Goal: Task Accomplishment & Management: Complete application form

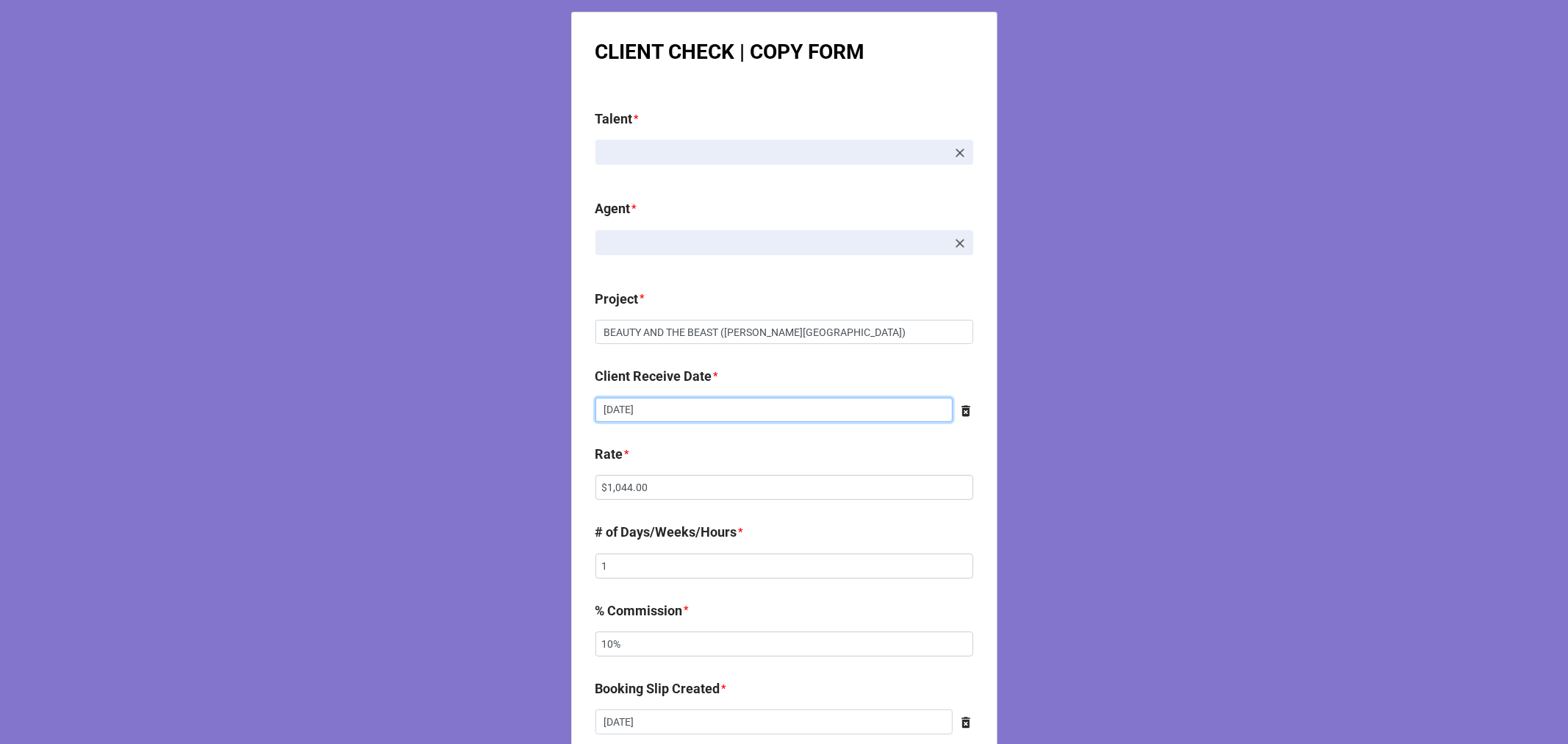
click at [667, 414] on input "8/21/2025" at bounding box center [774, 410] width 357 height 25
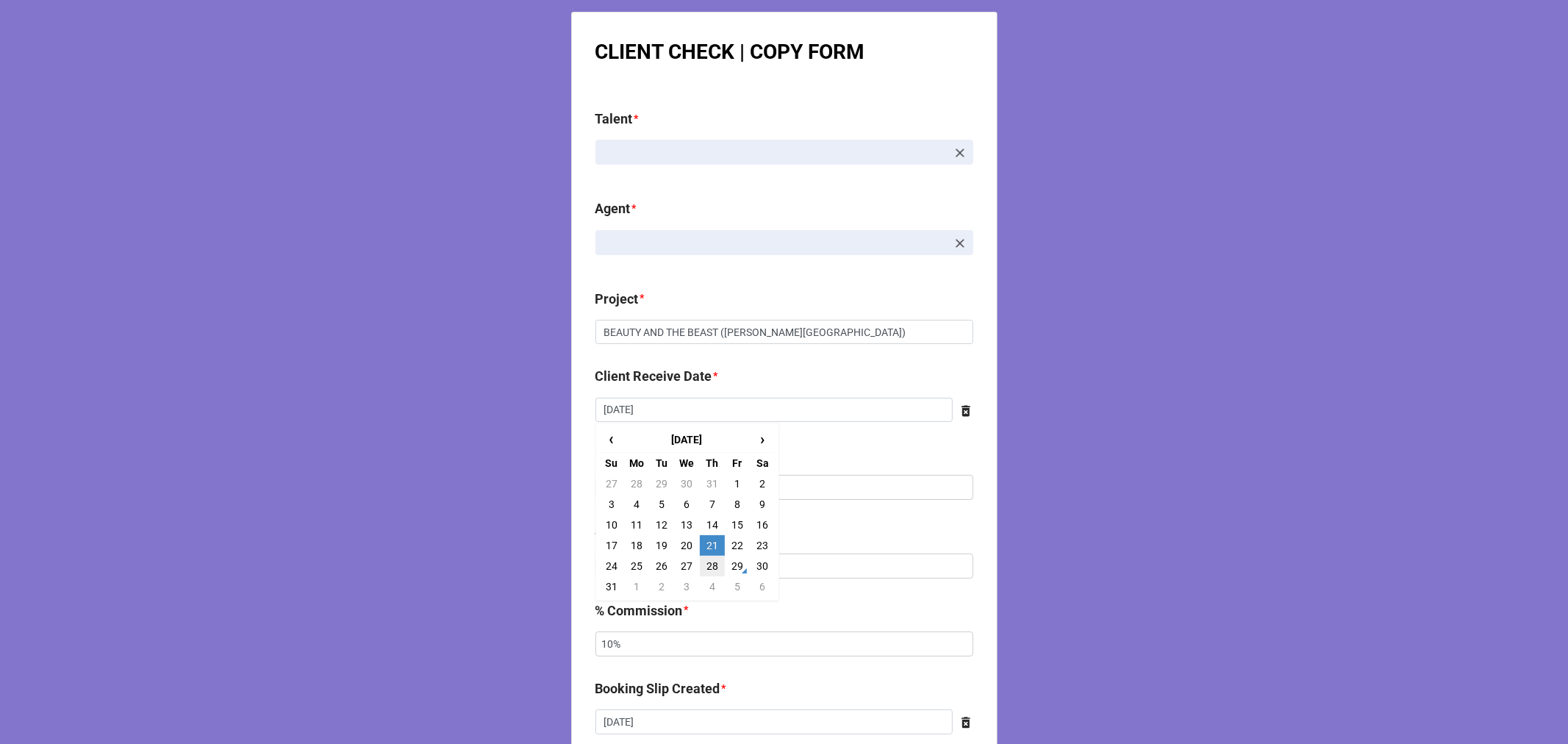
click at [710, 566] on td "28" at bounding box center [713, 566] width 25 height 21
type input "[DATE]"
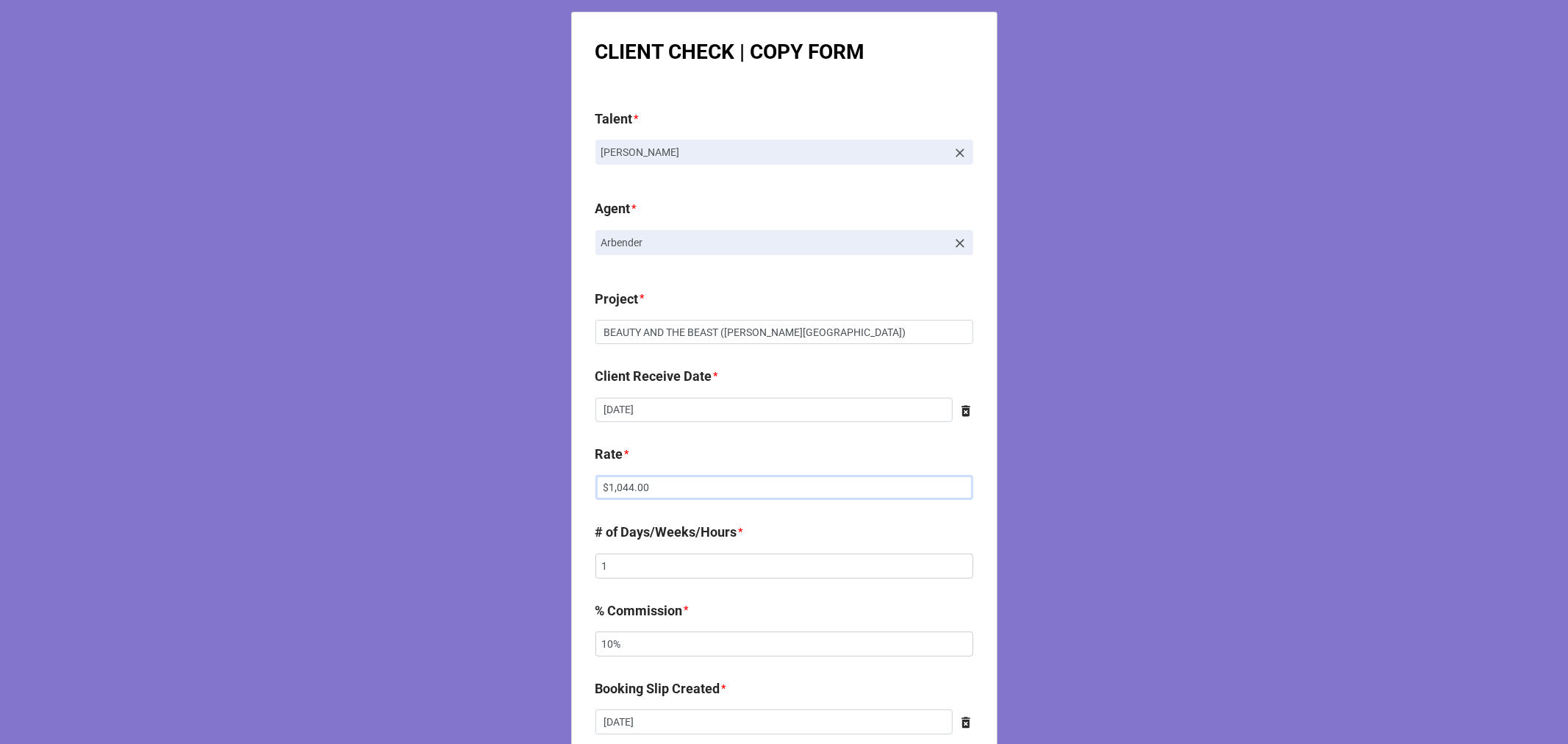
click at [617, 481] on input "$1,044.00" at bounding box center [784, 487] width 378 height 25
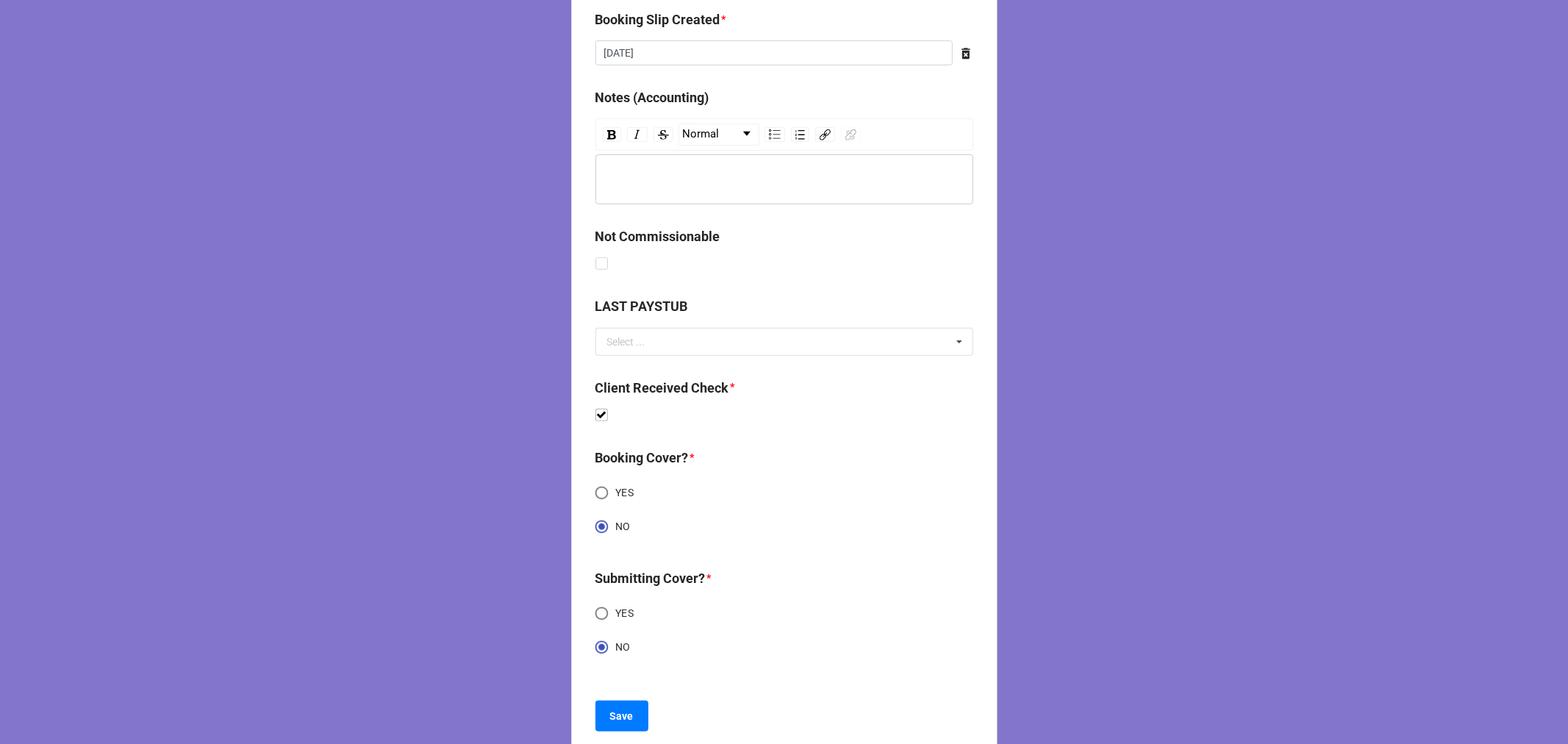
scroll to position [703, 0]
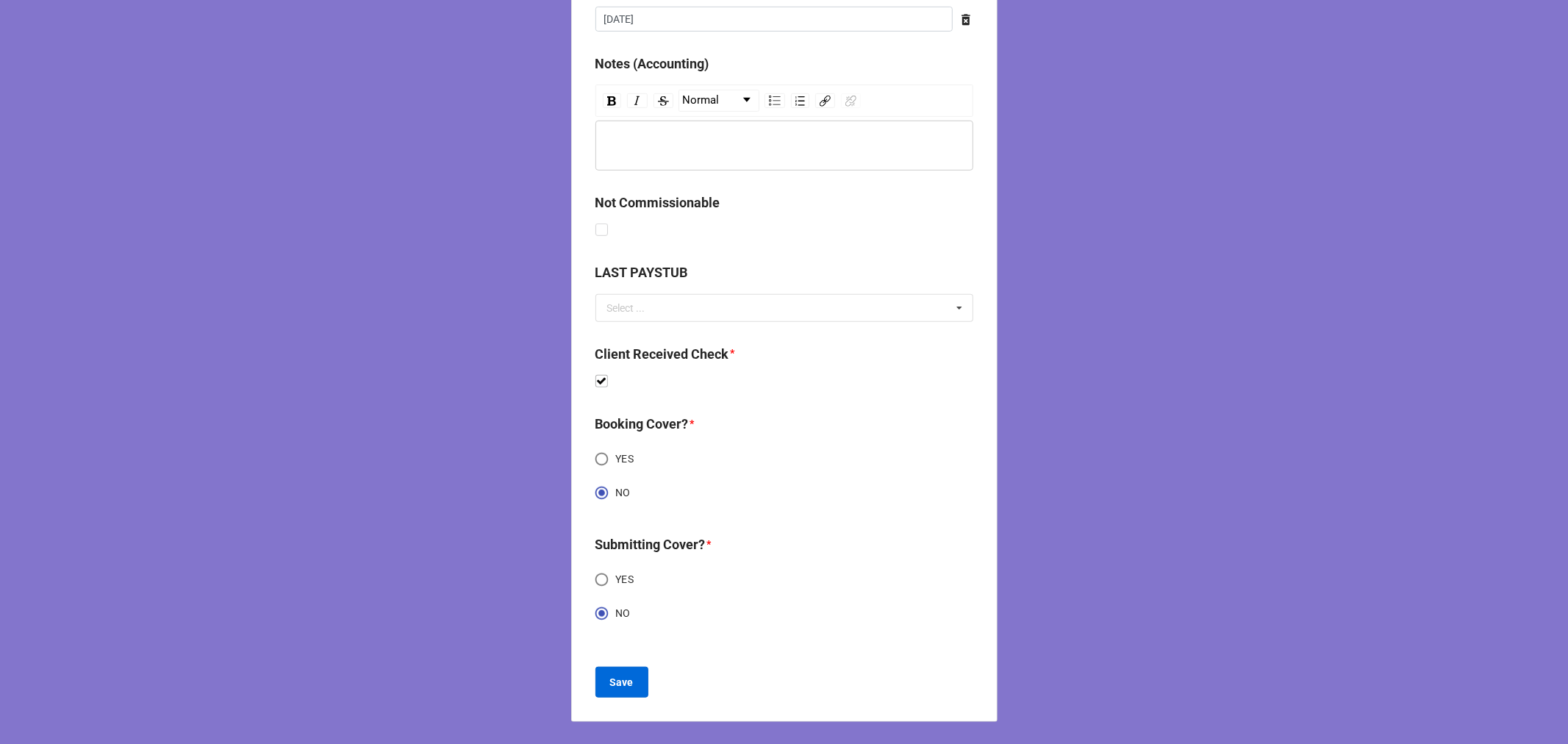
type input "$1,160.00"
click at [598, 684] on button "Save" at bounding box center [621, 682] width 53 height 31
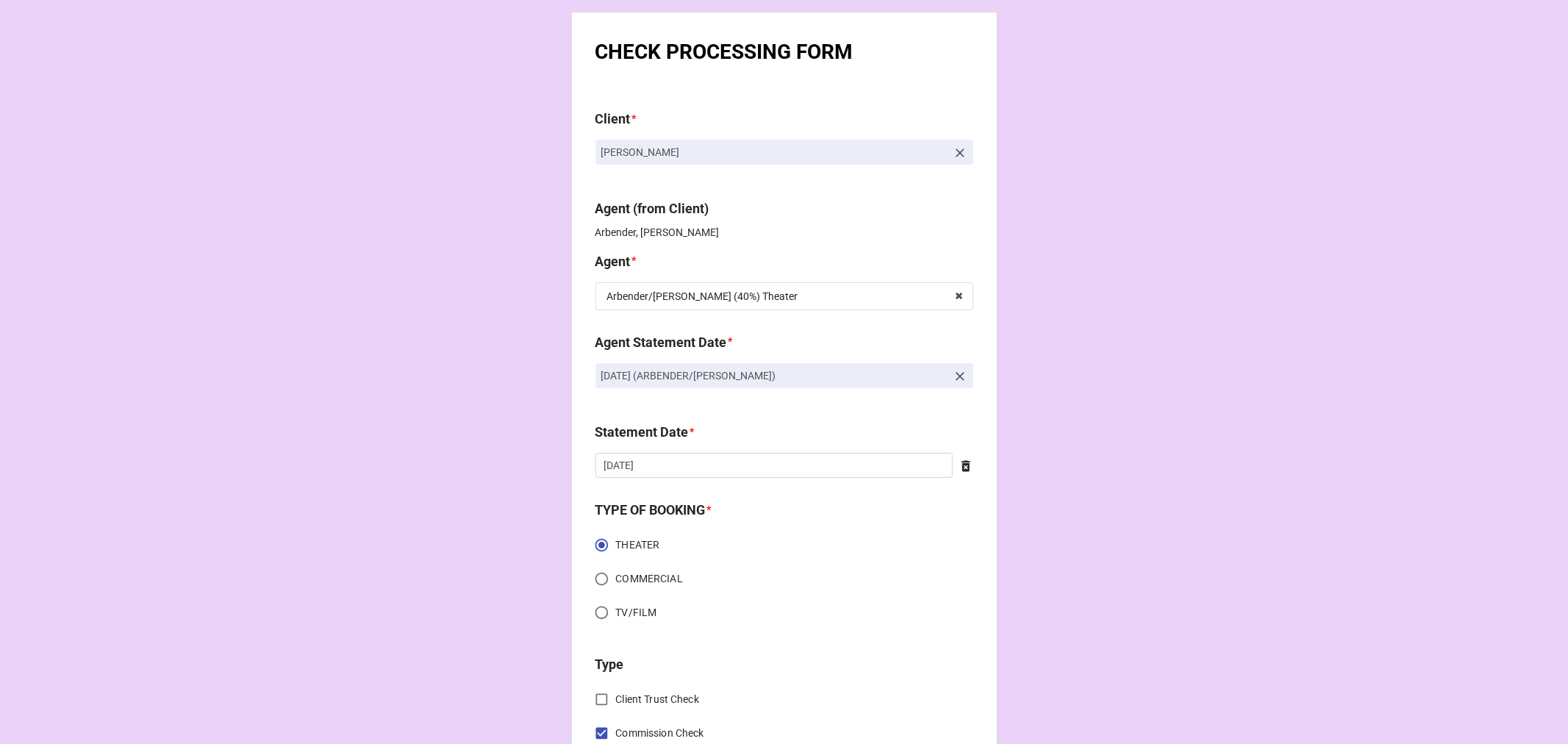
scroll to position [1753, 0]
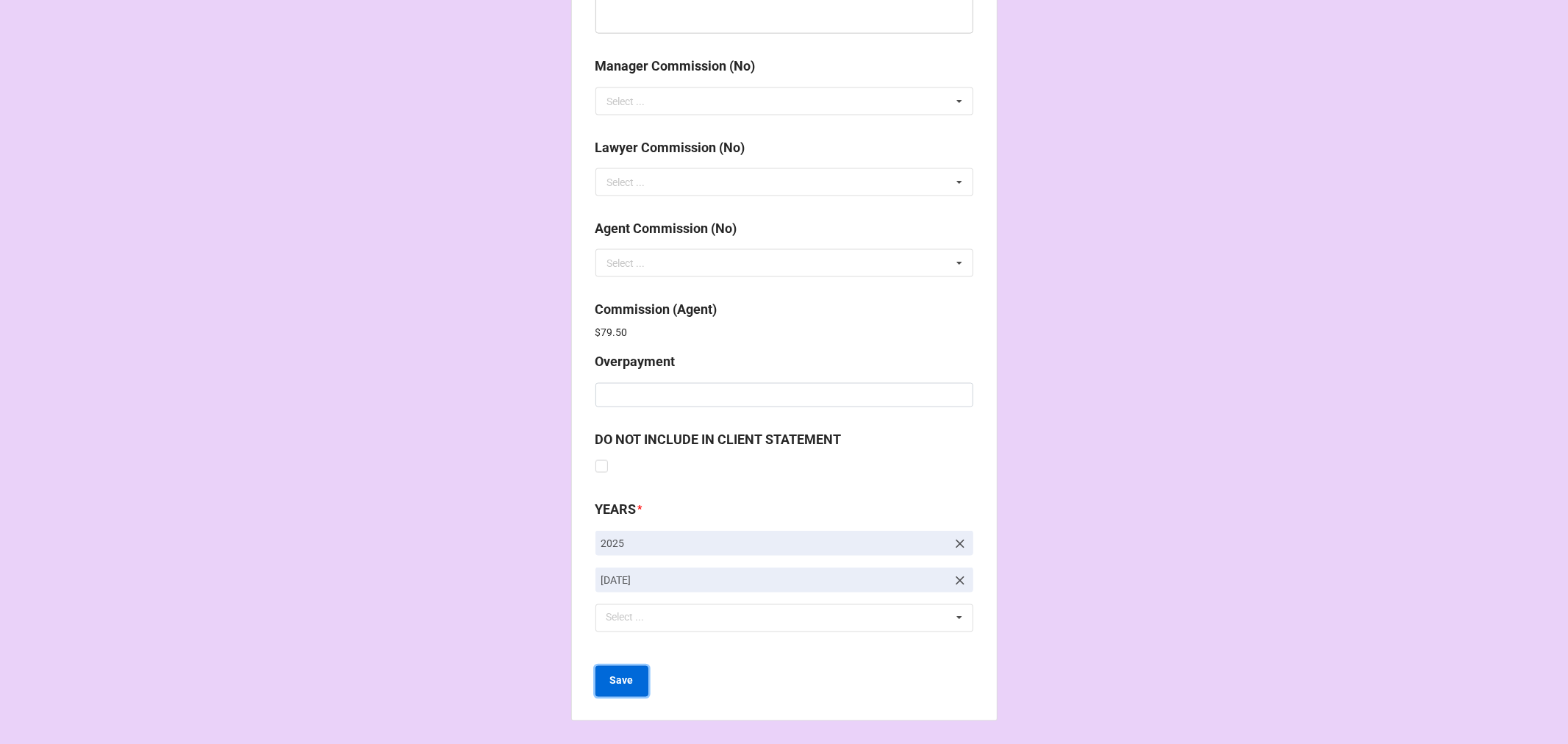
click at [635, 680] on button "Save" at bounding box center [621, 681] width 53 height 31
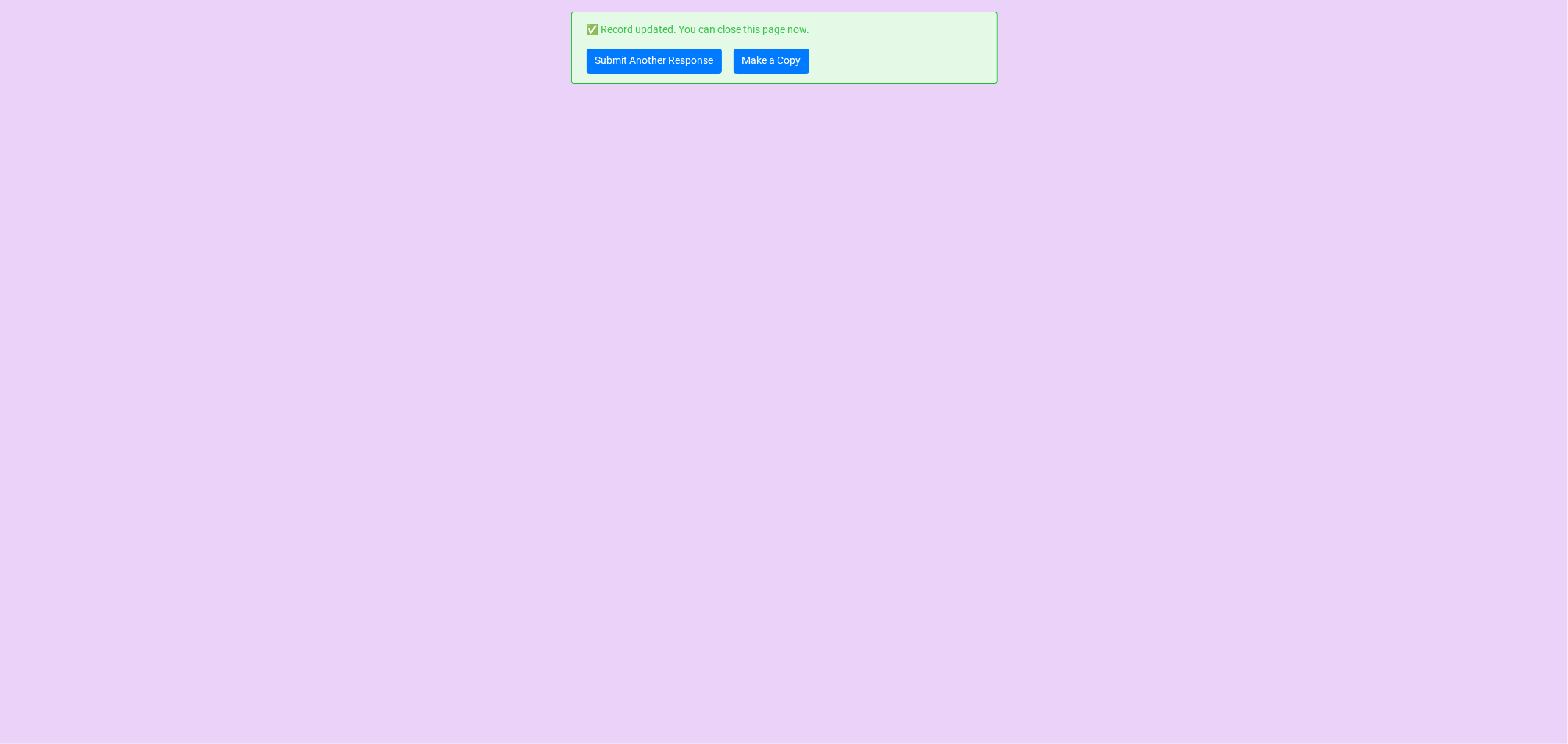
scroll to position [0, 0]
click at [785, 64] on link "Make a Copy" at bounding box center [771, 61] width 75 height 25
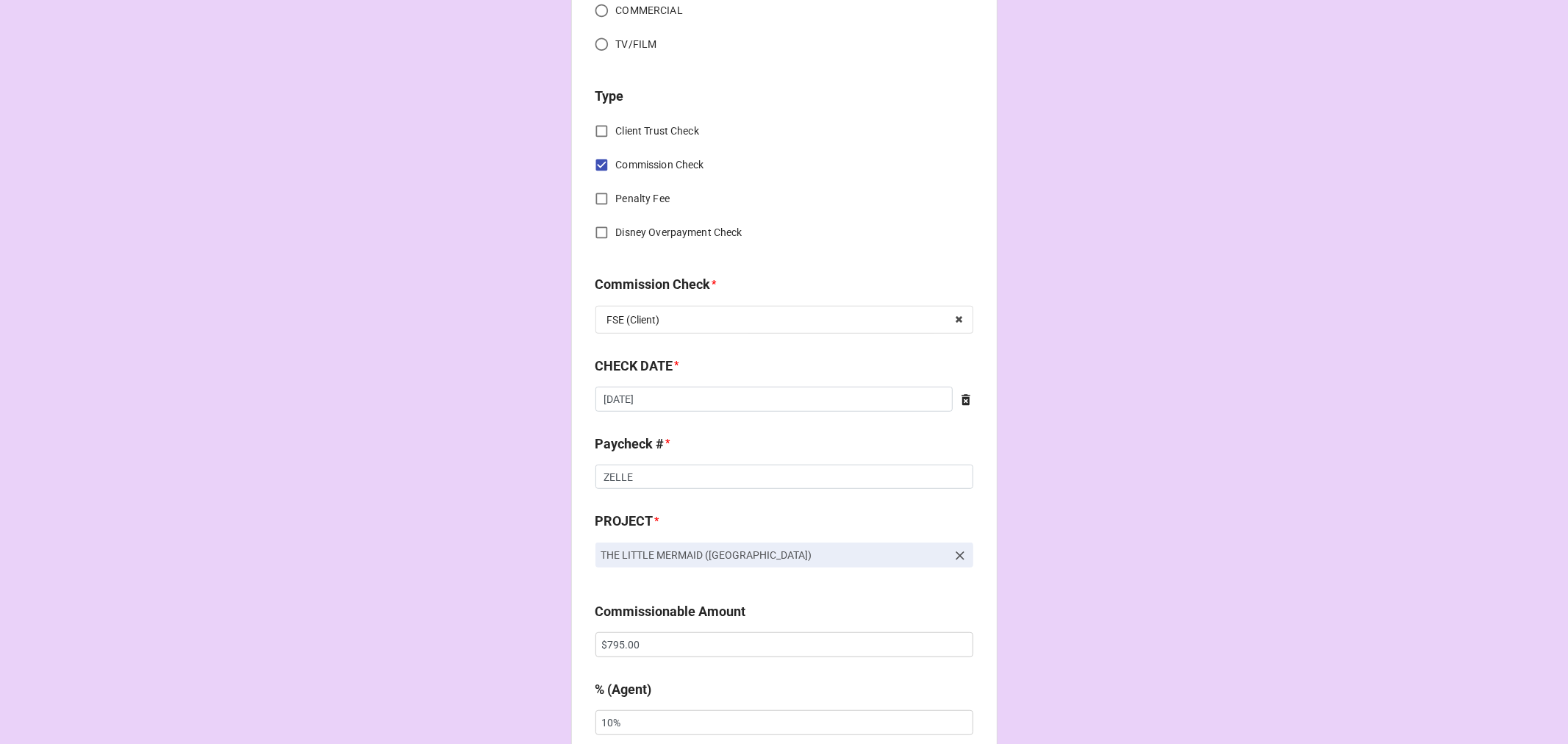
scroll to position [571, 0]
click at [658, 393] on input "[DATE]" at bounding box center [774, 396] width 357 height 25
click at [709, 549] on td "28" at bounding box center [713, 552] width 25 height 21
type input "[DATE]"
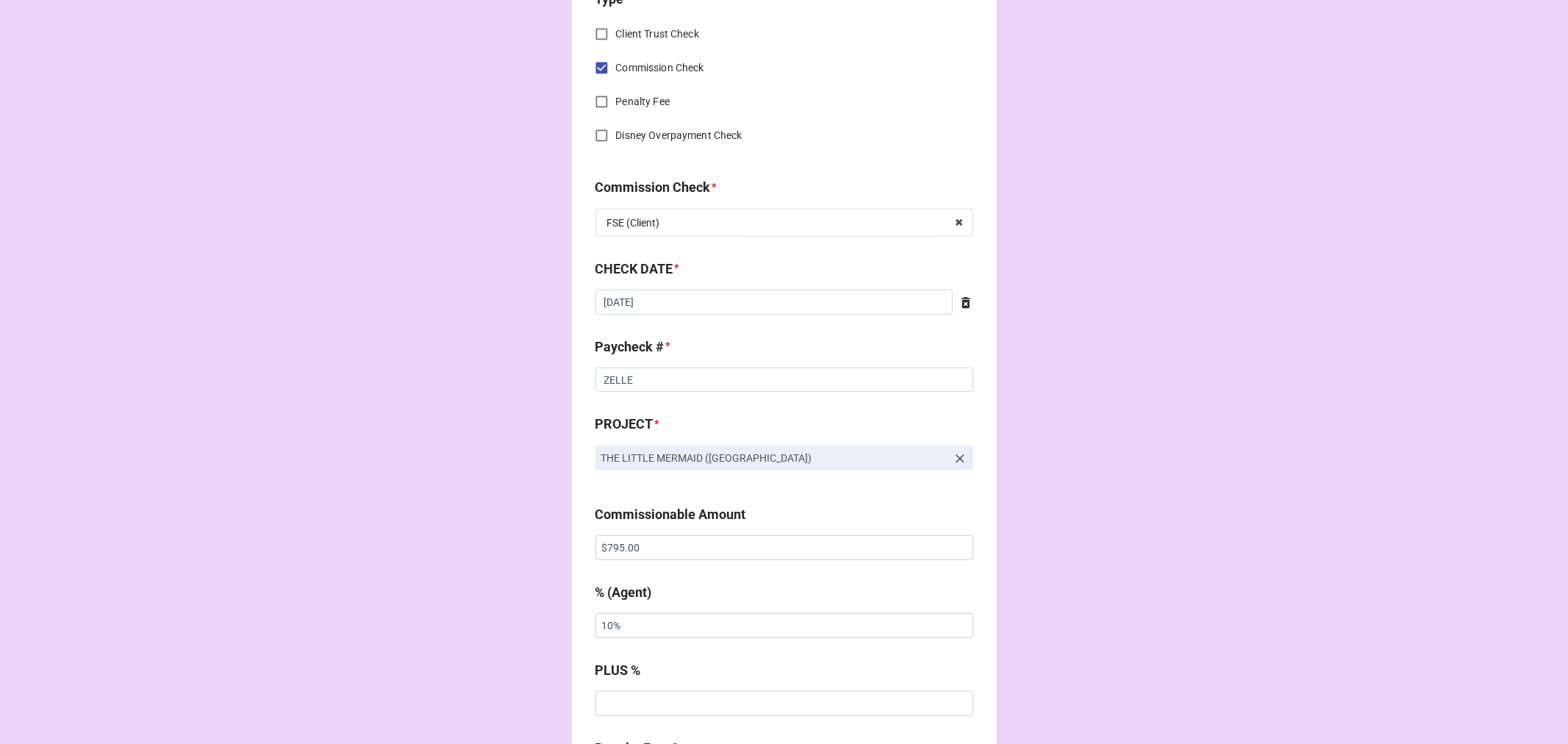
scroll to position [817, 0]
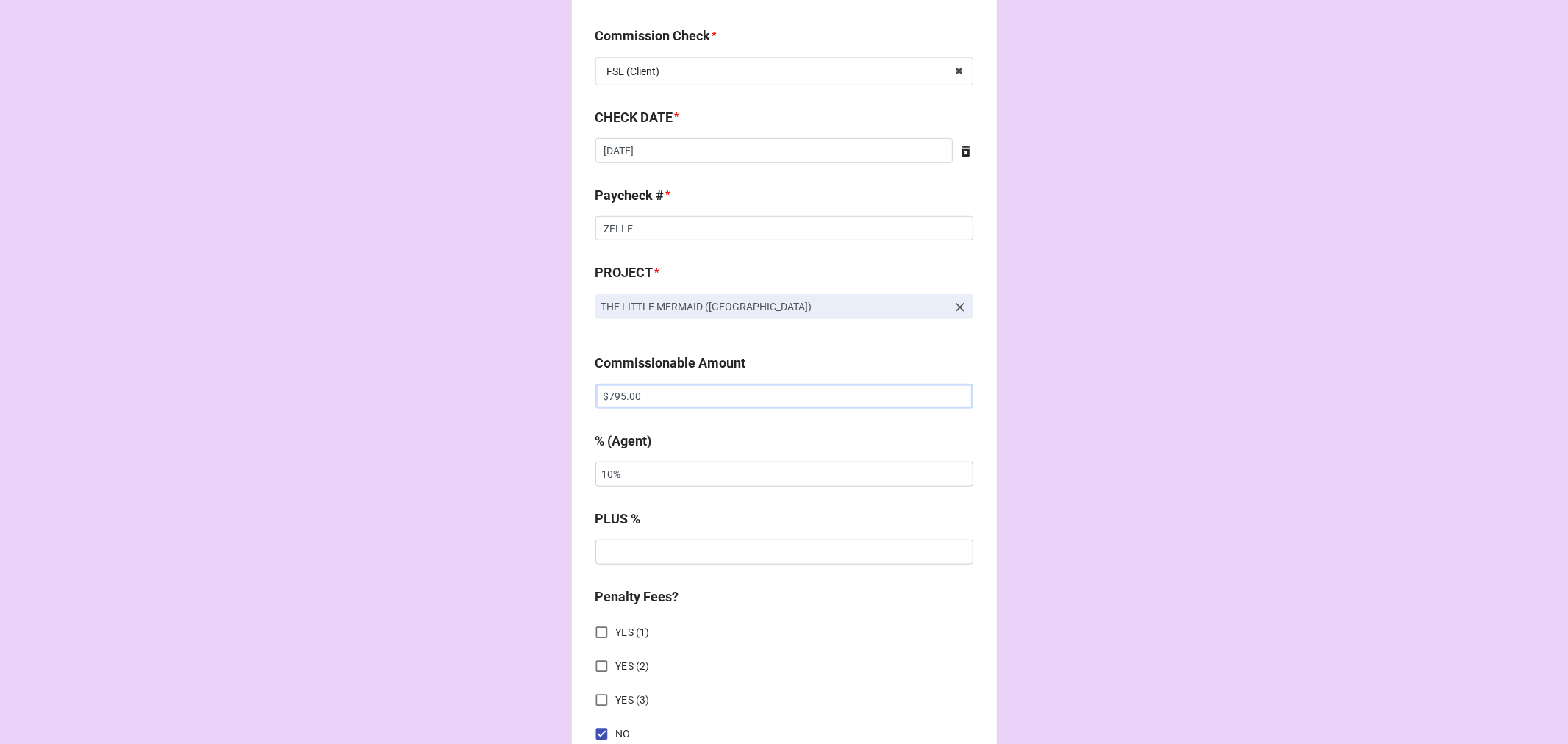
drag, startPoint x: 664, startPoint y: 394, endPoint x: 511, endPoint y: 390, distance: 153.1
click at [525, 391] on div "CHECK PROCESSING FORM Client * [PERSON_NAME] Agent (from Client) [PERSON_NAME],…" at bounding box center [784, 405] width 1568 height 2444
paste input "871.2"
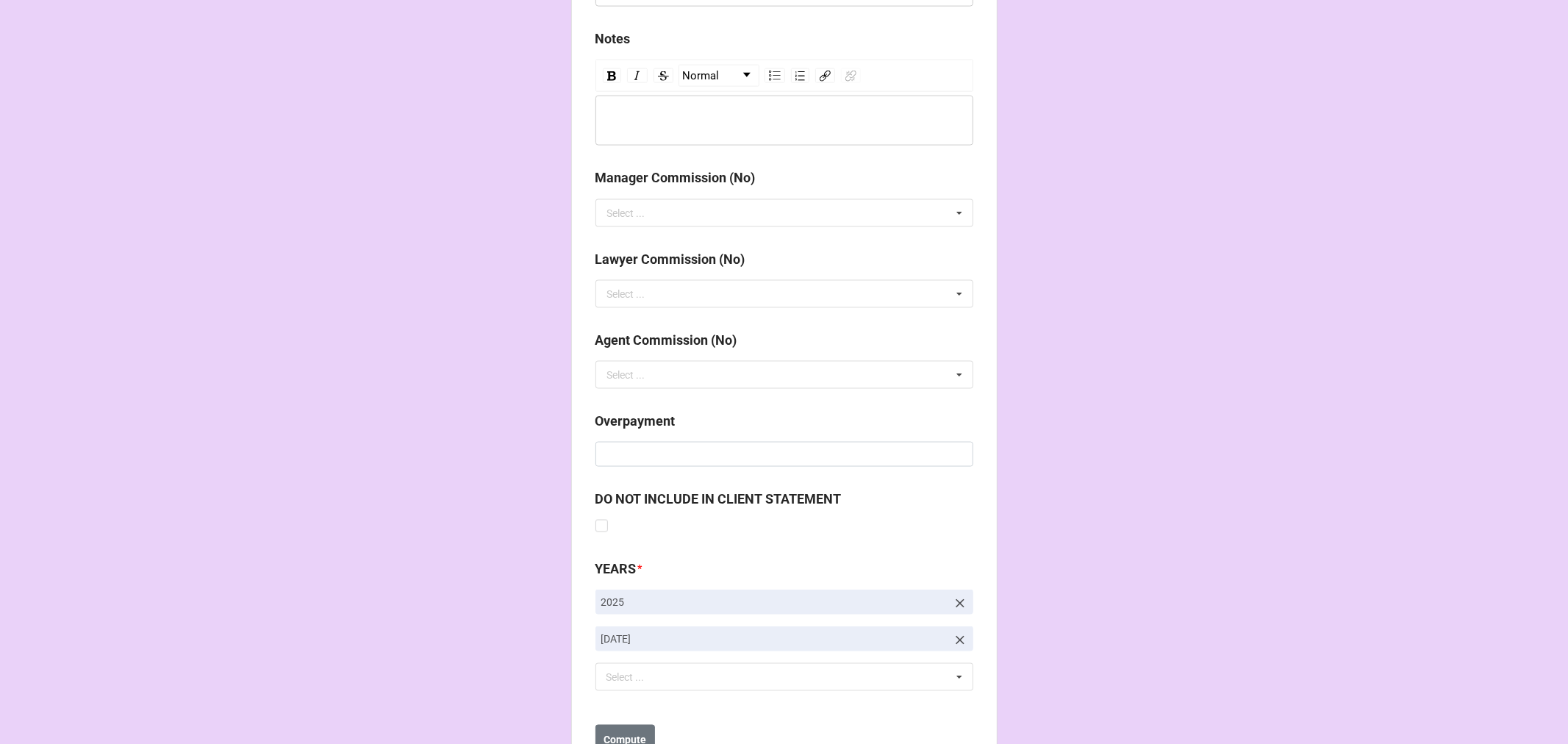
scroll to position [1701, 0]
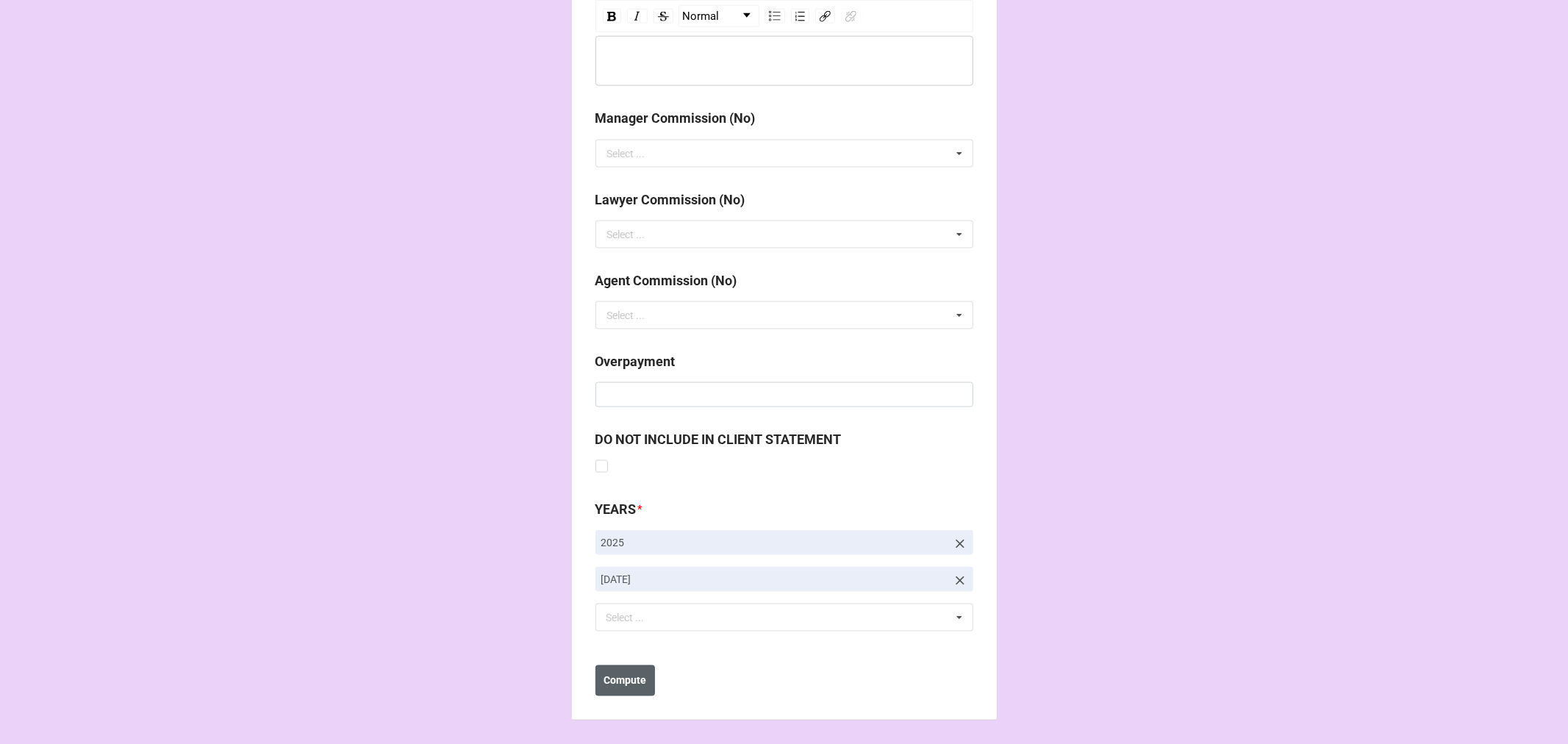
type input "$871.20"
click at [605, 665] on button "Compute" at bounding box center [625, 680] width 59 height 31
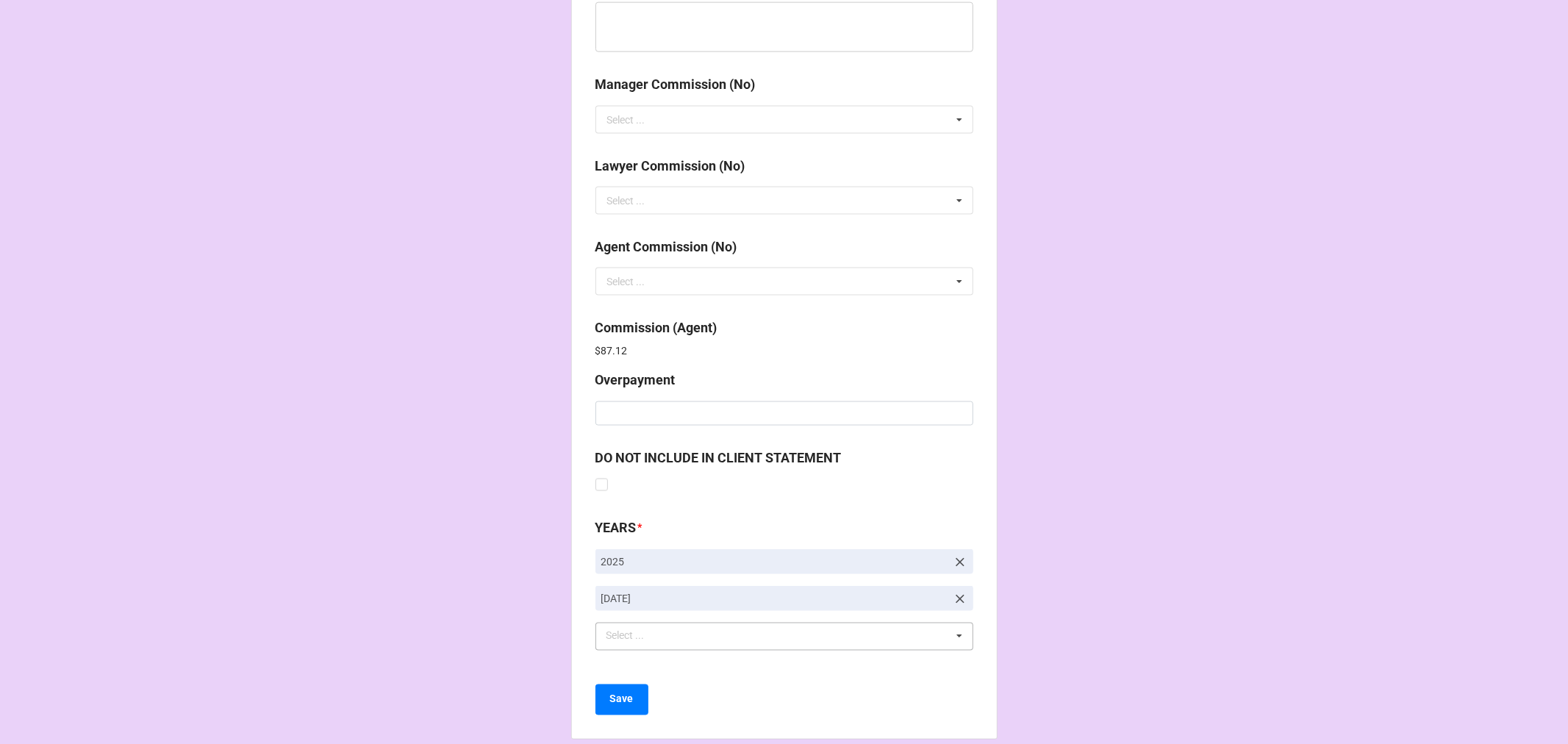
scroll to position [1753, 0]
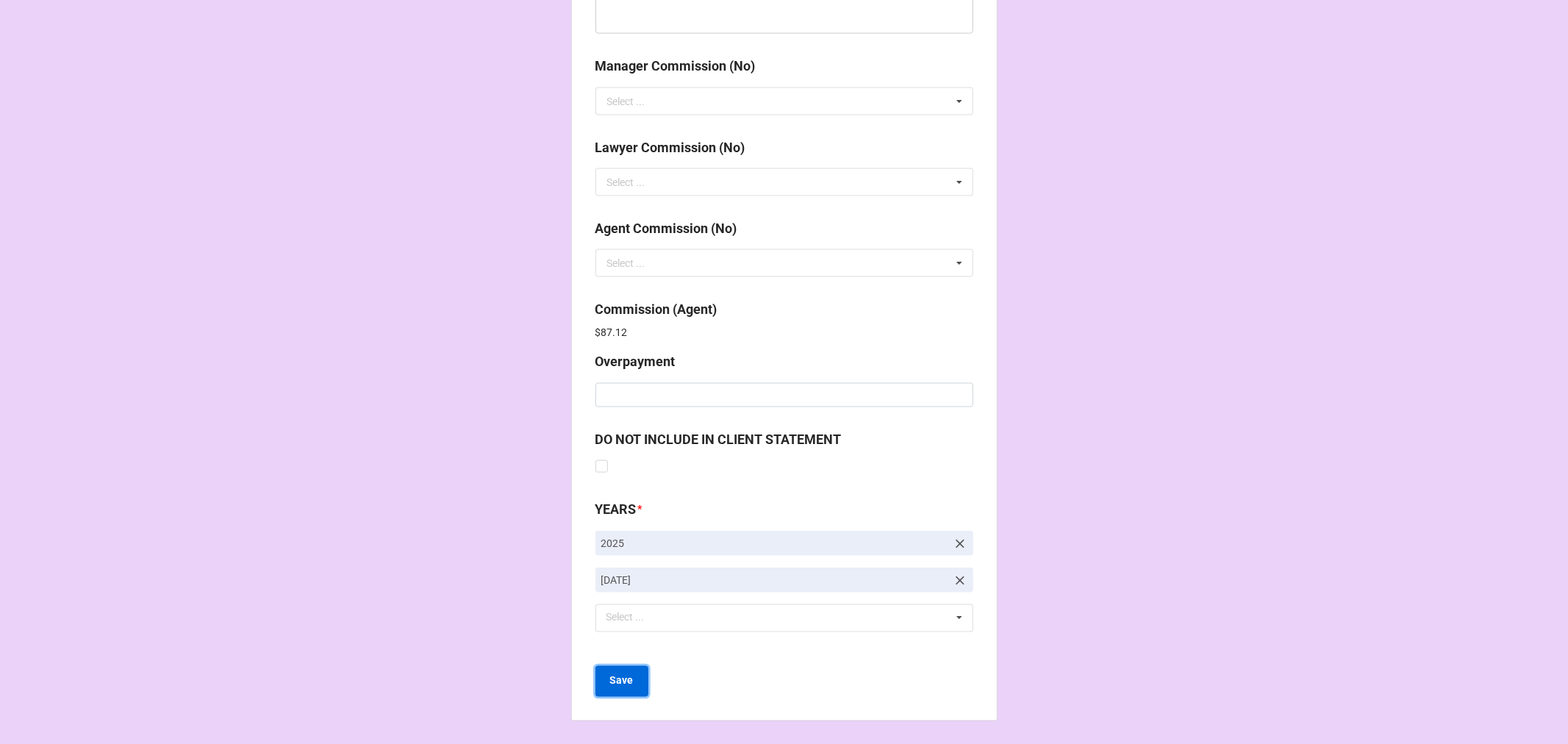
click at [606, 684] on button "Save" at bounding box center [621, 681] width 53 height 31
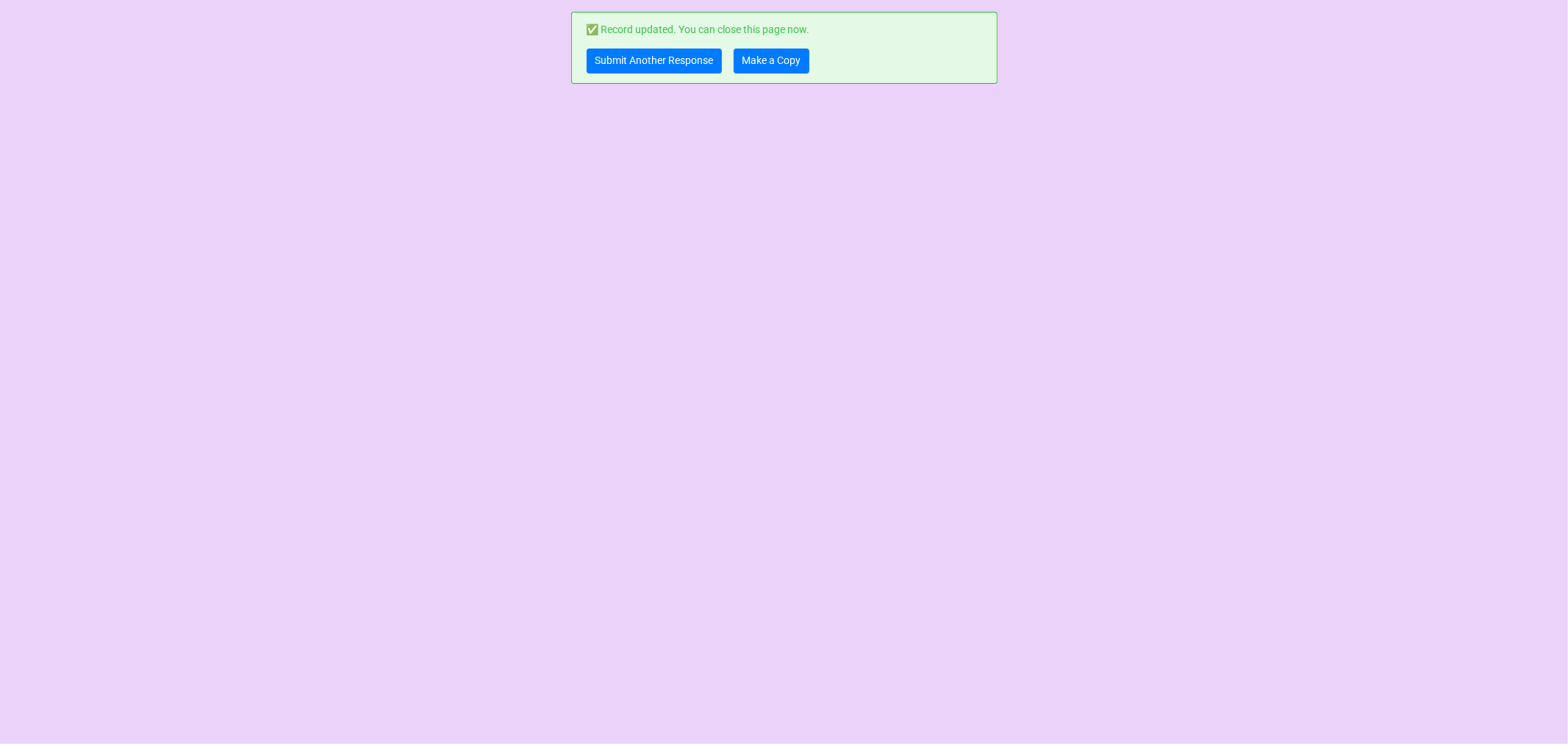
scroll to position [0, 0]
click at [650, 72] on link "Submit Another Response" at bounding box center [655, 61] width 136 height 25
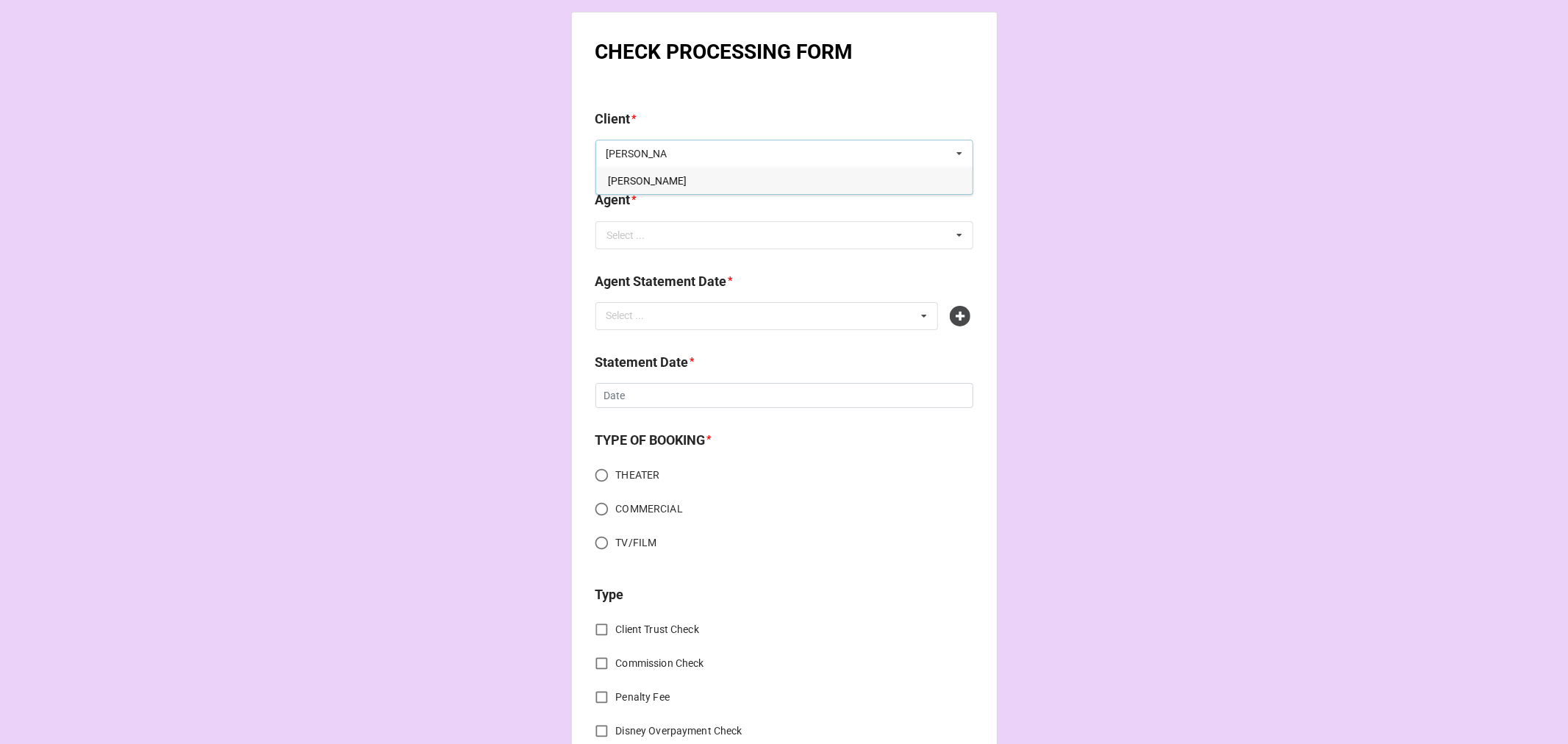
type input "sidney"
click at [630, 187] on div "Sidney Matthew Román" at bounding box center [784, 181] width 376 height 27
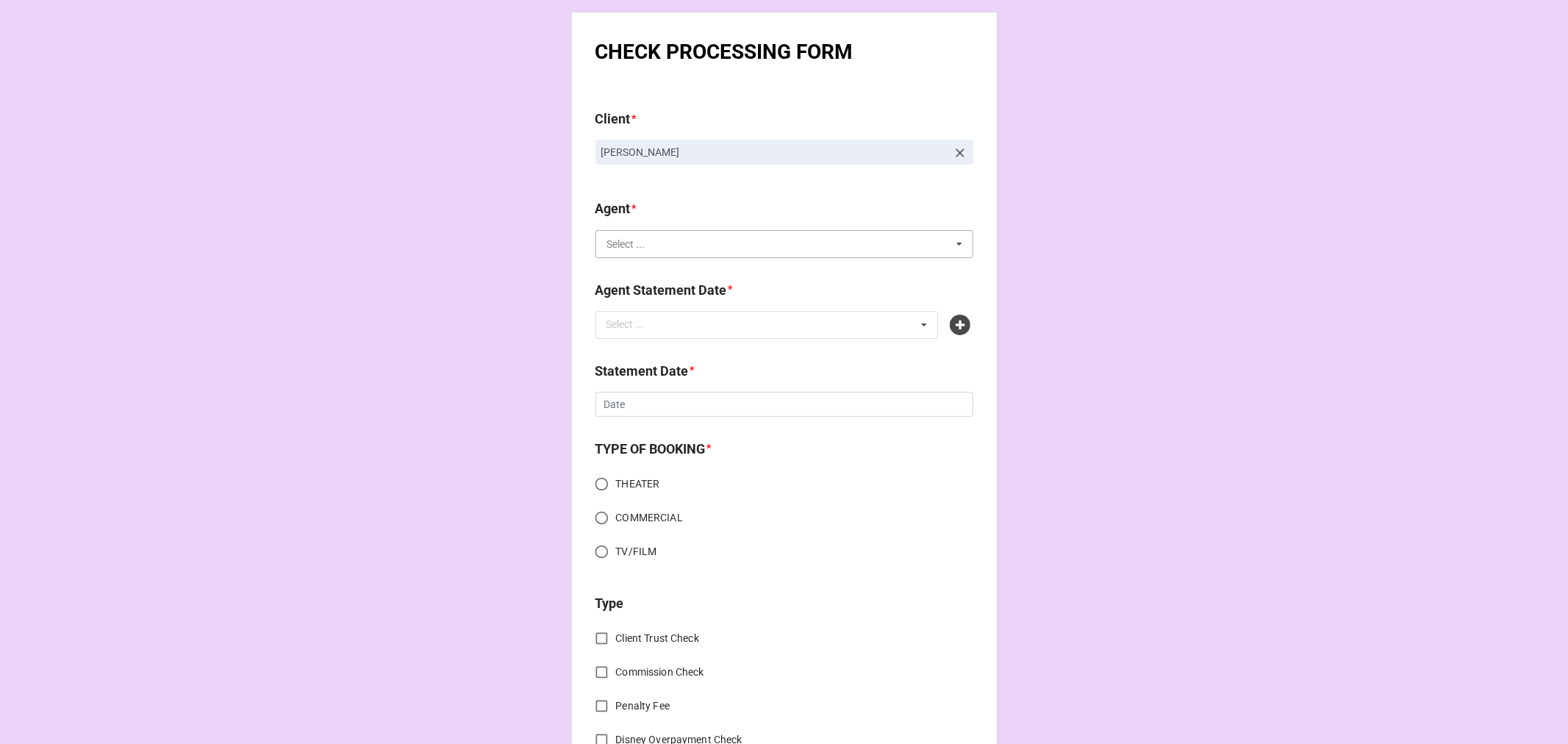
click at [674, 239] on input "text" at bounding box center [785, 244] width 376 height 27
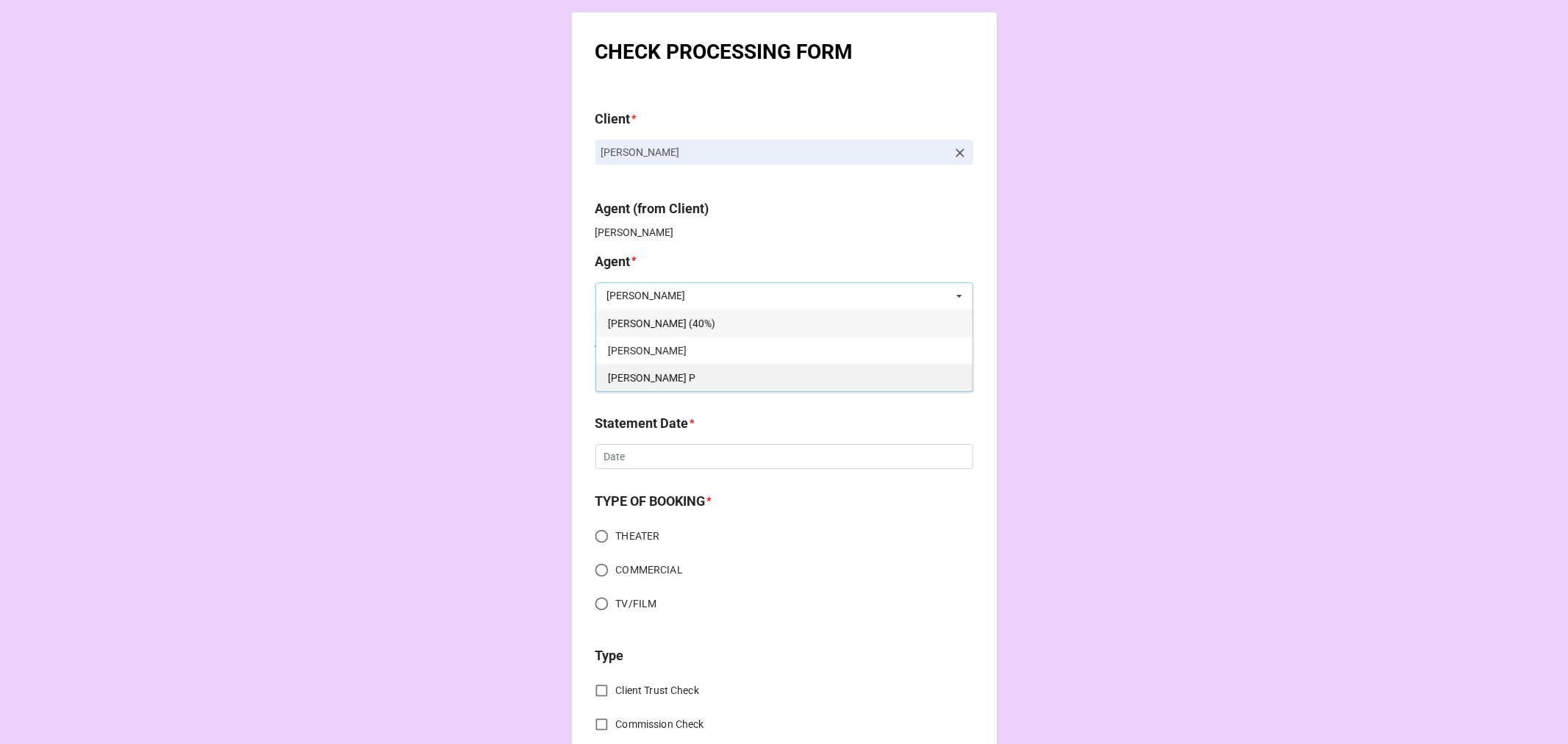
type input "kell"
click at [658, 372] on div "Kellie P" at bounding box center [784, 377] width 376 height 27
click at [644, 376] on div "Select ..." at bounding box center [634, 377] width 63 height 17
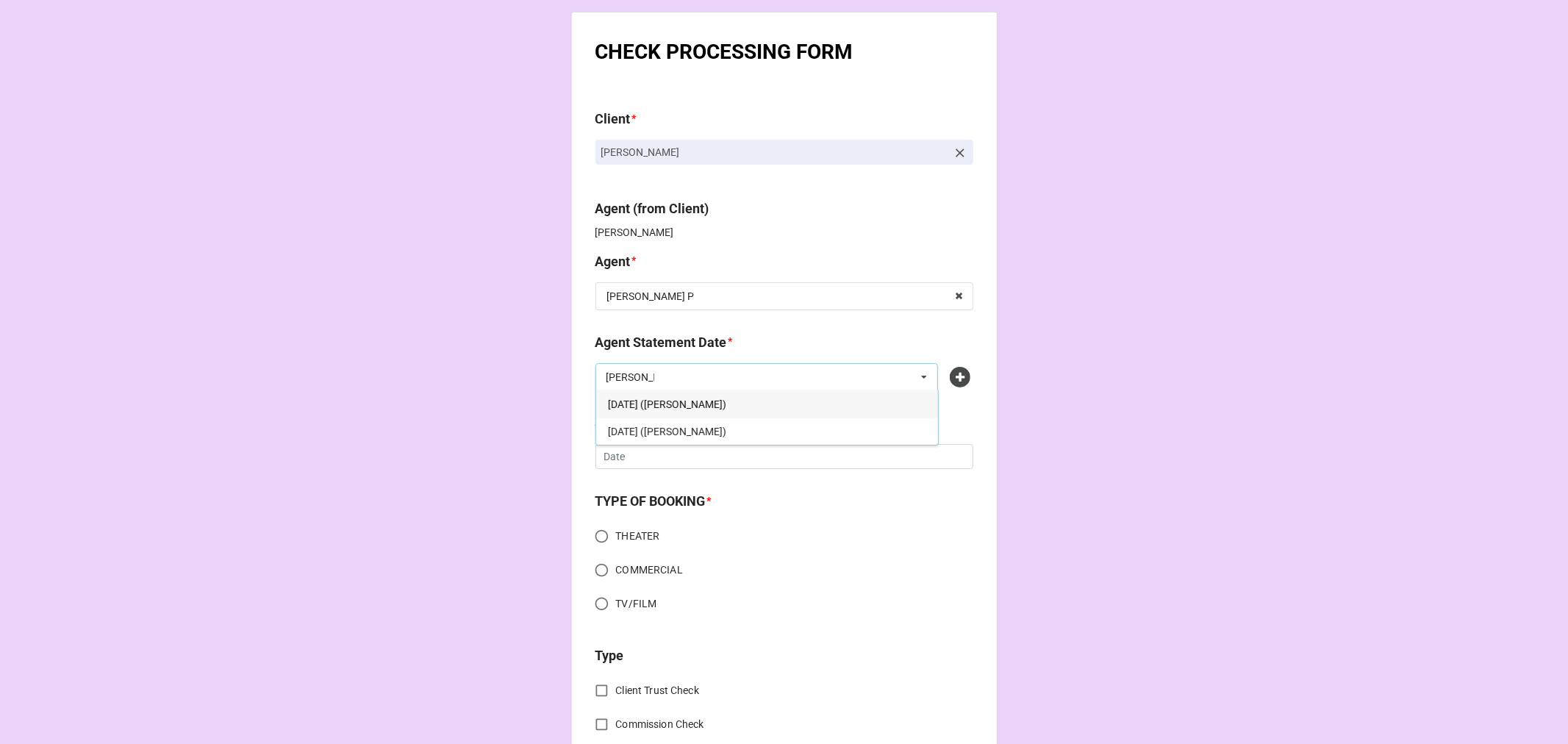
type input "kell"
click at [672, 405] on span "SEPTEMBER 5, 2025 (KELLIE P)" at bounding box center [667, 404] width 118 height 11
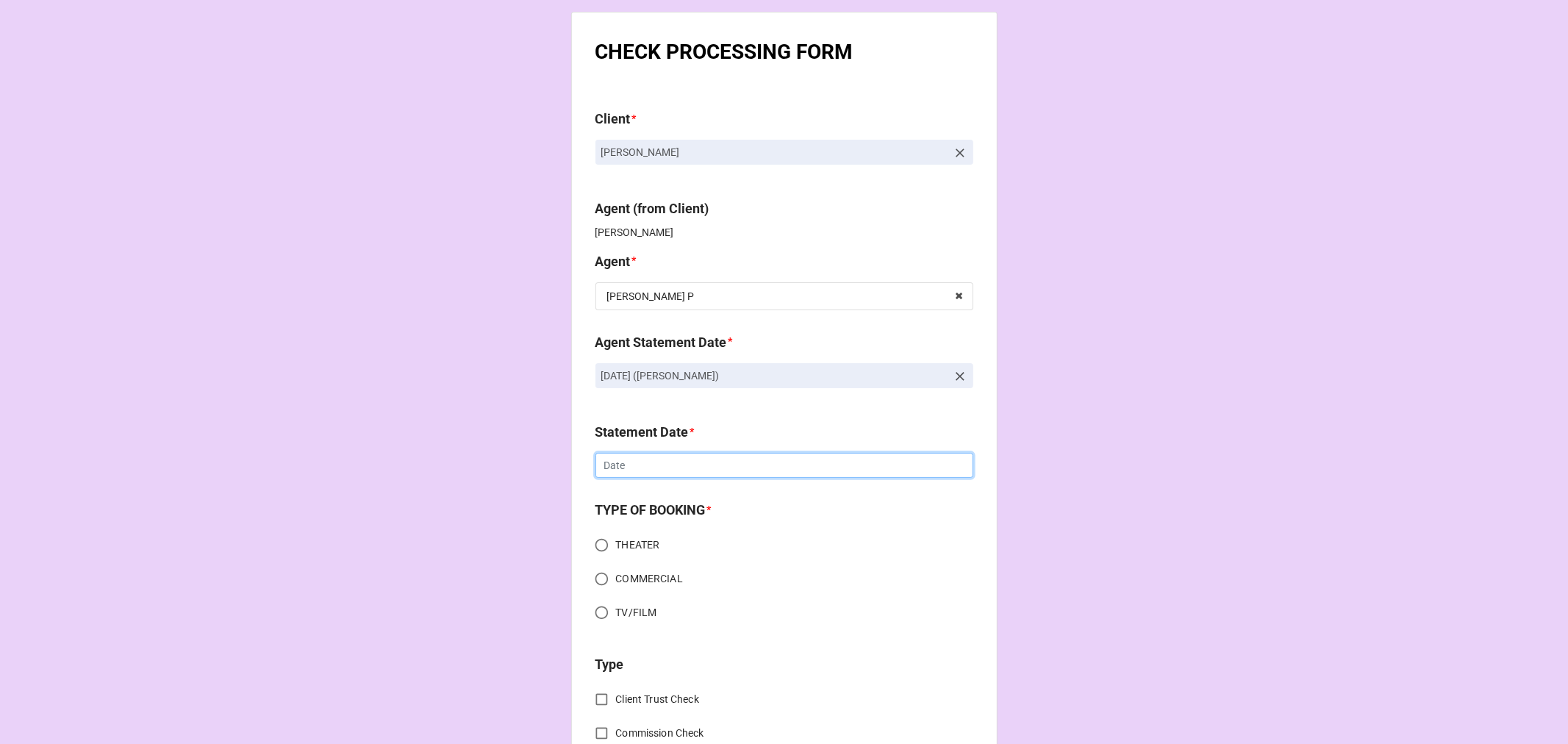
click at [627, 454] on input "text" at bounding box center [784, 465] width 378 height 25
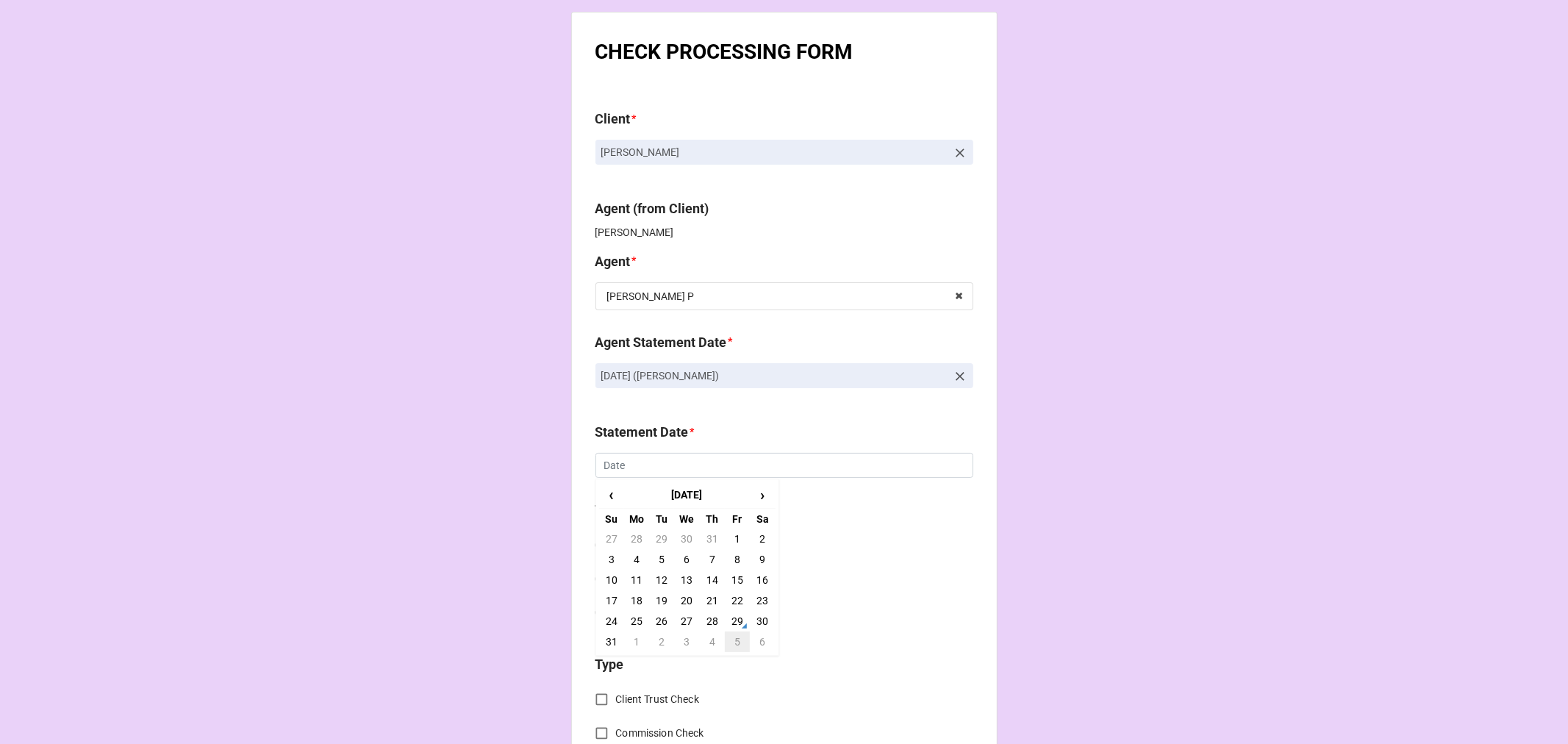
click at [737, 647] on td "5" at bounding box center [738, 642] width 25 height 21
type input "[DATE]"
click at [600, 547] on input "THEATER" at bounding box center [602, 545] width 29 height 29
radio input "true"
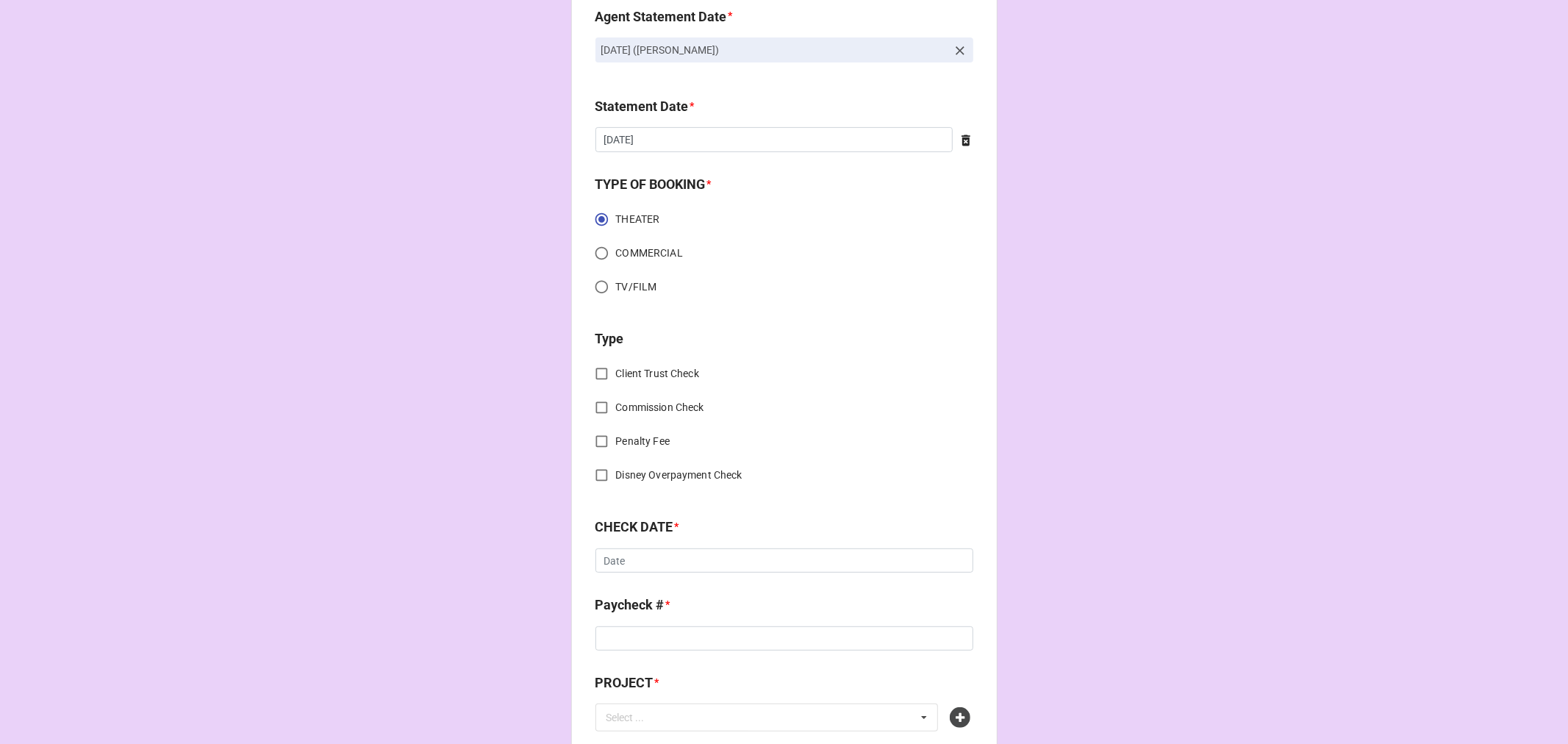
scroll to position [327, 0]
click at [607, 405] on input "Commission Check" at bounding box center [602, 407] width 29 height 29
checkbox input "true"
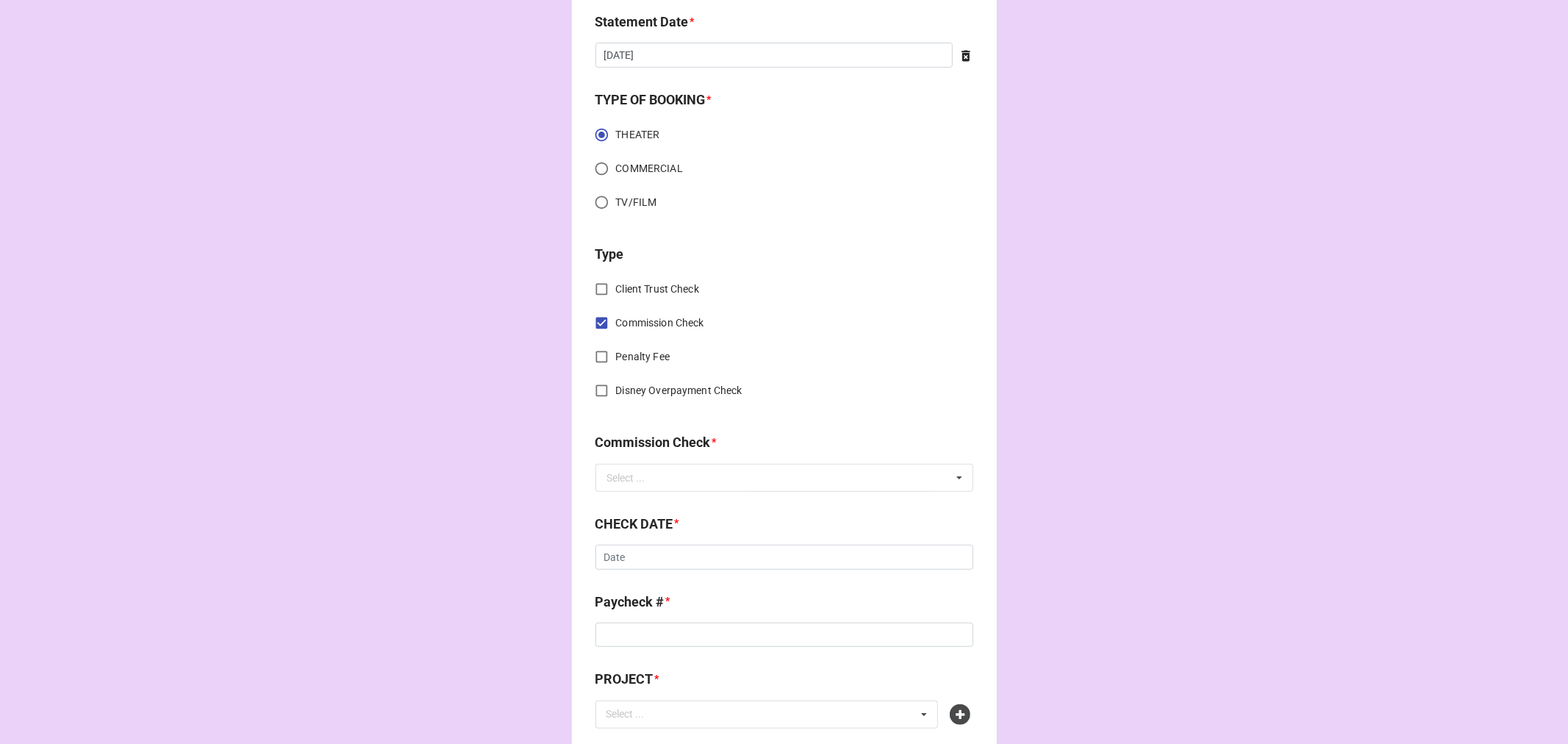
scroll to position [571, 0]
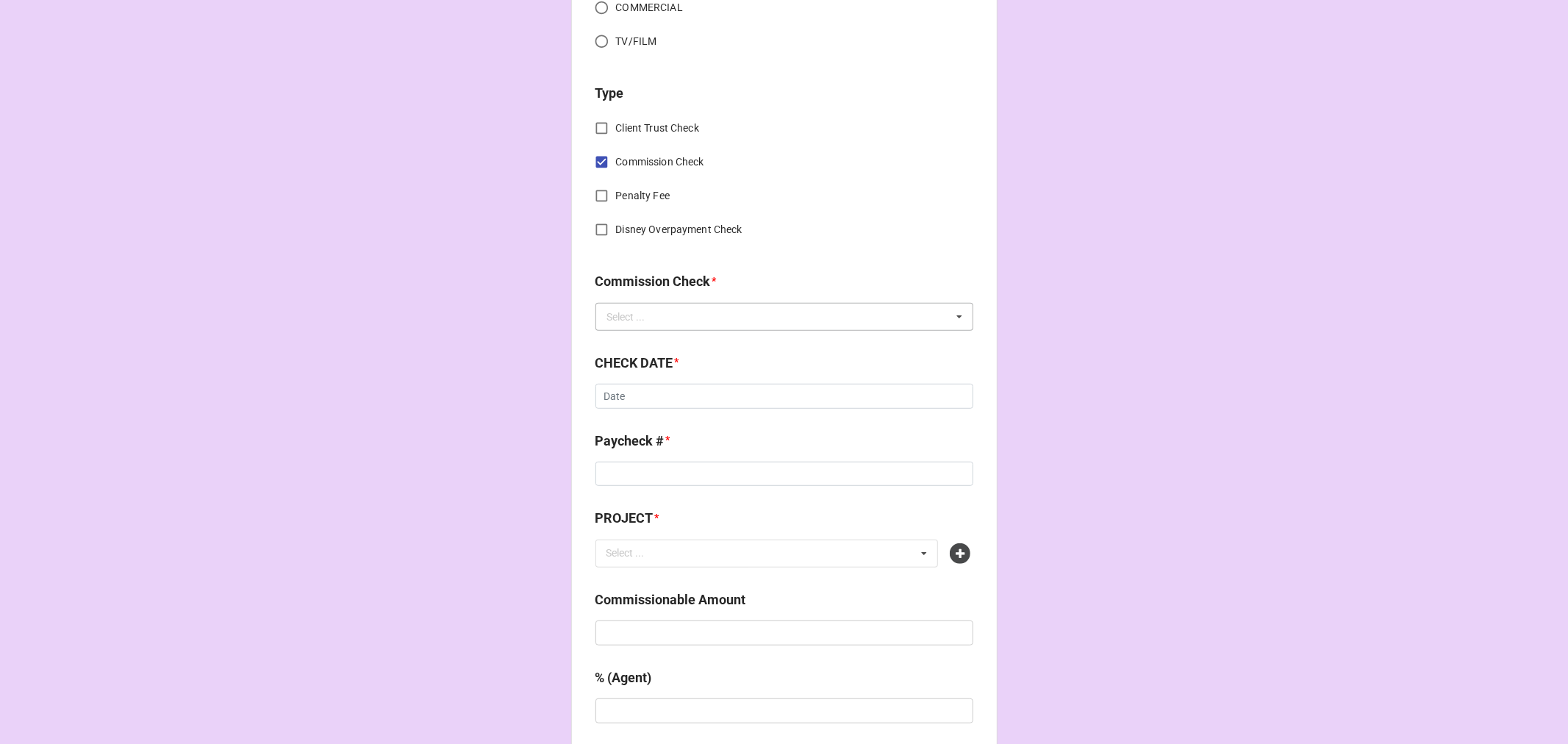
click at [634, 314] on div "Select ..." at bounding box center [627, 316] width 38 height 11
click at [655, 344] on div "FSE (Client)" at bounding box center [784, 344] width 376 height 27
click at [656, 321] on input "text" at bounding box center [785, 317] width 376 height 27
click at [670, 340] on div "FSE (Client)" at bounding box center [784, 344] width 376 height 27
click at [728, 311] on input "text" at bounding box center [785, 317] width 376 height 27
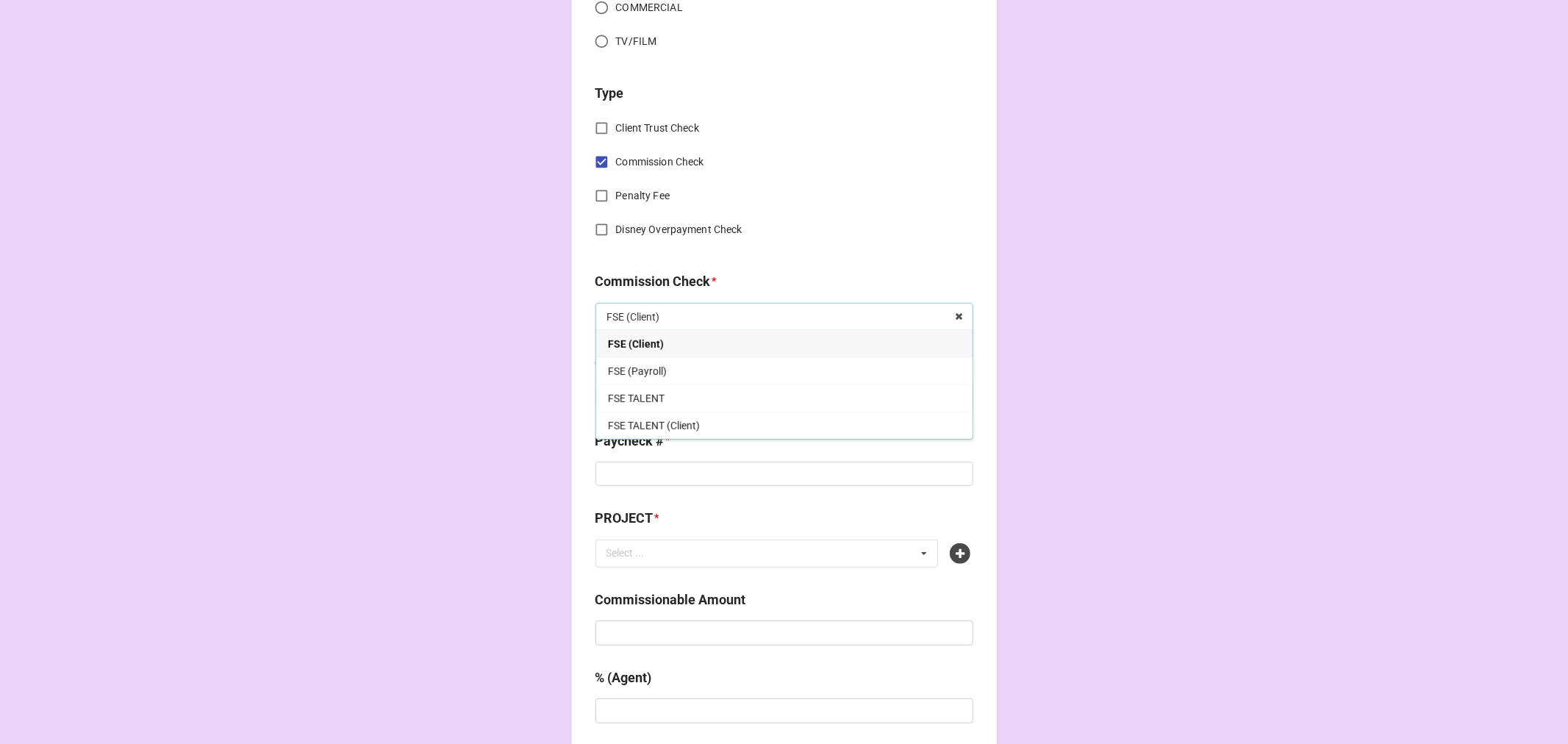
click at [784, 238] on label "Disney Overpayment Check" at bounding box center [775, 229] width 375 height 29
click at [616, 238] on input "Disney Overpayment Check" at bounding box center [602, 229] width 29 height 29
checkbox input "true"
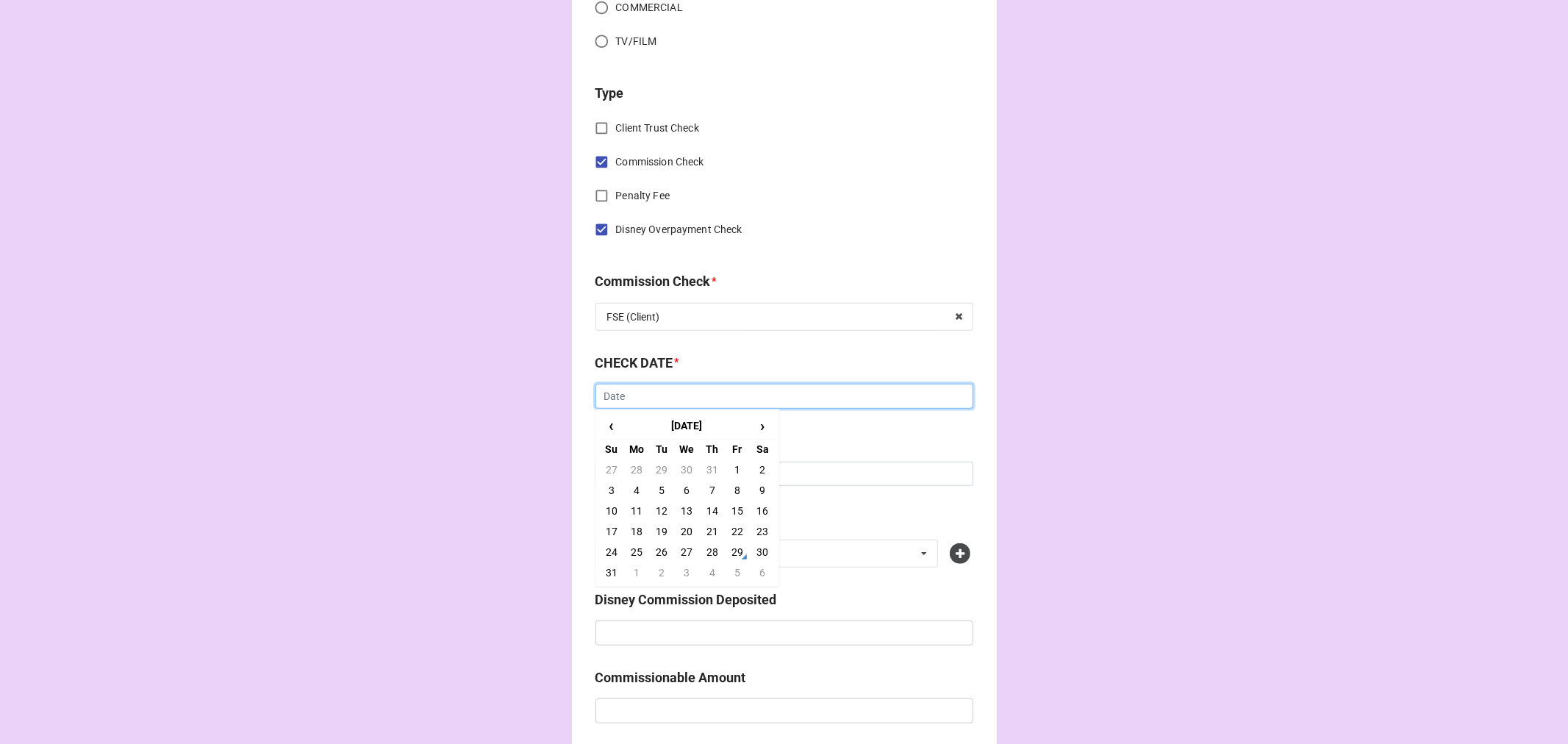
click at [655, 401] on input "text" at bounding box center [784, 396] width 378 height 25
click at [712, 549] on td "28" at bounding box center [713, 552] width 25 height 21
type input "[DATE]"
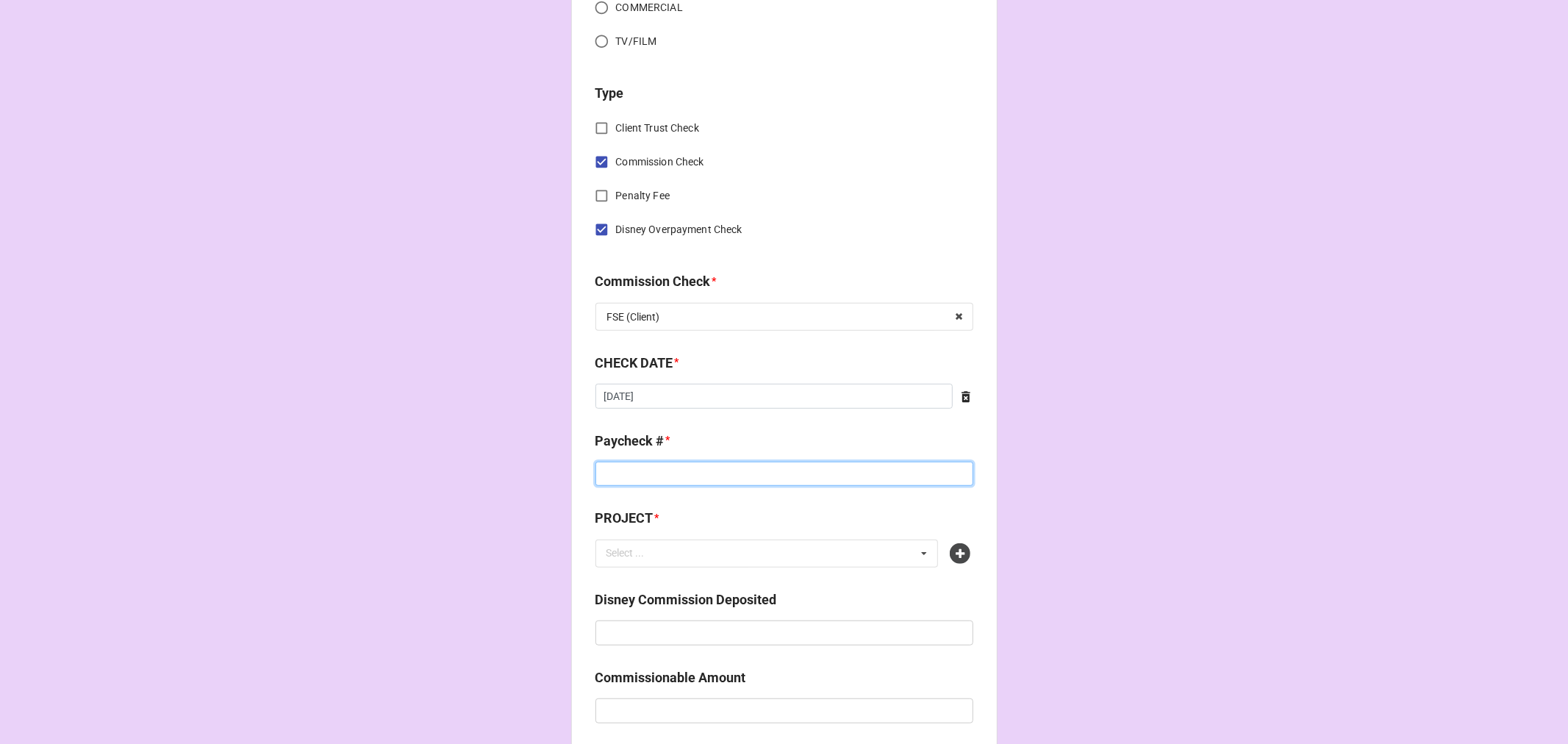
click at [637, 475] on input at bounding box center [784, 474] width 378 height 25
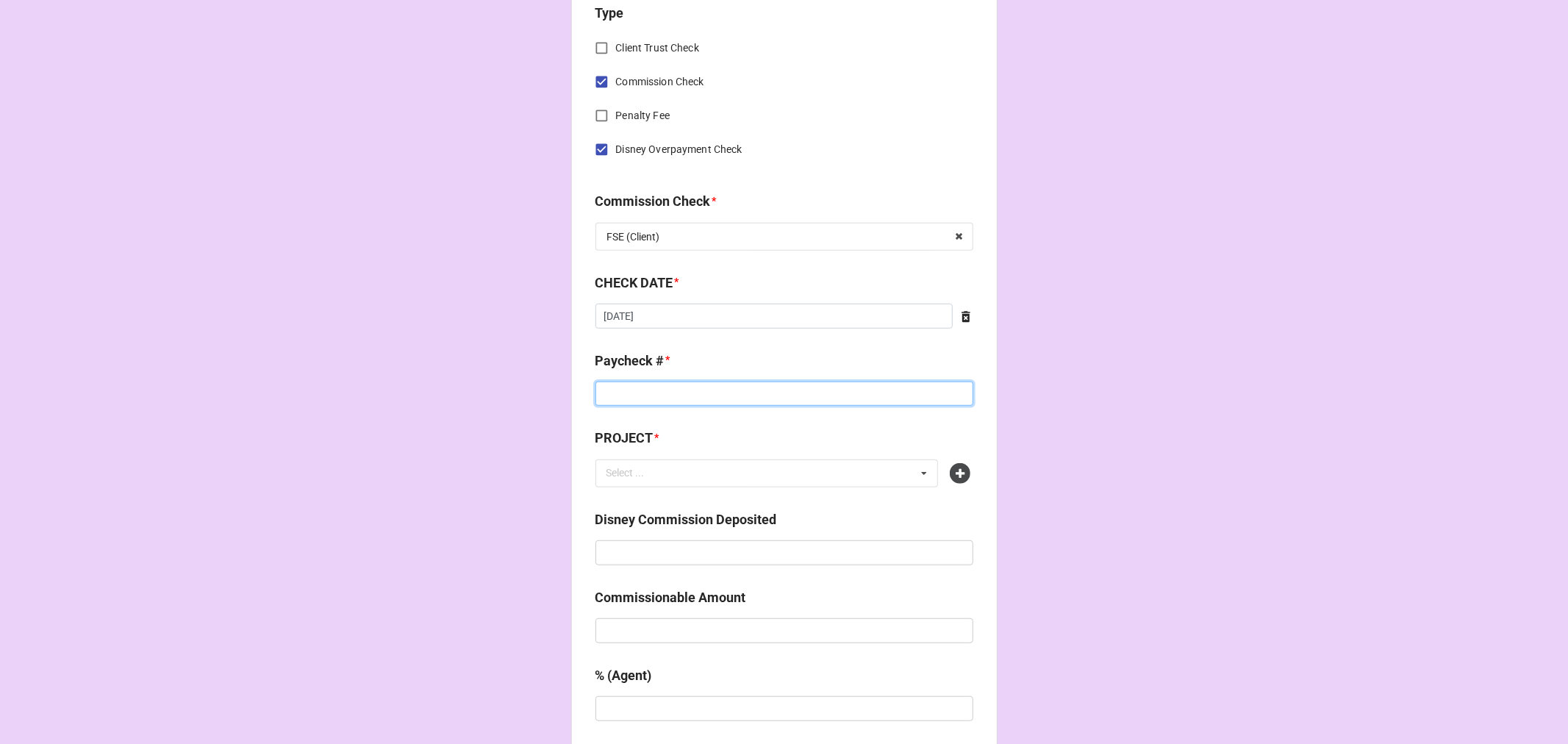
scroll to position [490, 0]
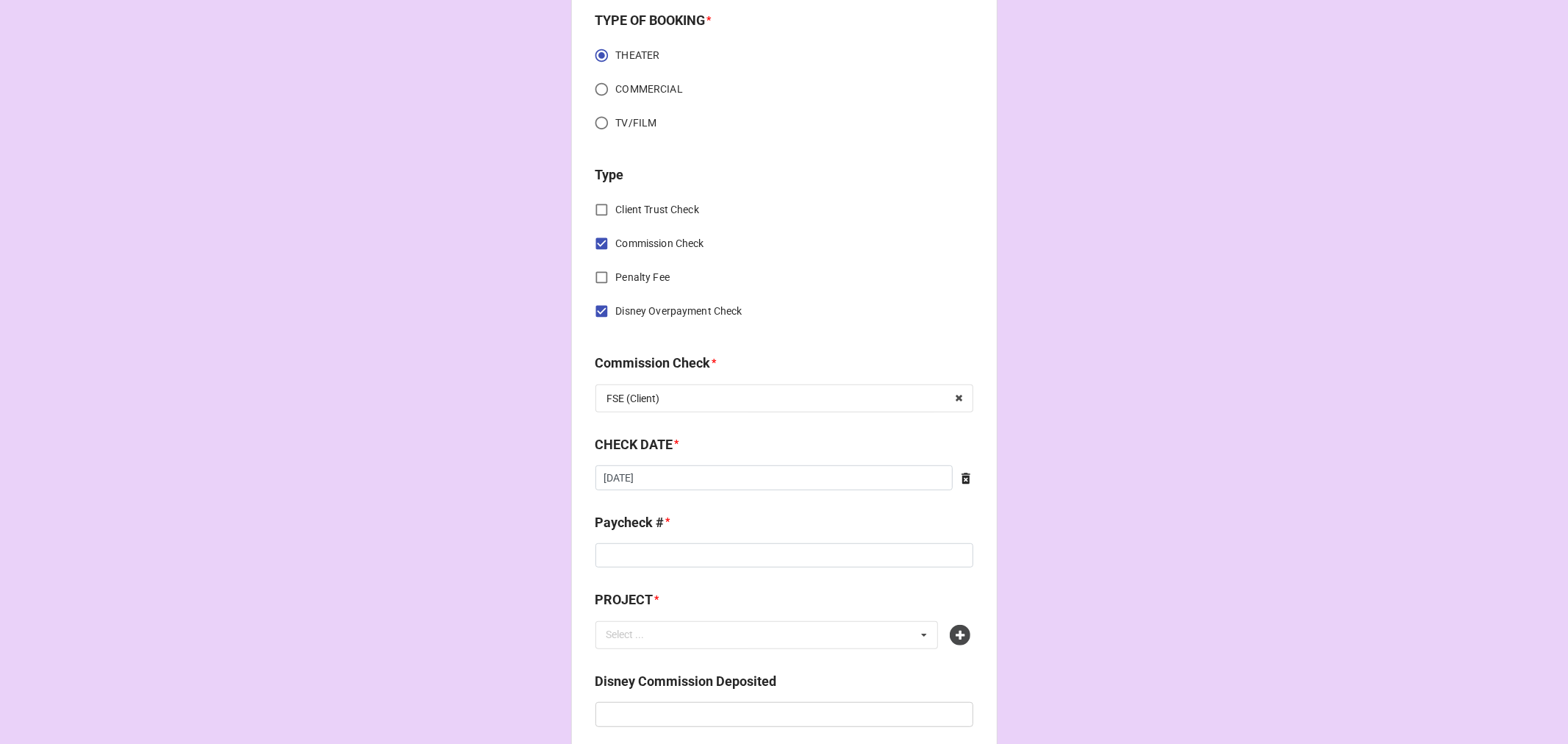
click at [598, 310] on input "Disney Overpayment Check" at bounding box center [602, 311] width 29 height 29
checkbox input "false"
click at [612, 566] on input at bounding box center [784, 556] width 378 height 25
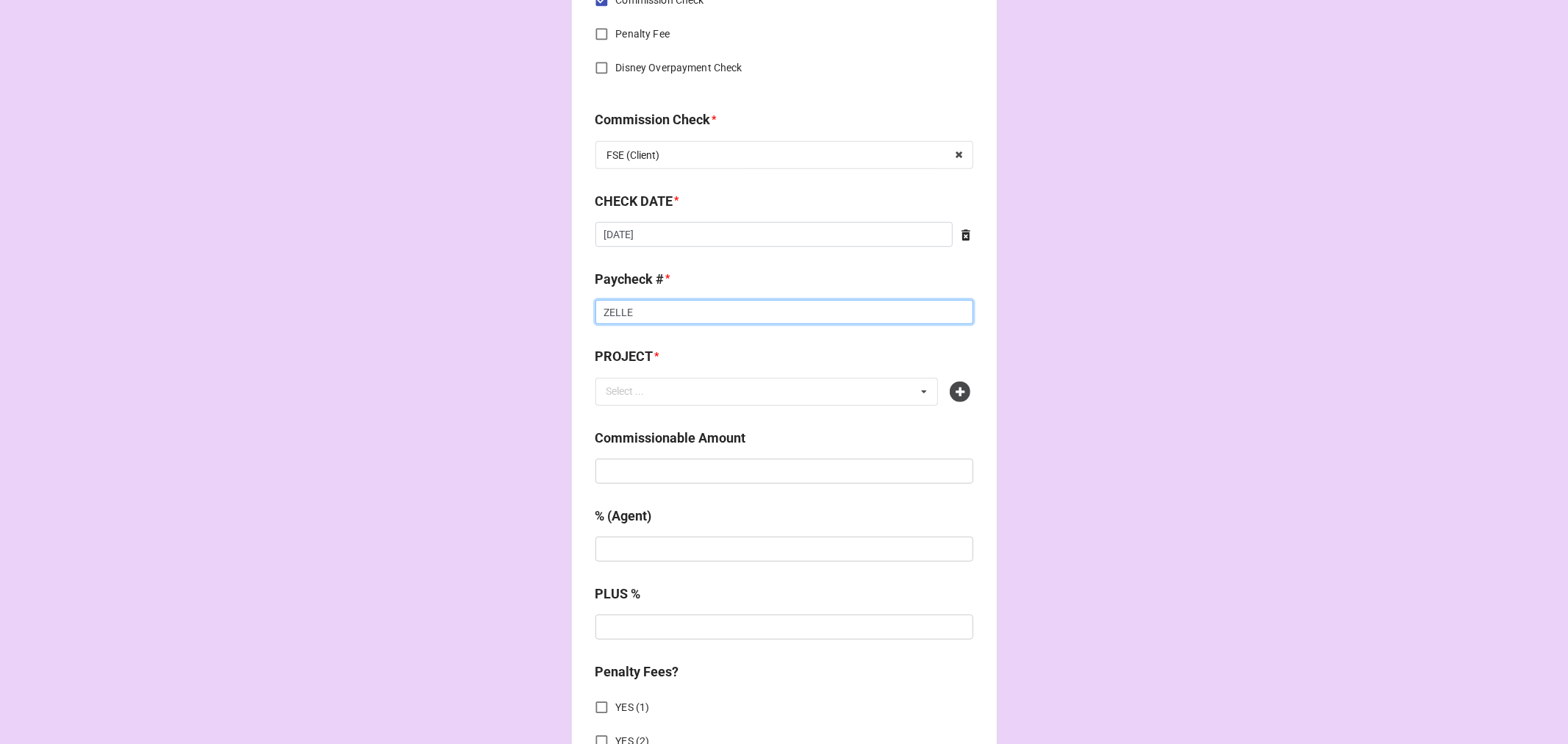
scroll to position [735, 0]
type input "ZELLE"
click at [956, 381] on icon at bounding box center [960, 390] width 21 height 21
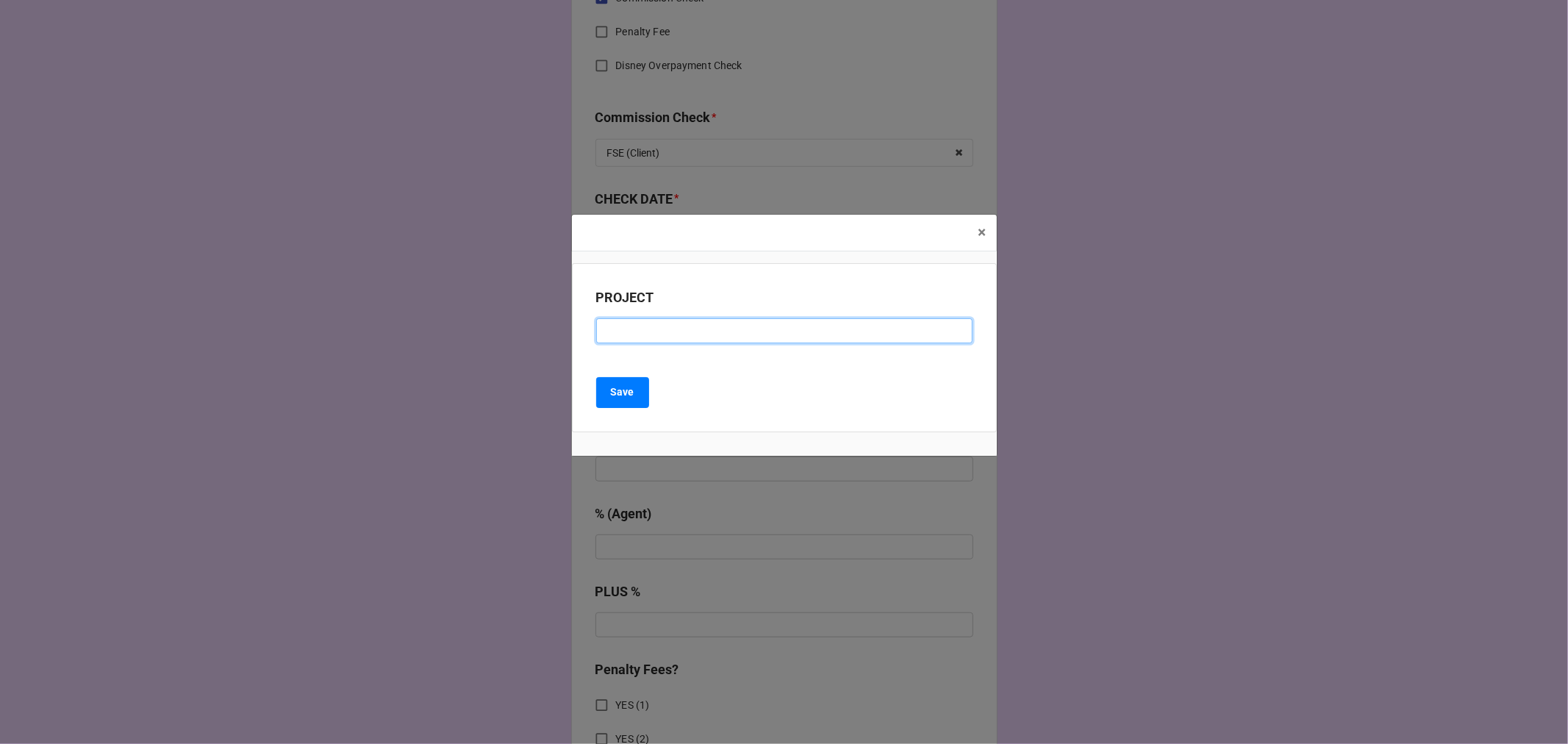
click at [701, 332] on input at bounding box center [784, 330] width 376 height 25
type input "THE DAY THE SKY TURNED ORANGE (BATCO THEATRE - SAN FRANCISCO)"
click at [626, 383] on button "Save" at bounding box center [622, 393] width 53 height 31
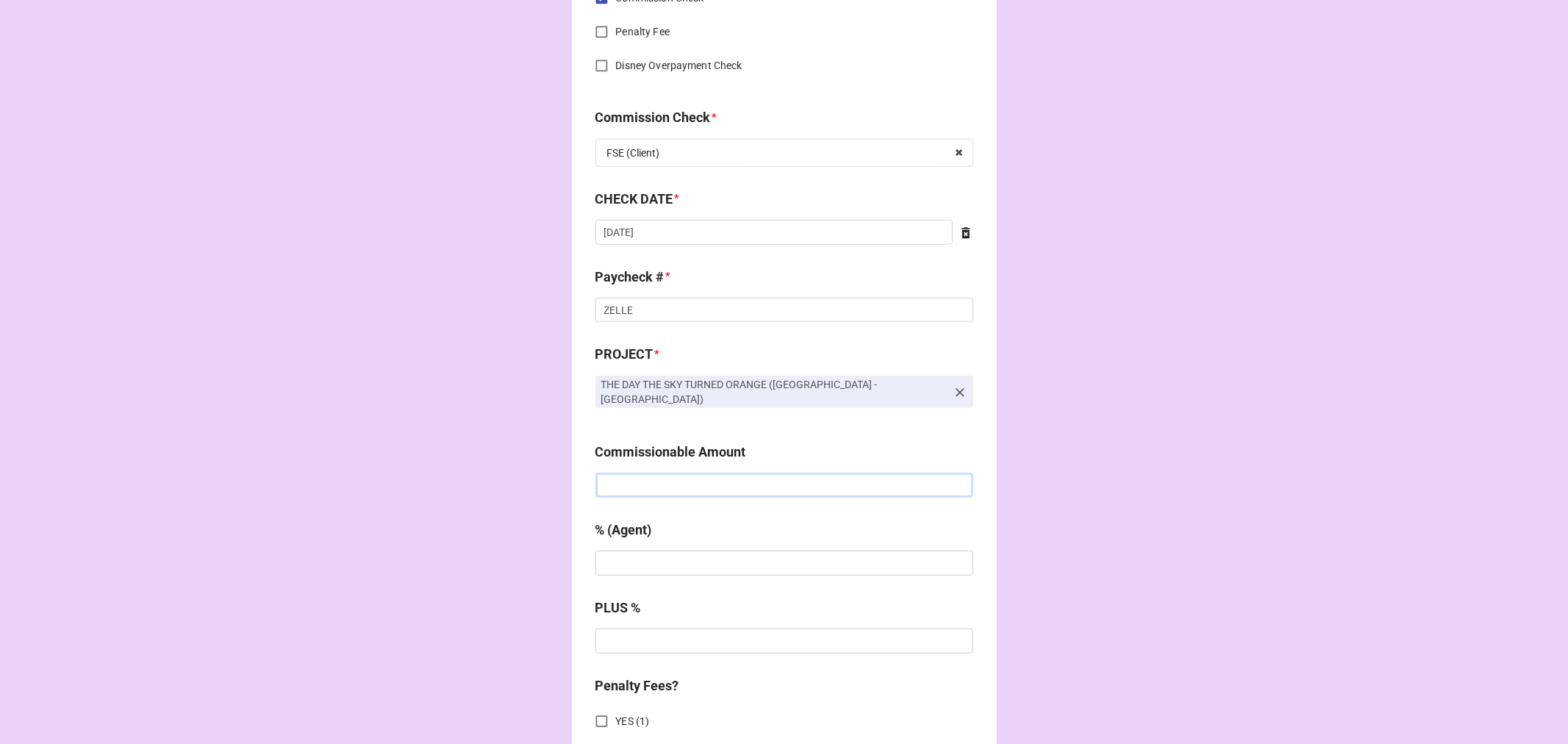
click at [658, 478] on input "text" at bounding box center [784, 485] width 378 height 25
click at [612, 473] on input "text" at bounding box center [784, 485] width 378 height 25
paste input "$2,076.00"
type input "$2,076.00"
click at [635, 553] on input "text" at bounding box center [784, 563] width 378 height 25
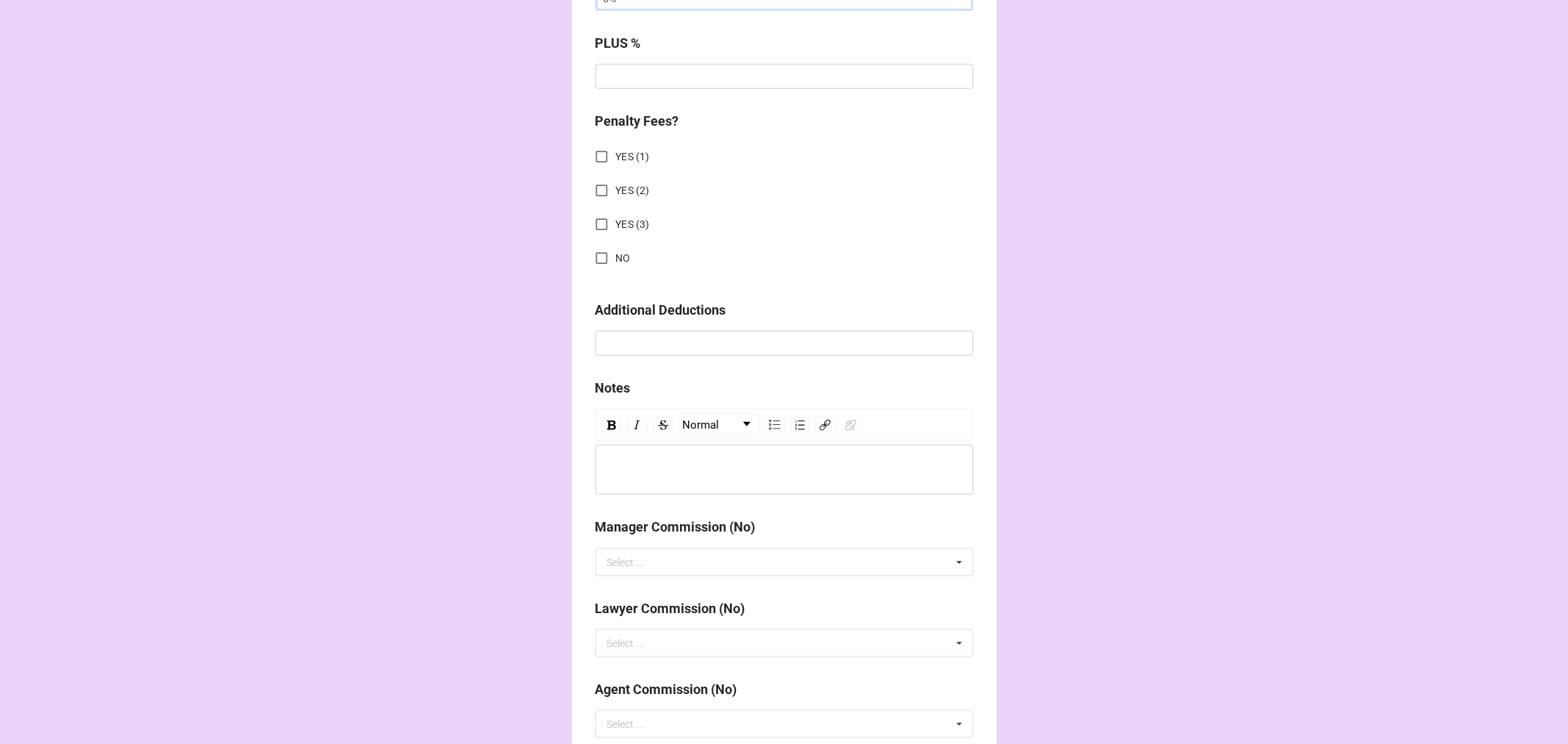
scroll to position [1306, 0]
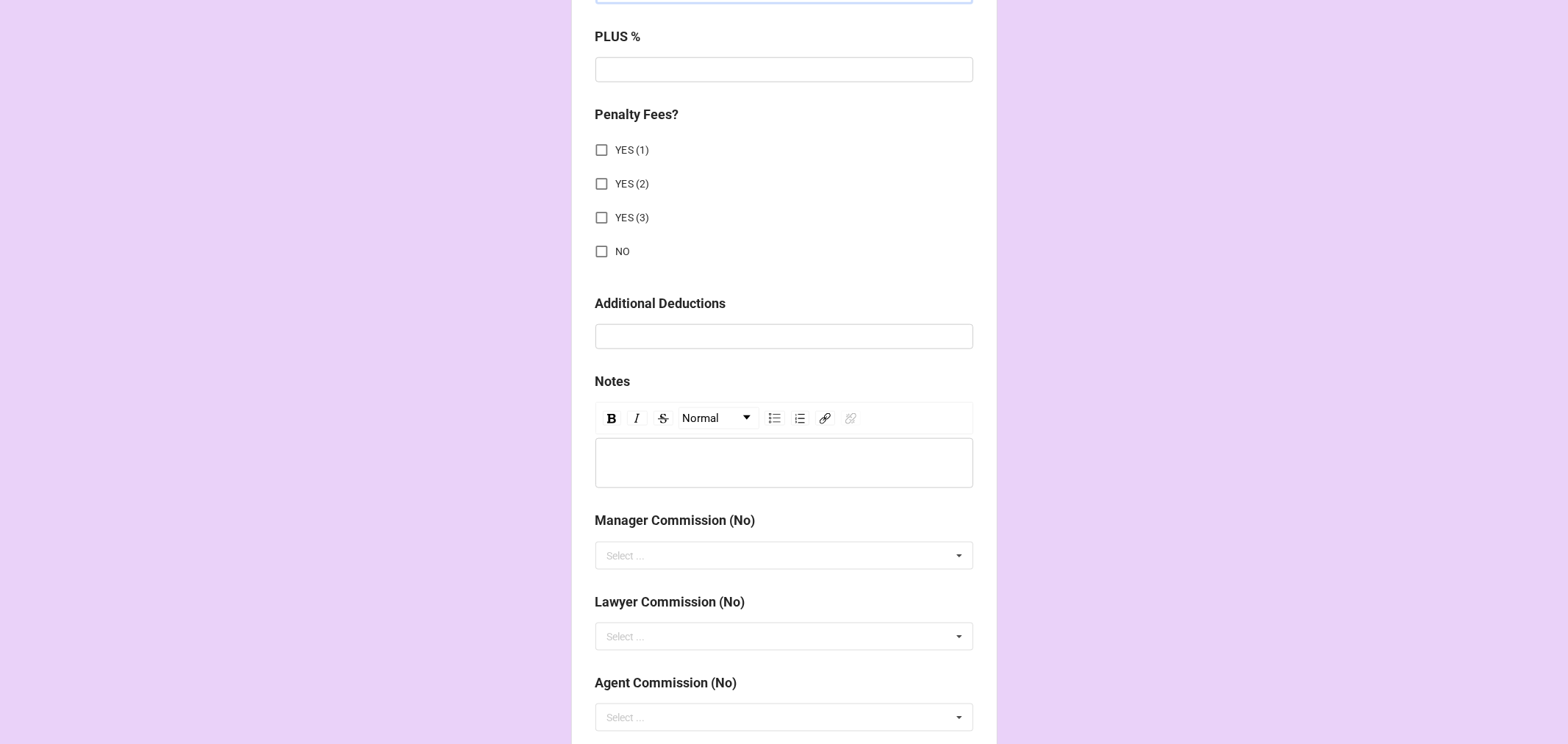
type input "5%"
click at [596, 238] on input "NO" at bounding box center [602, 252] width 29 height 29
checkbox input "true"
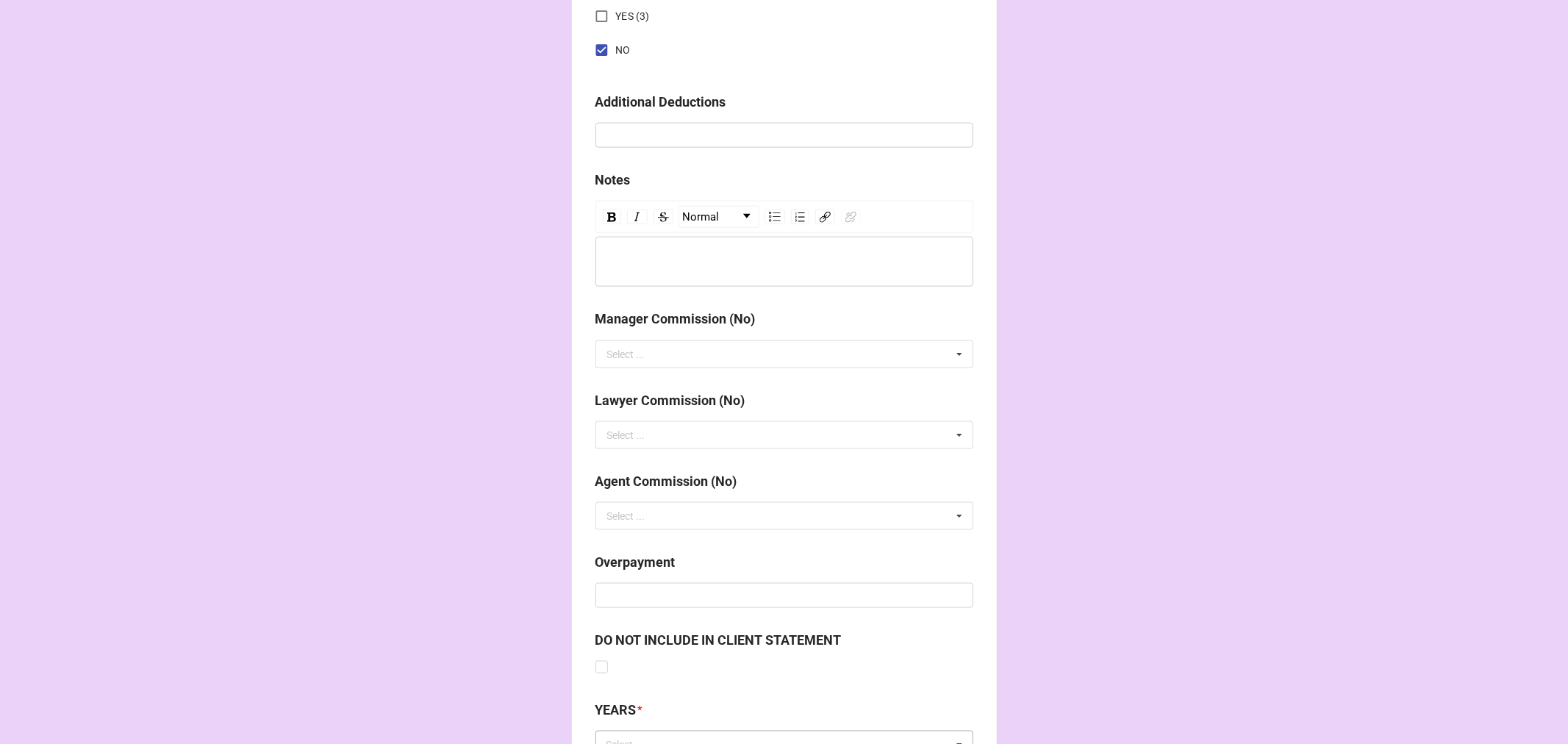
scroll to position [1627, 0]
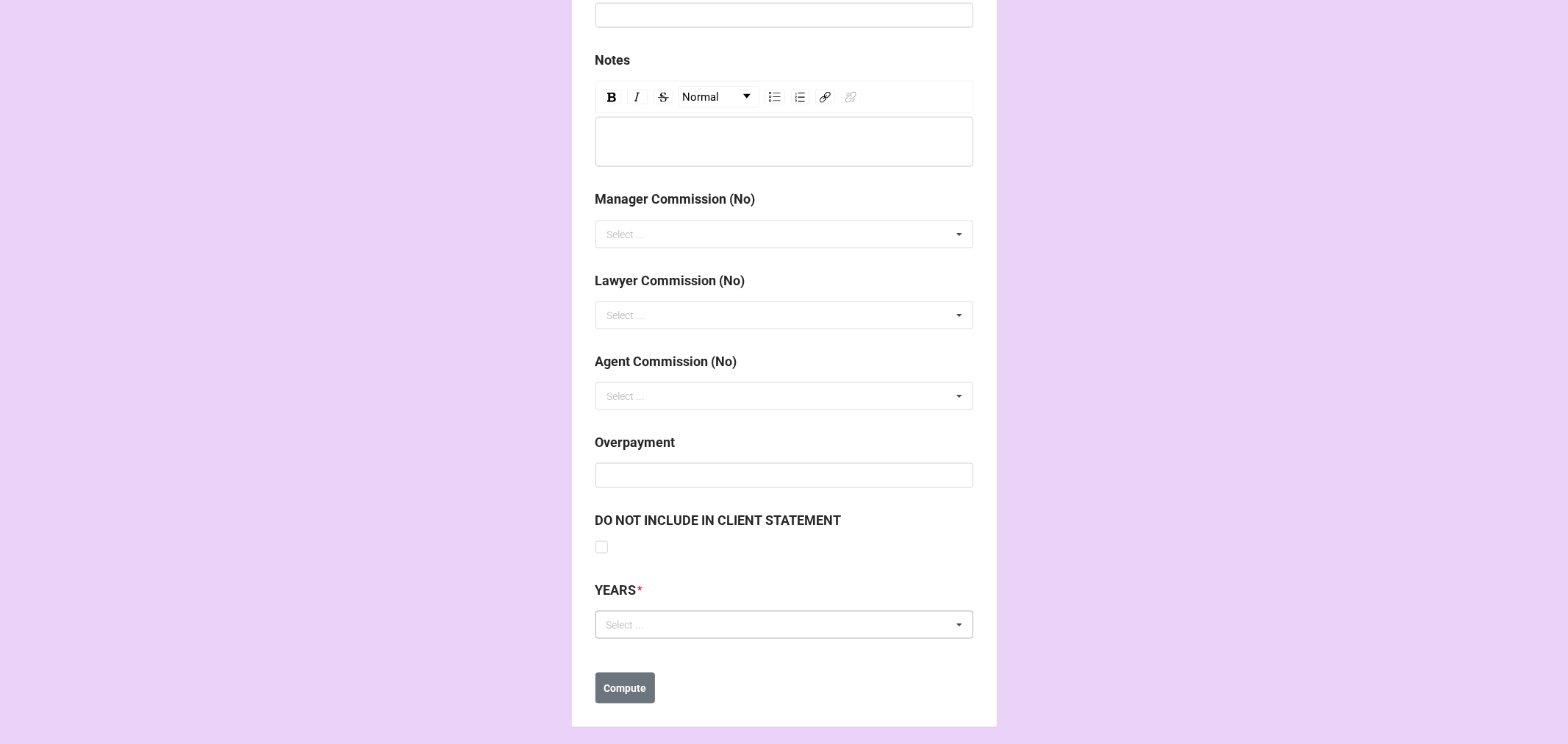
click at [647, 617] on div "Select ..." at bounding box center [634, 626] width 63 height 17
click at [713, 695] on div "[DATE]" at bounding box center [784, 706] width 376 height 27
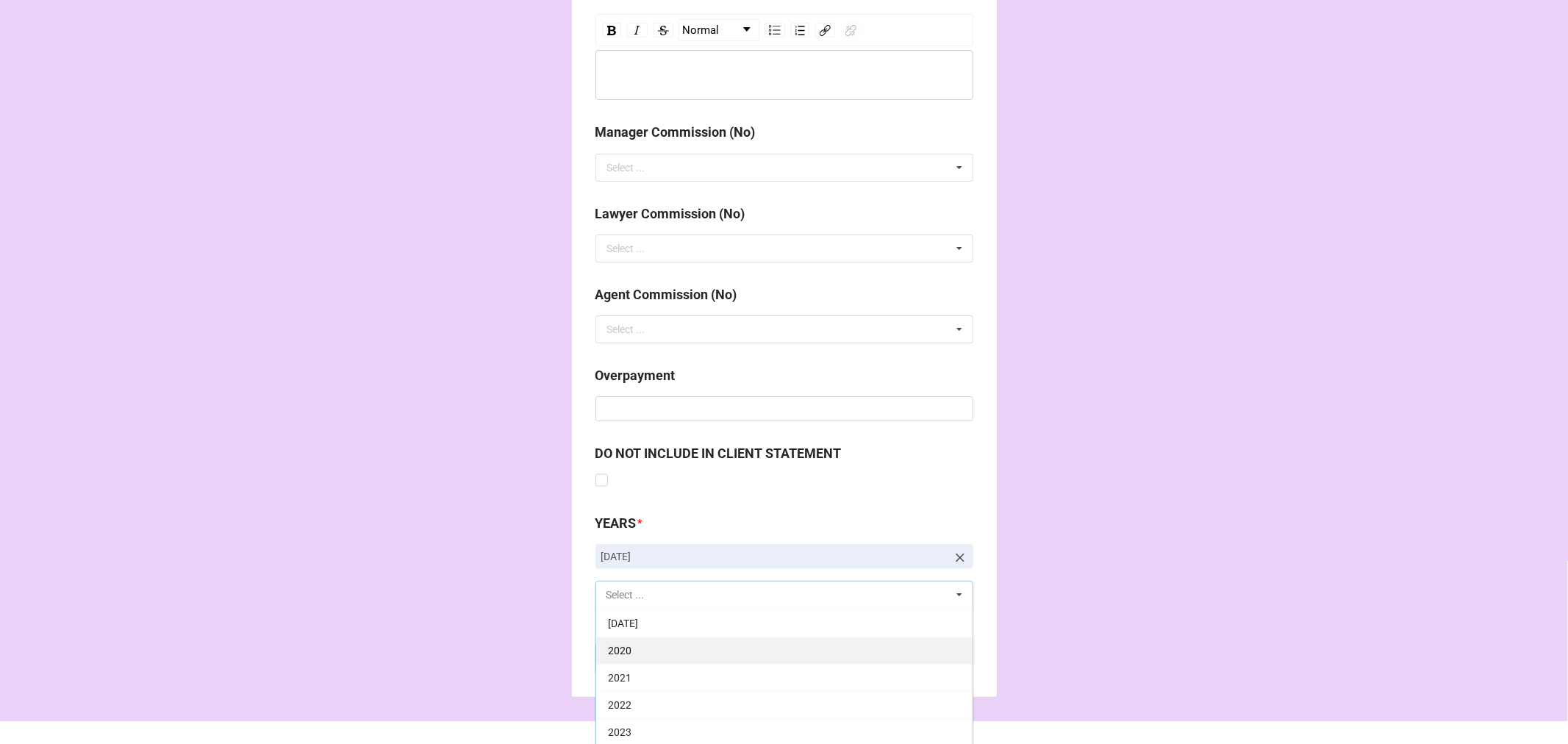
scroll to position [1770, 0]
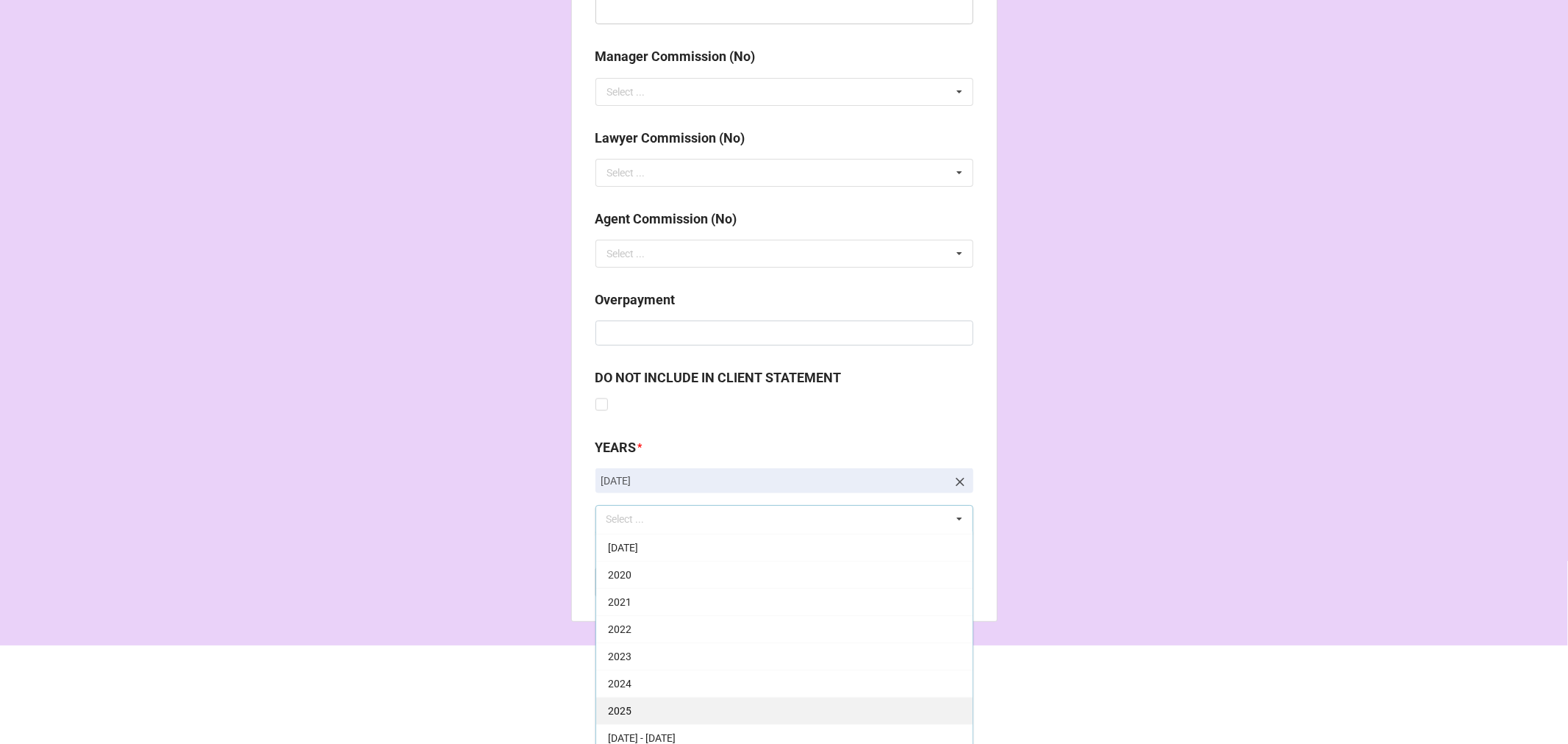
click at [636, 697] on div "2025" at bounding box center [784, 711] width 376 height 27
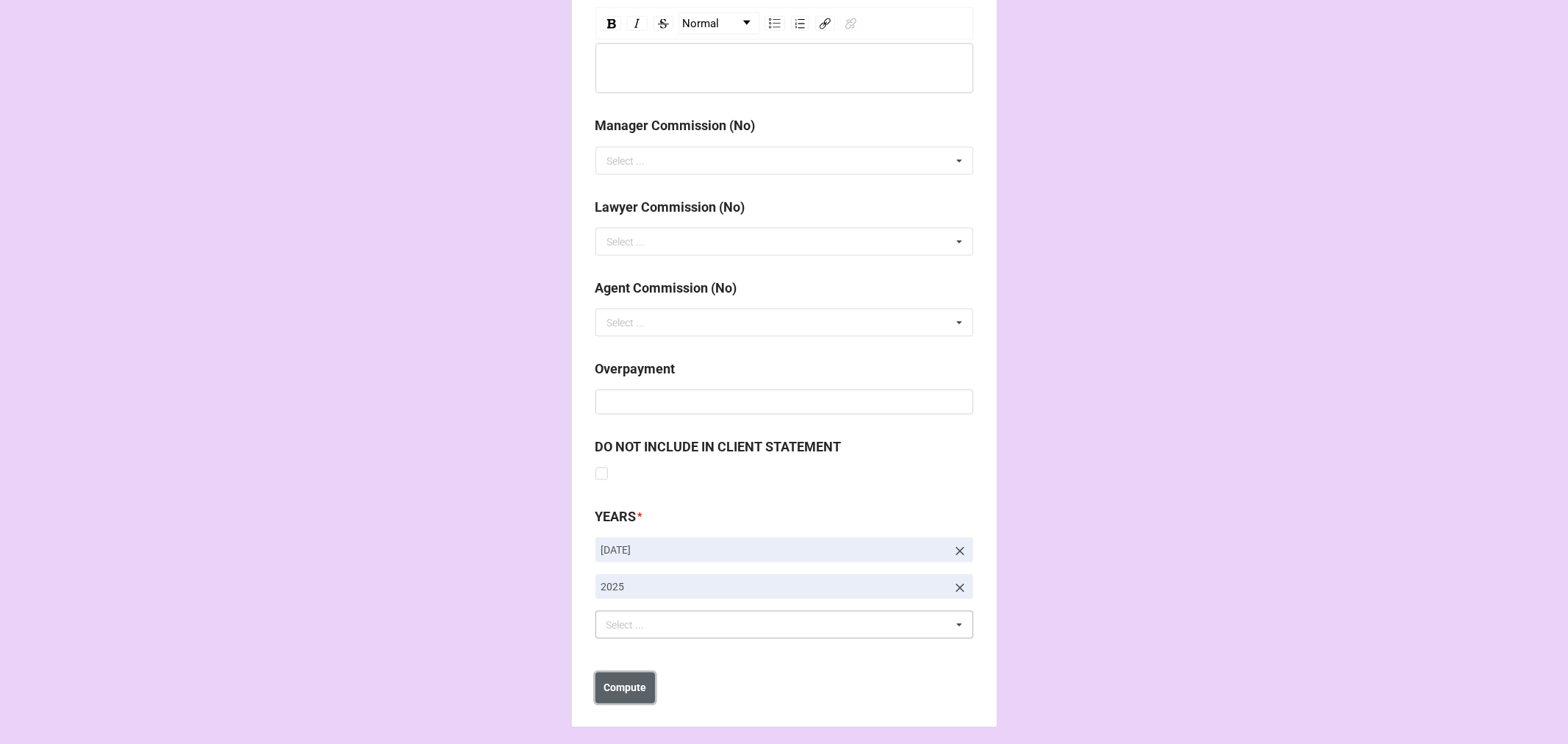
click at [611, 681] on b "Compute" at bounding box center [625, 689] width 43 height 15
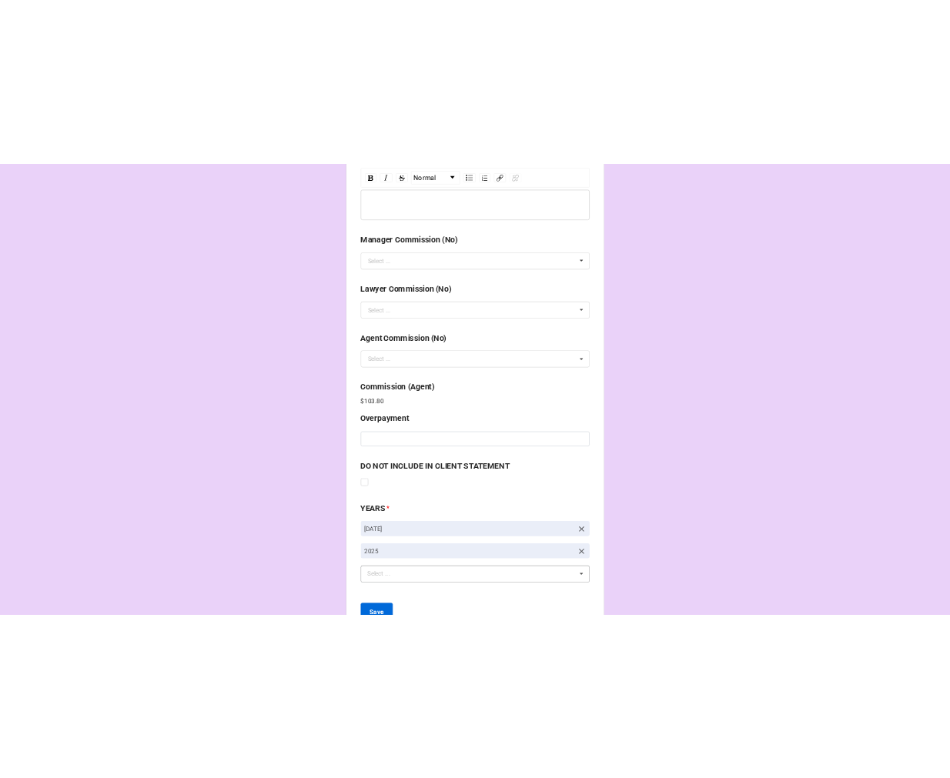
scroll to position [1835, 0]
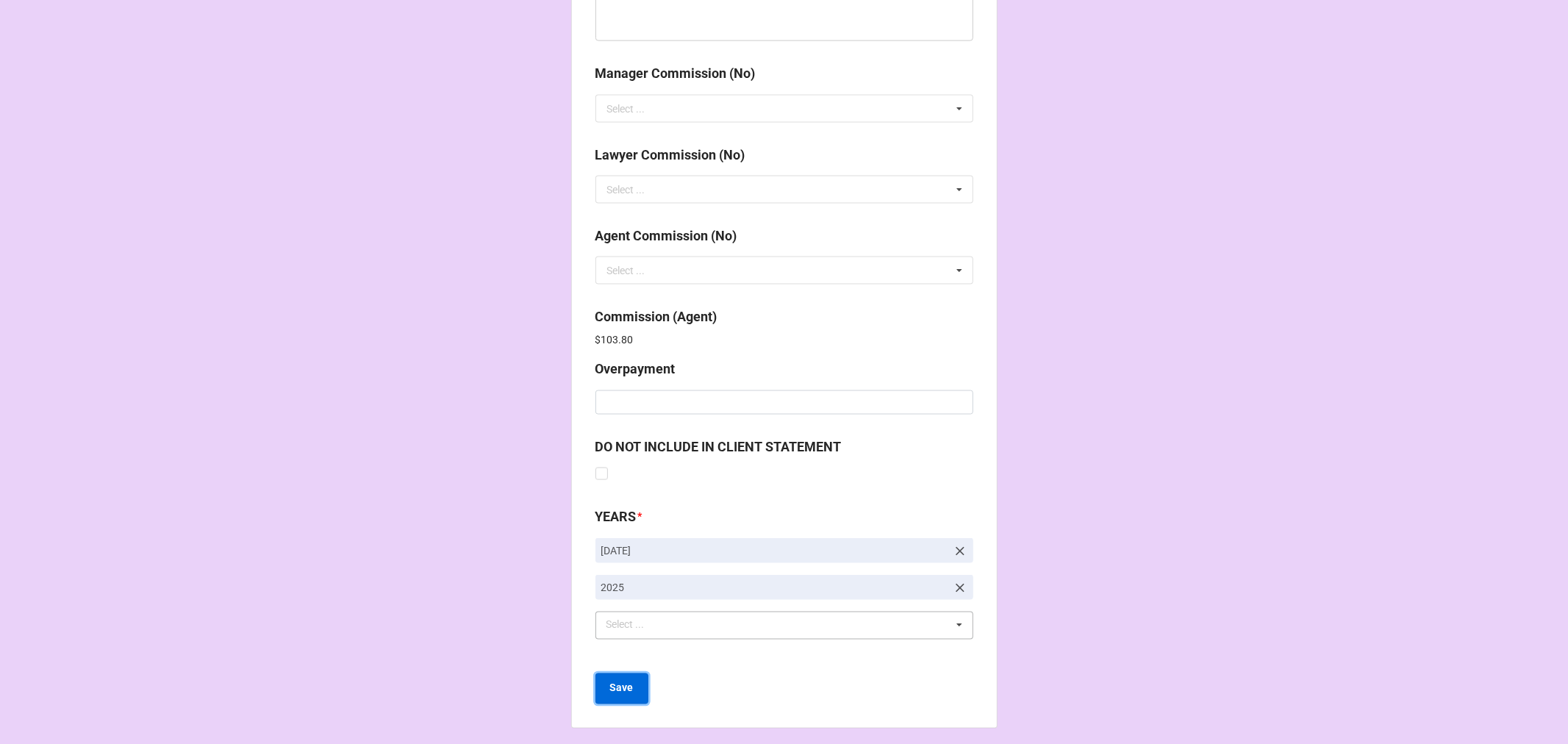
click at [626, 687] on b "Save" at bounding box center [622, 689] width 24 height 15
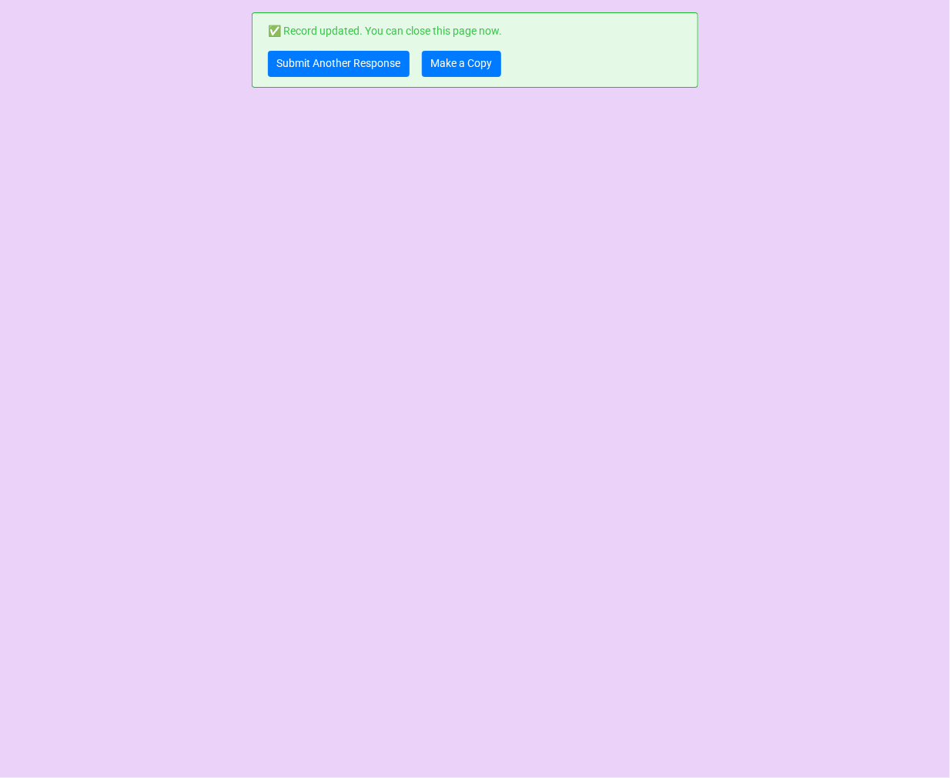
scroll to position [0, 0]
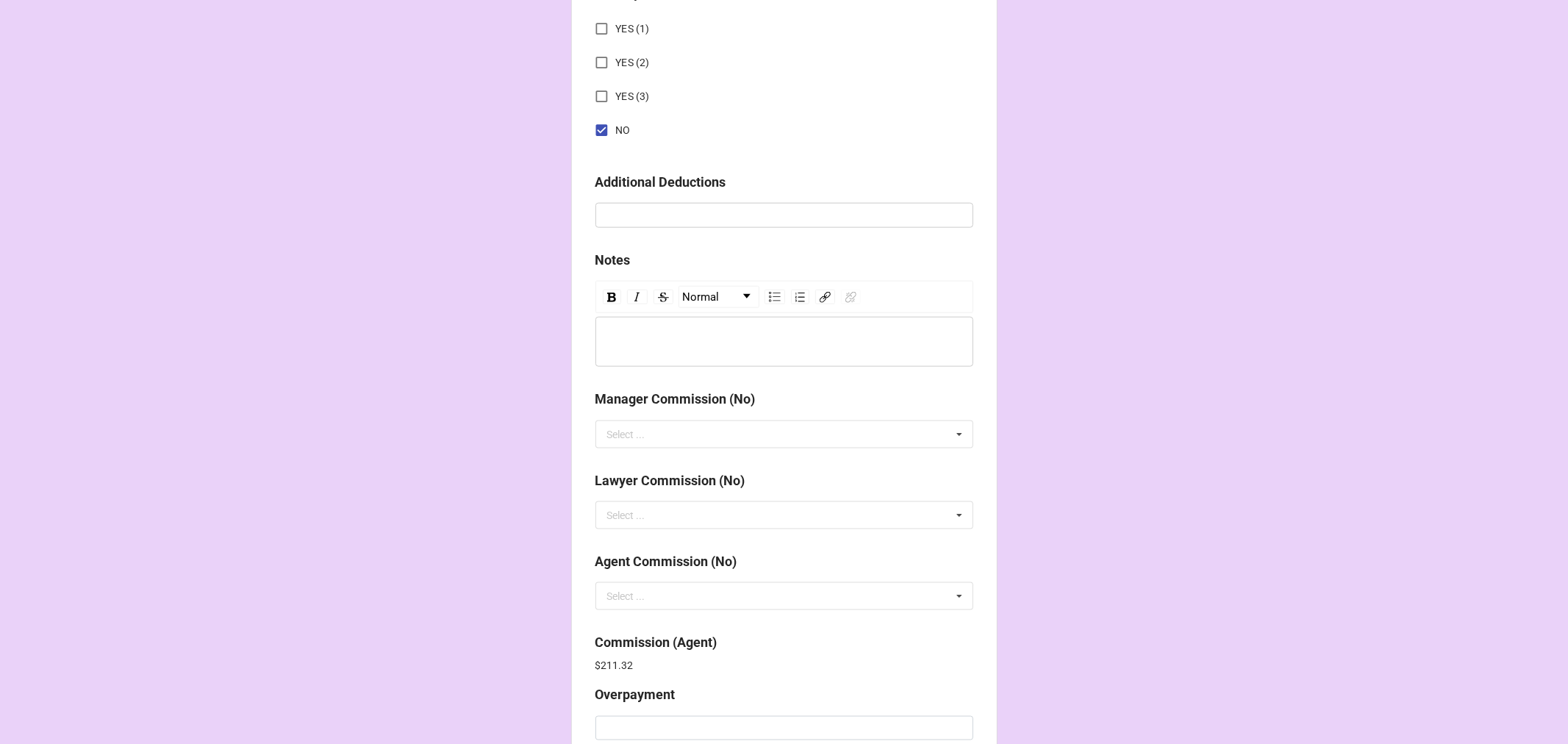
scroll to position [1753, 0]
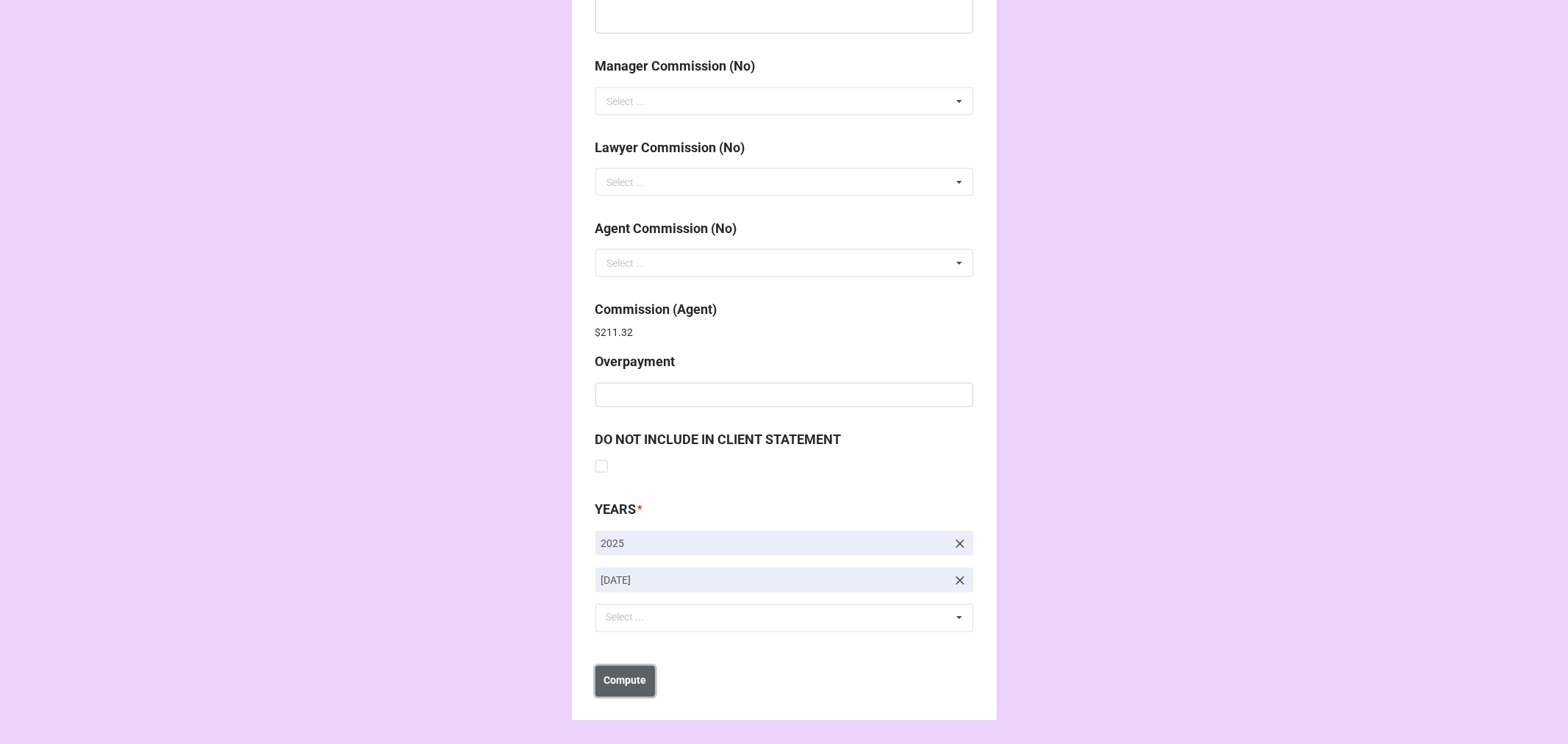
click at [608, 679] on b "Compute" at bounding box center [625, 681] width 43 height 15
click at [624, 678] on b "Save" at bounding box center [622, 681] width 24 height 15
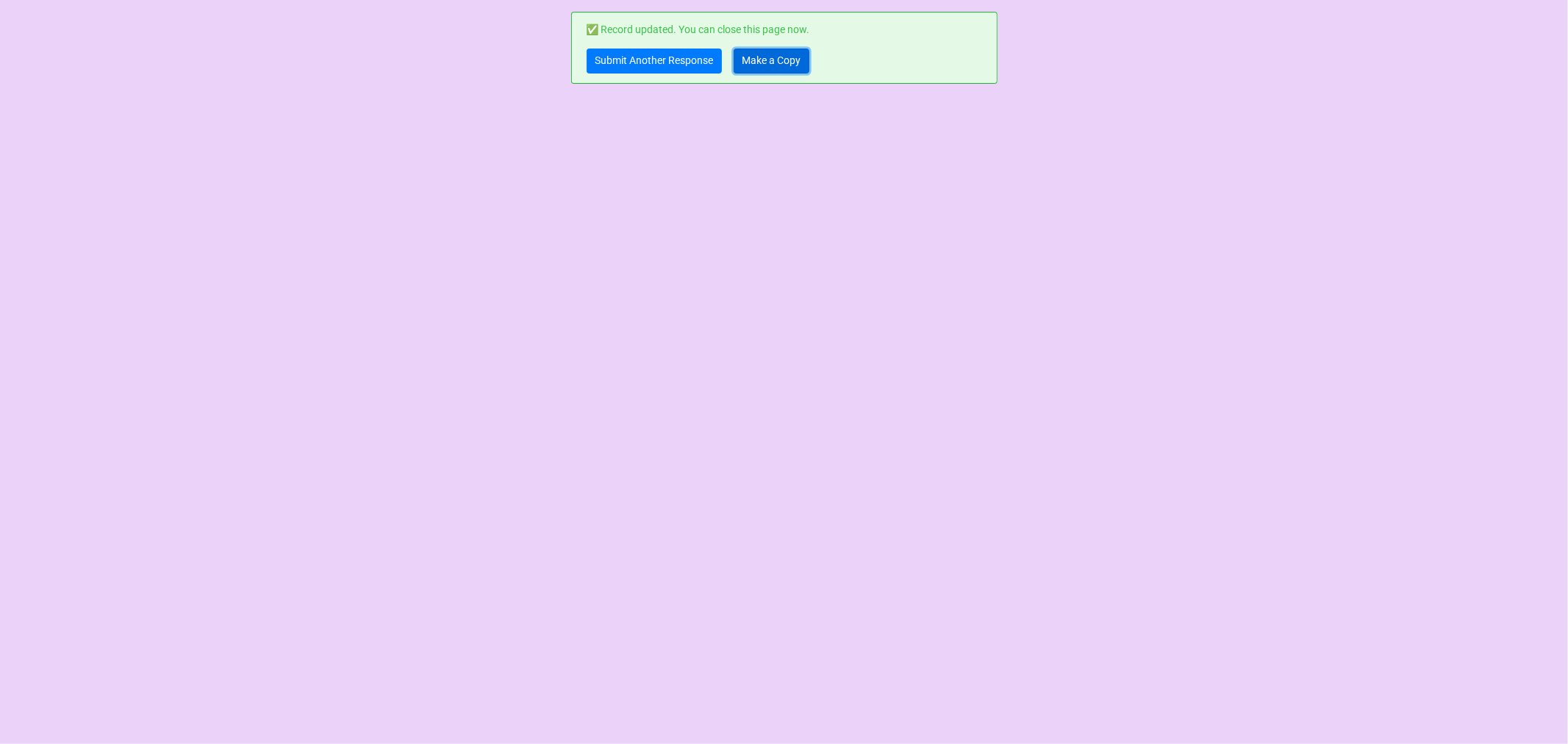
click at [762, 69] on link "Make a Copy" at bounding box center [771, 61] width 75 height 25
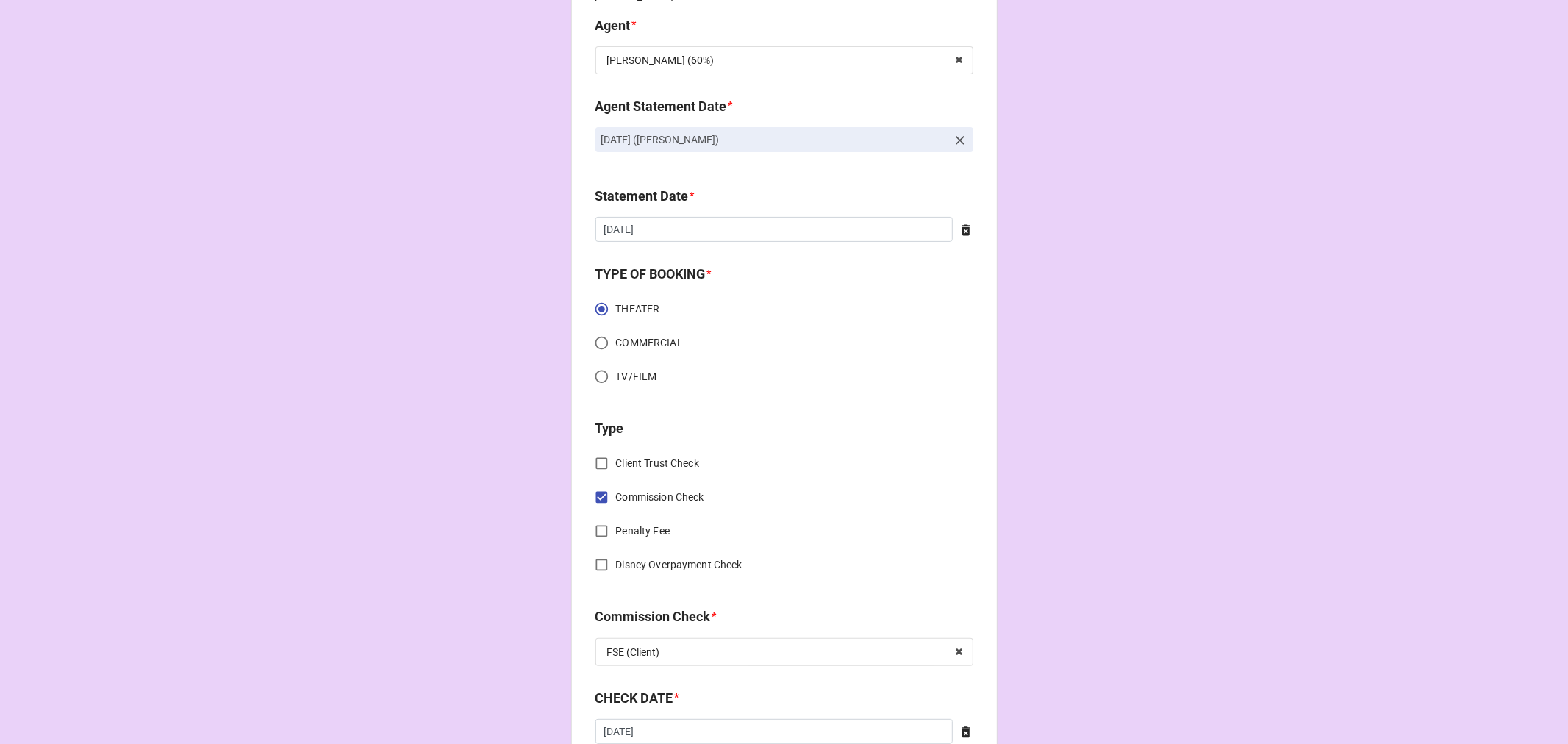
scroll to position [244, 0]
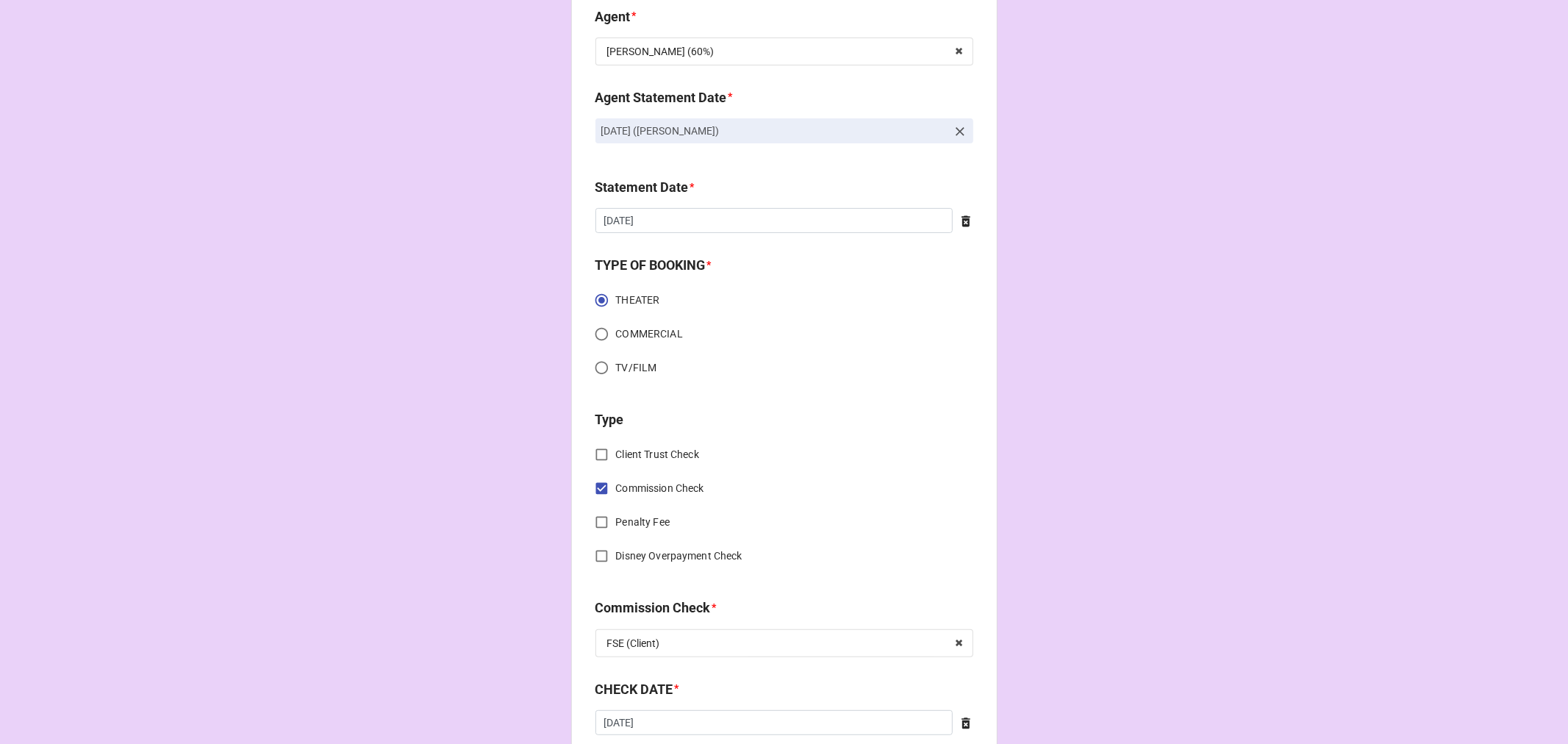
click at [956, 134] on icon at bounding box center [959, 131] width 9 height 9
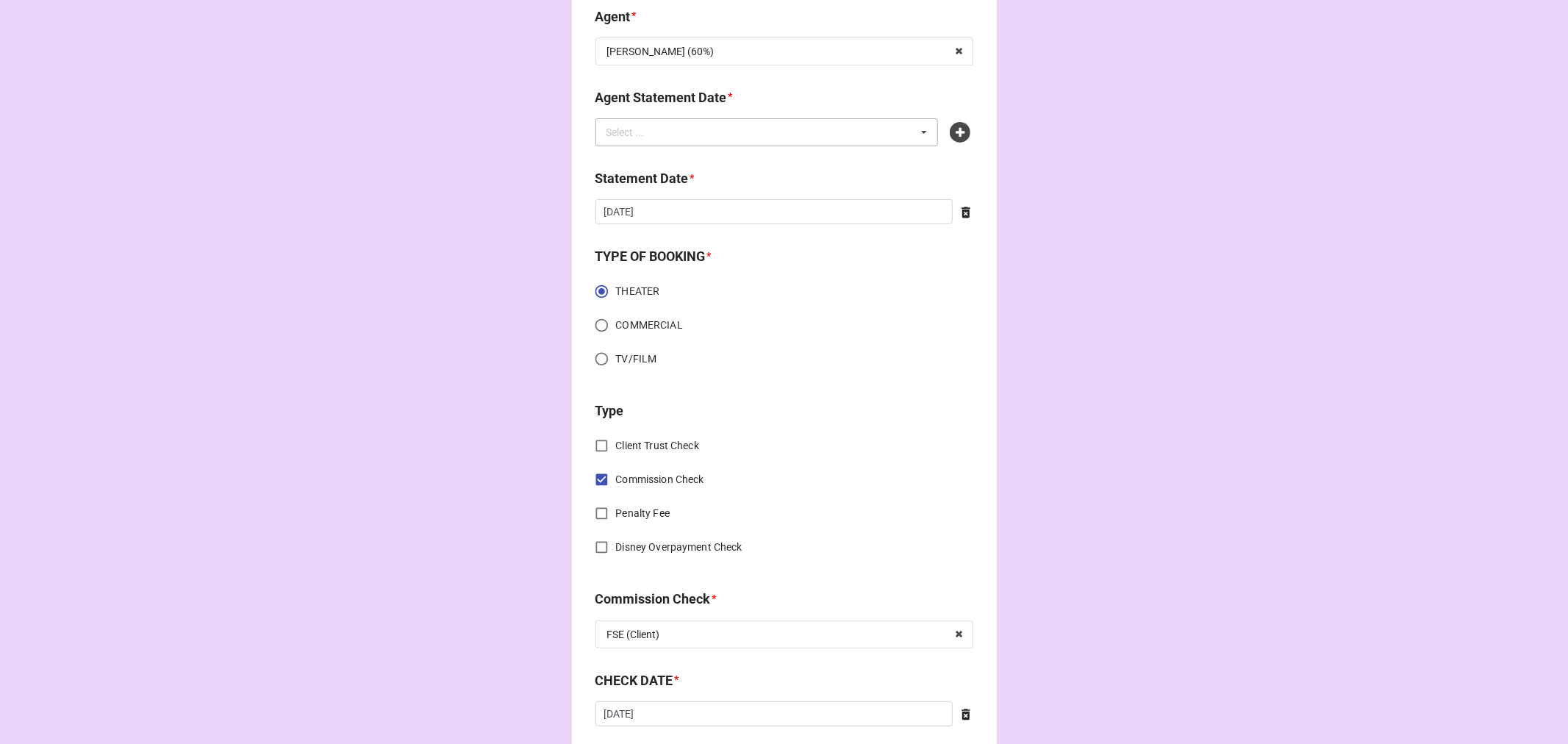
click at [832, 136] on div "Select ... No results found." at bounding box center [766, 132] width 343 height 28
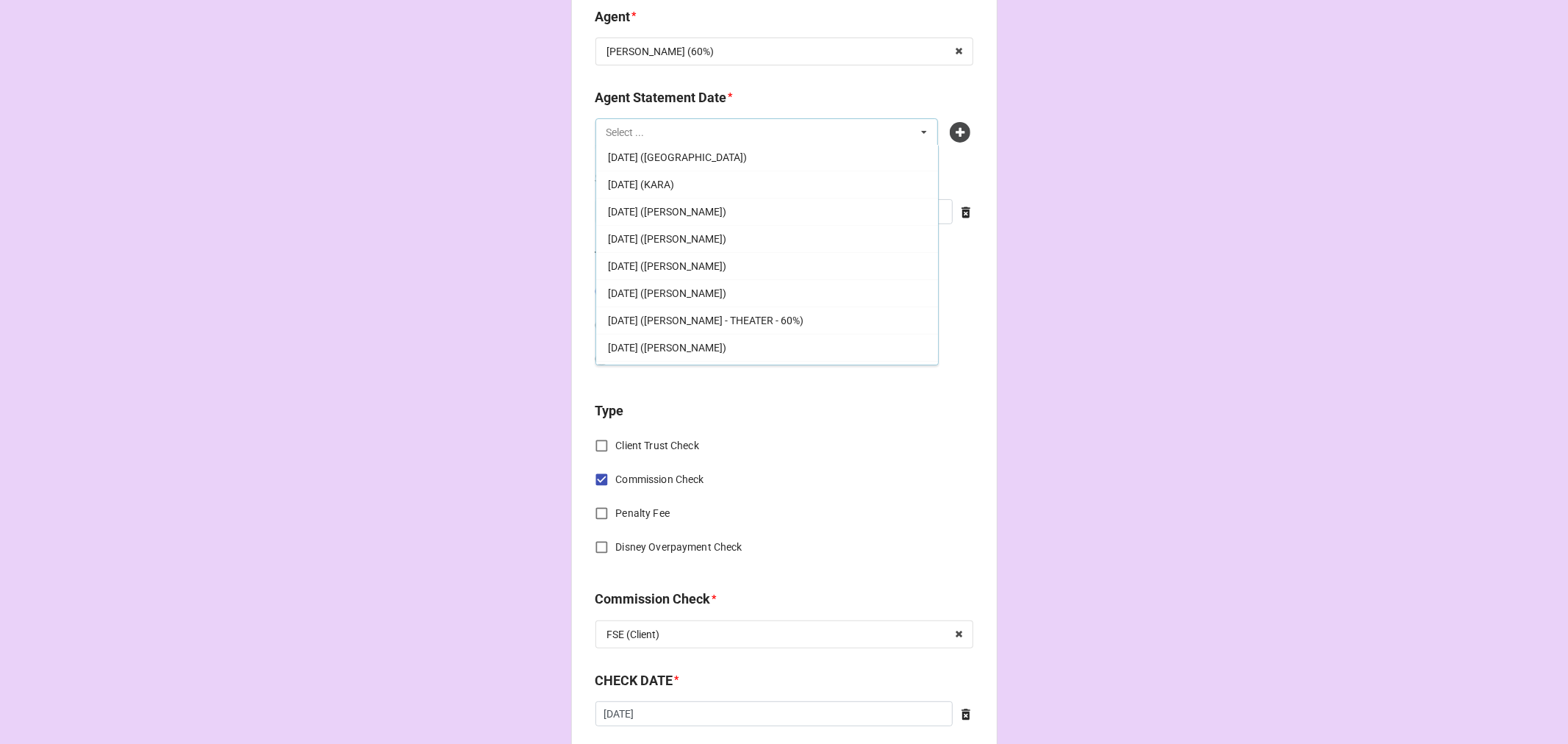
scroll to position [272, 0]
click at [722, 346] on span "SEPTEMBER 5, 2025 (TIERA)" at bounding box center [667, 351] width 118 height 11
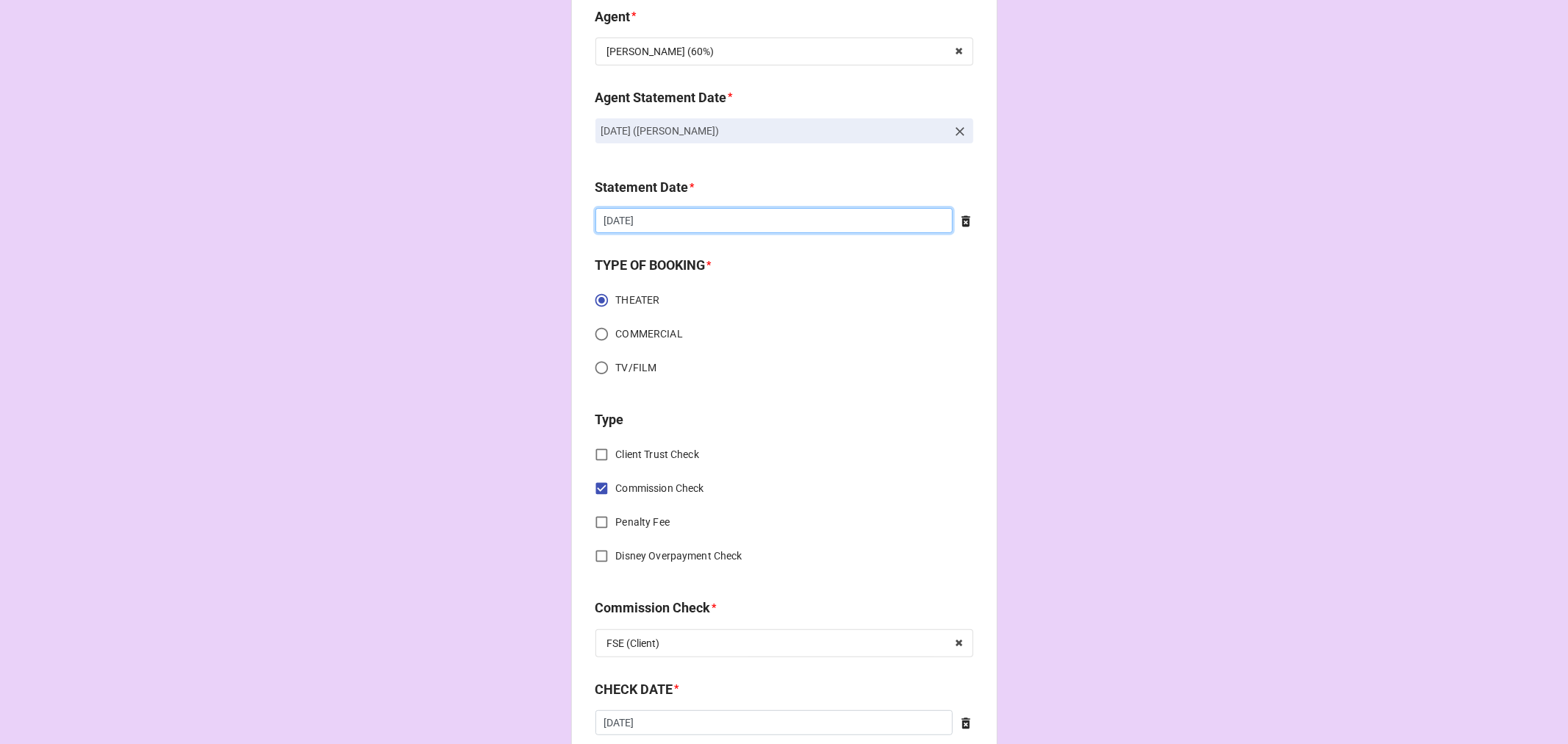
click at [672, 219] on input "8/22/2025" at bounding box center [774, 221] width 357 height 25
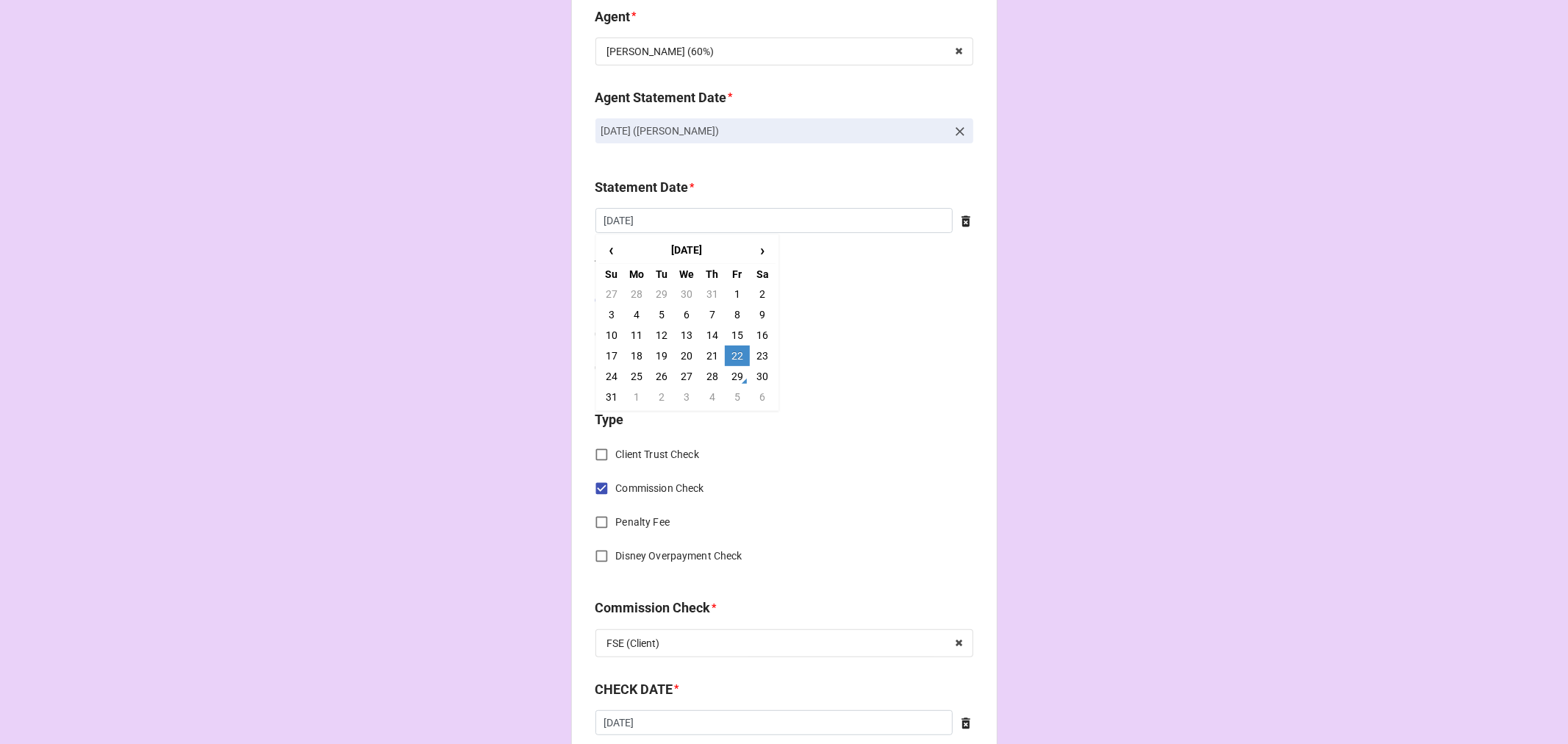
click at [736, 395] on td "5" at bounding box center [738, 397] width 25 height 21
type input "[DATE]"
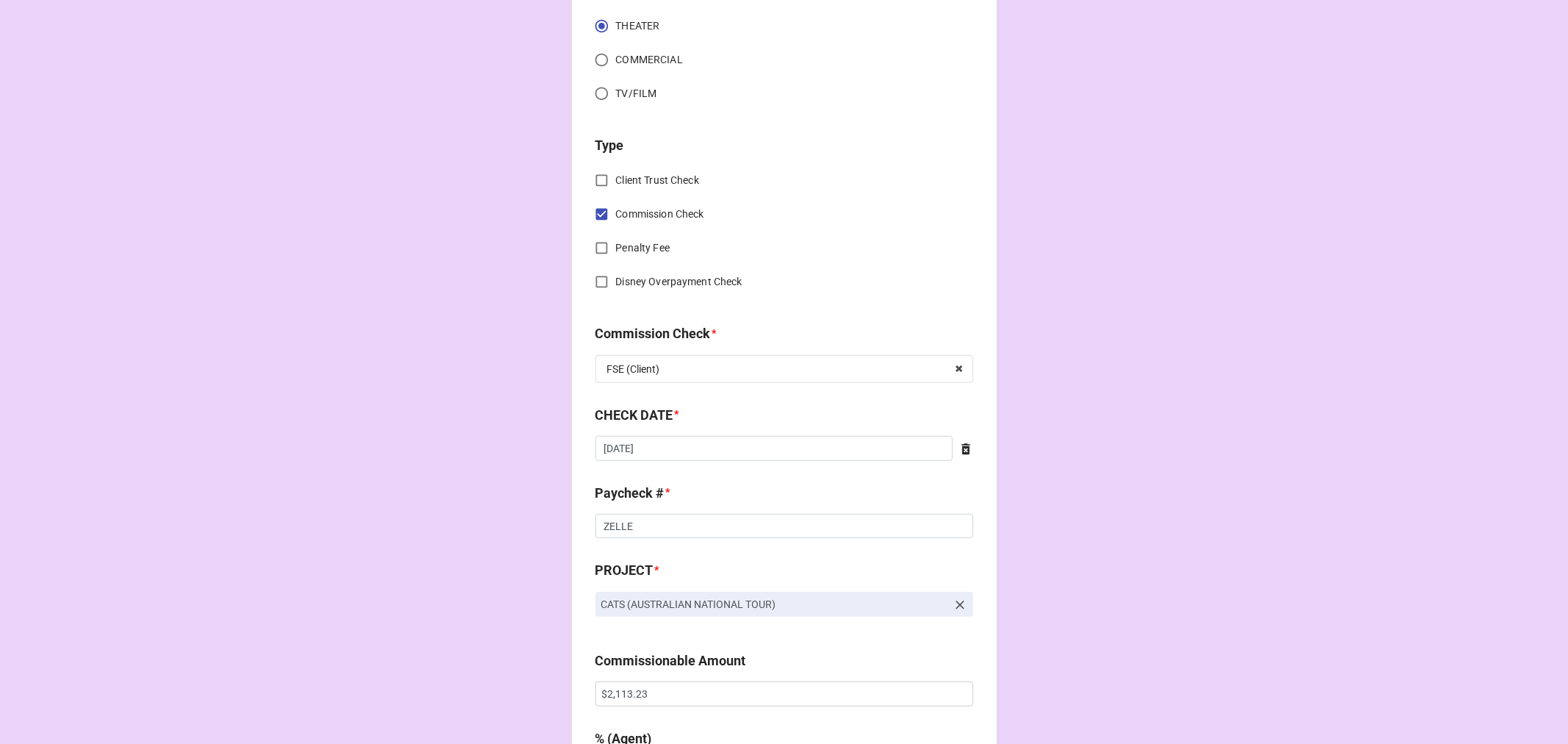
scroll to position [571, 0]
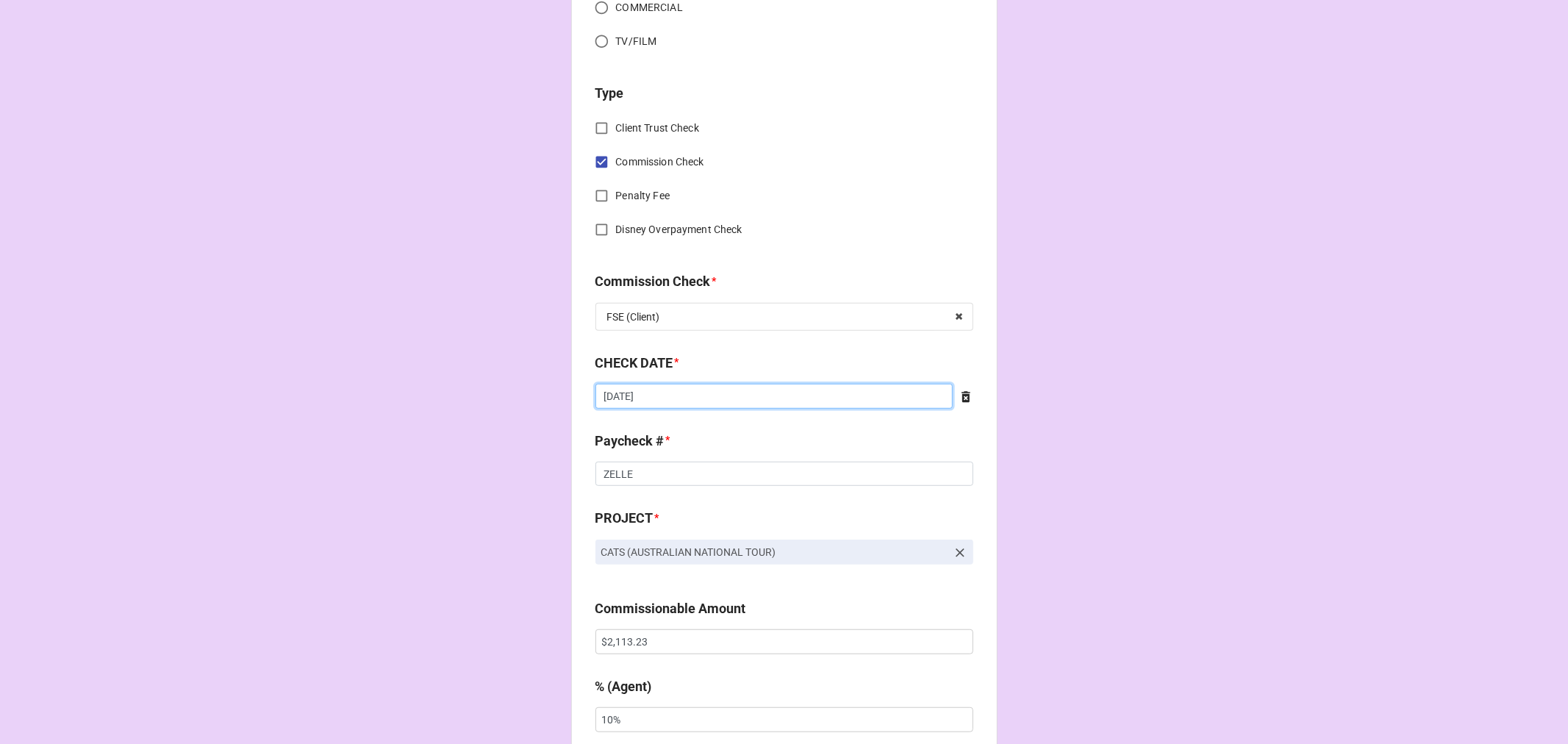
click at [748, 405] on input "8/7/2025" at bounding box center [774, 396] width 357 height 25
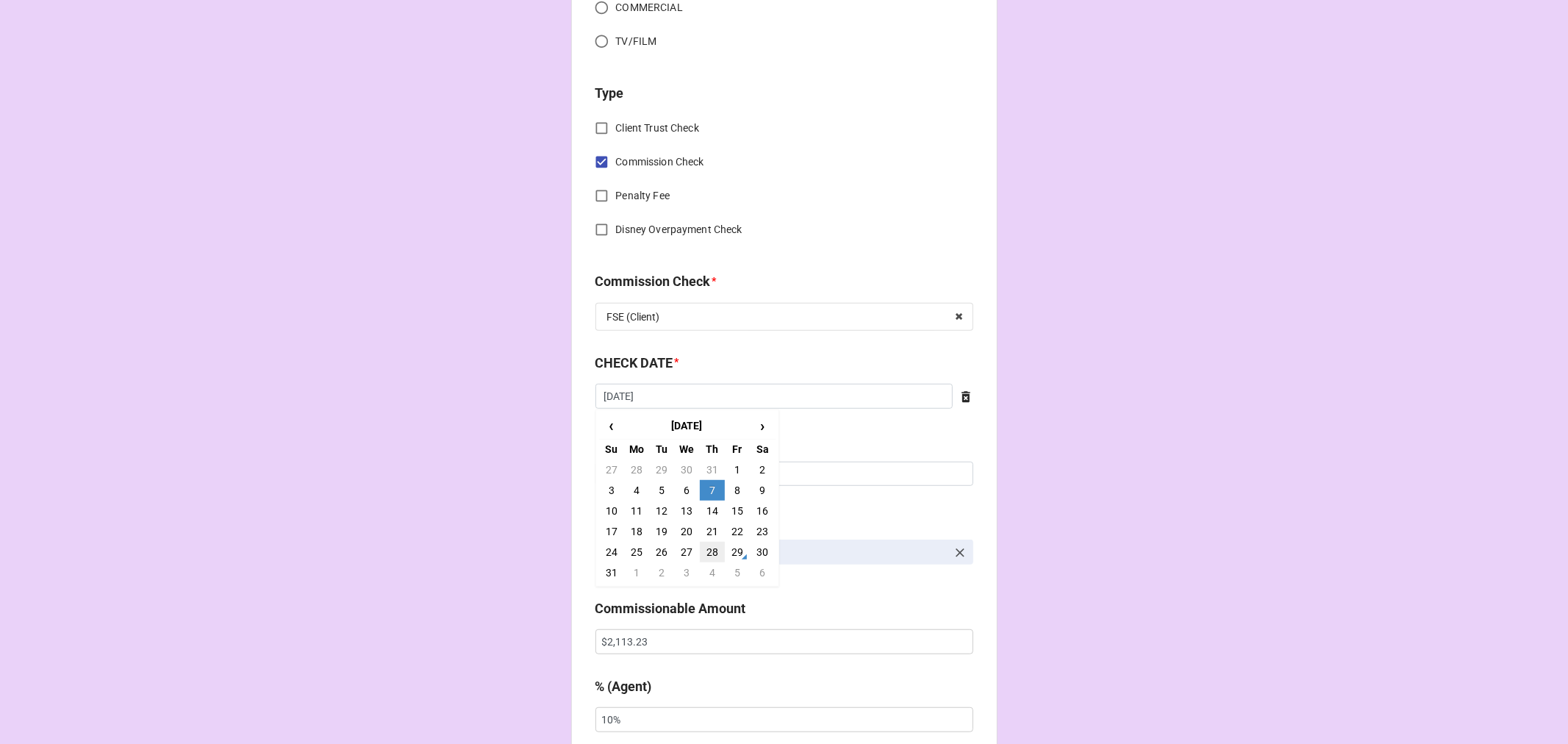
click at [716, 544] on td "28" at bounding box center [713, 552] width 25 height 21
type input "[DATE]"
drag, startPoint x: 658, startPoint y: 644, endPoint x: 483, endPoint y: 606, distance: 179.1
click at [493, 608] on div "CHECK PROCESSING FORM Client * Gabriyel Thomas Agent (from Client) Tiera Agent …" at bounding box center [784, 650] width 1568 height 2444
paste input "2.4"
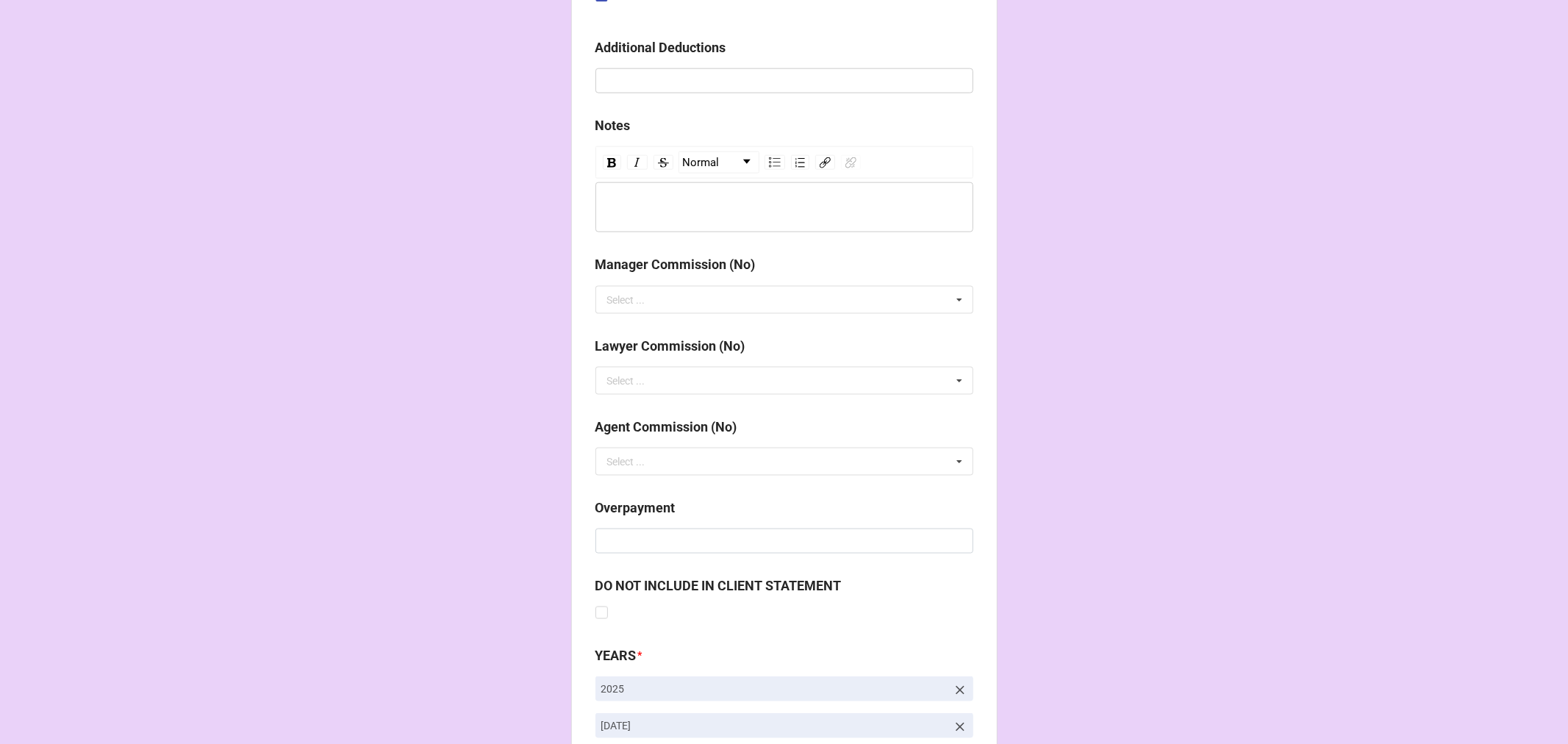
scroll to position [1701, 0]
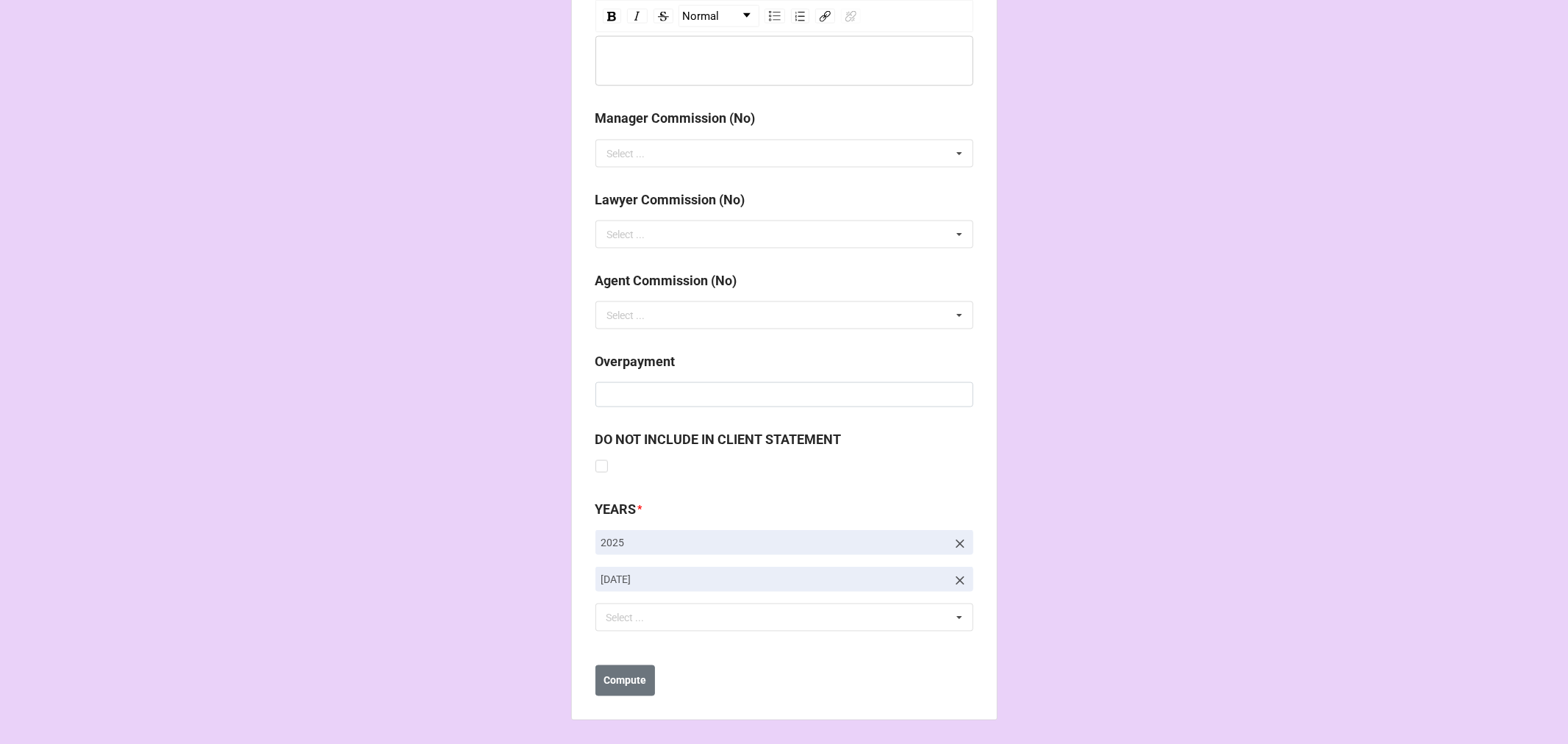
type input "$2,112.43"
click at [956, 578] on icon at bounding box center [959, 580] width 14 height 14
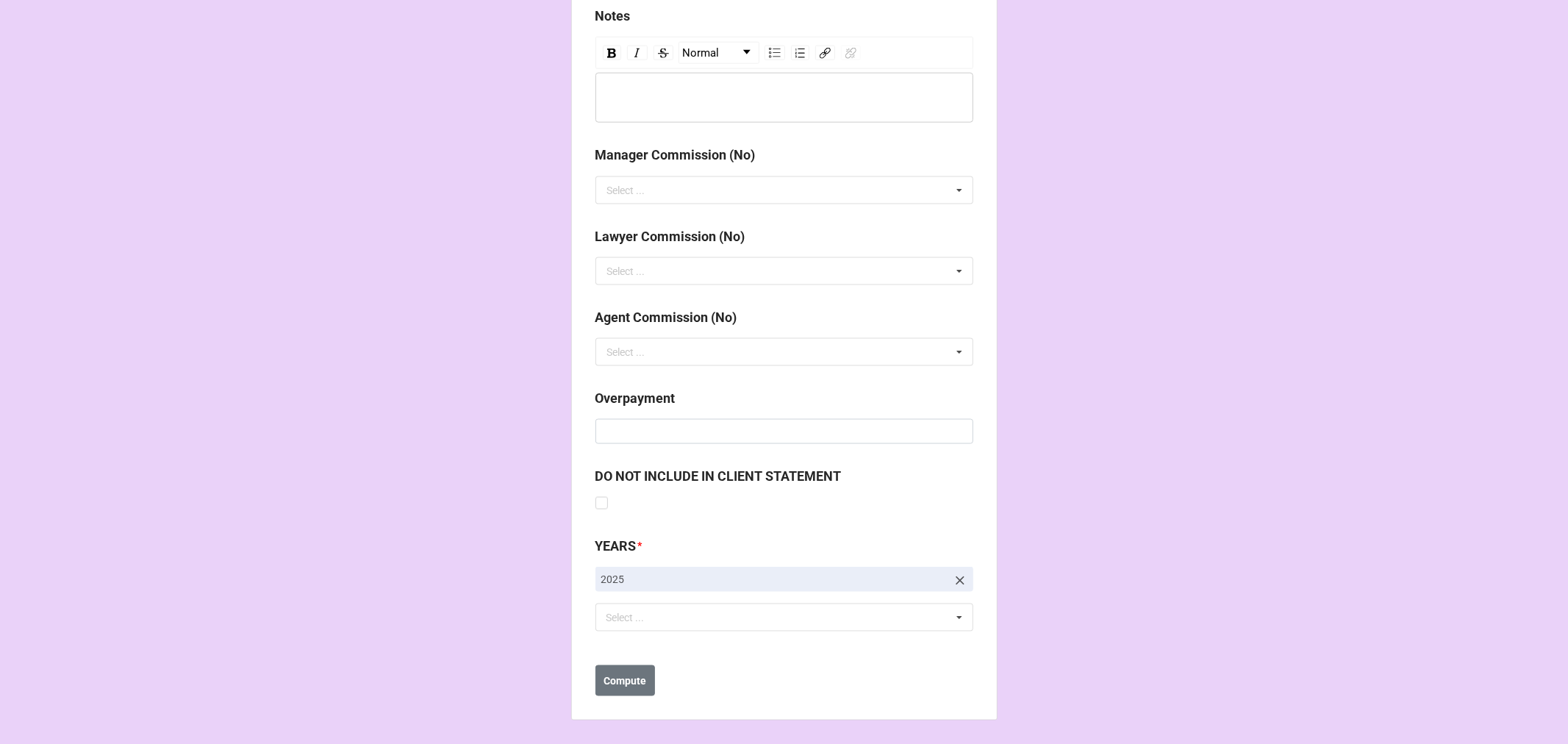
scroll to position [1664, 0]
click at [630, 629] on div "Select ... No results found." at bounding box center [784, 617] width 378 height 28
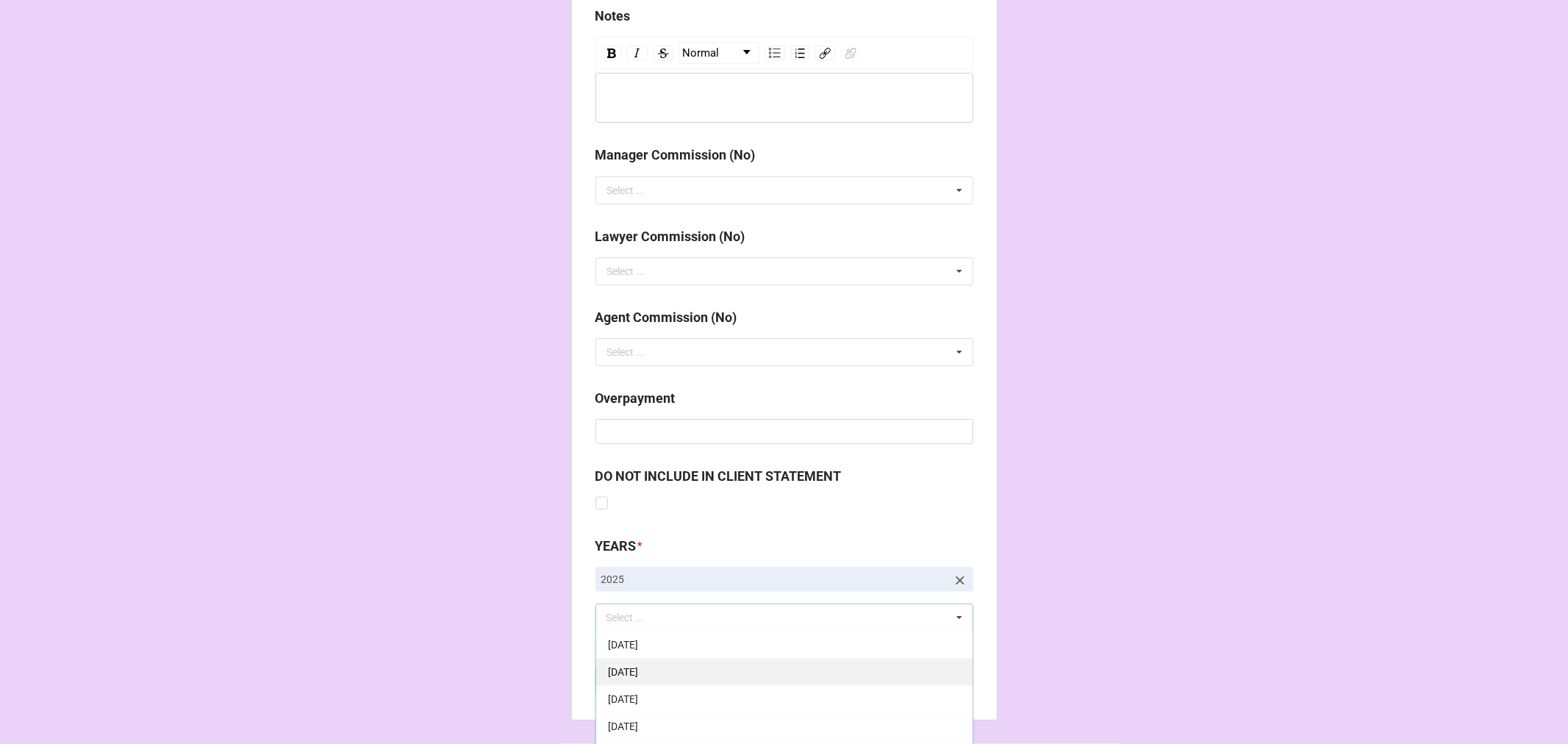
click at [638, 695] on span "[DATE]" at bounding box center [623, 699] width 31 height 11
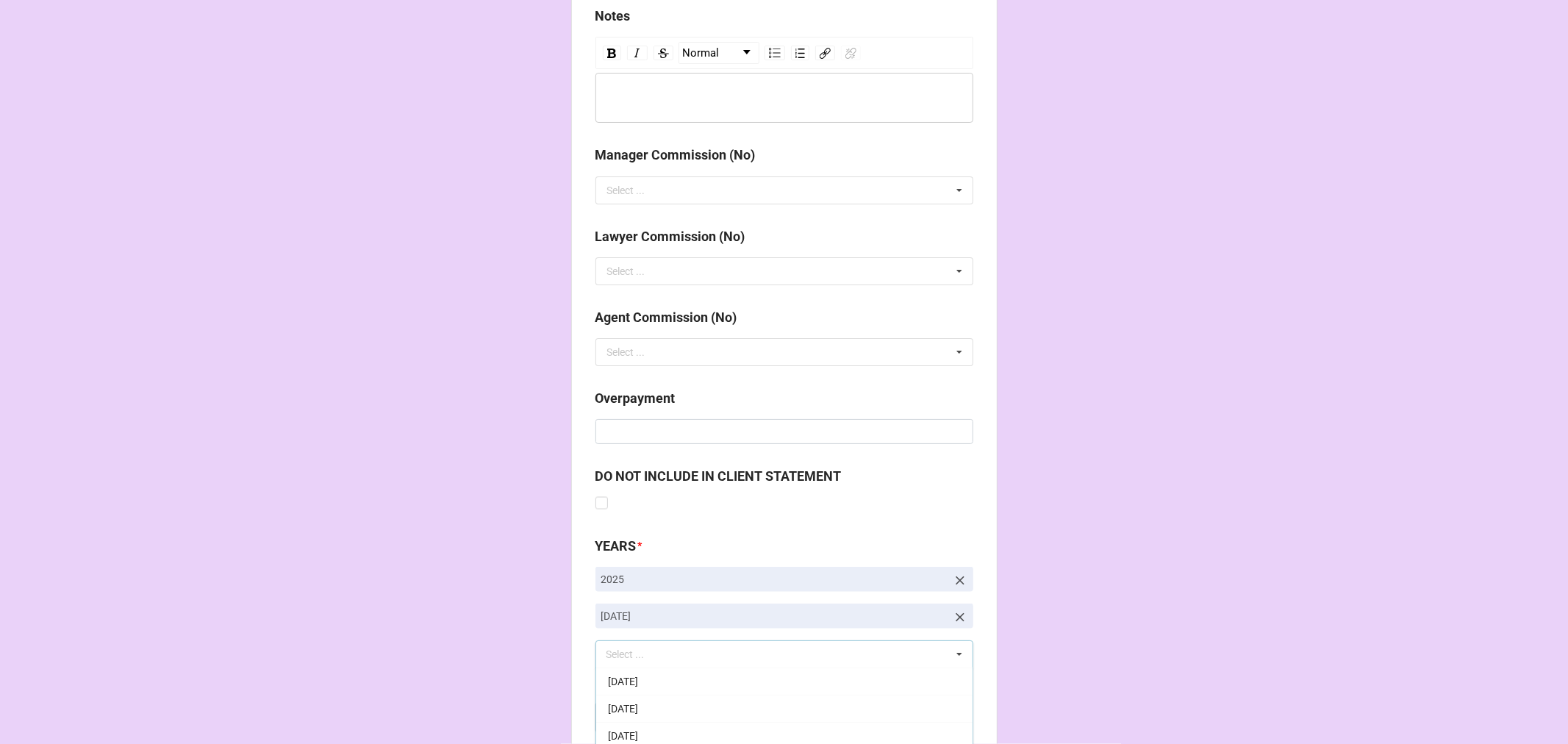
click at [614, 716] on b "Compute" at bounding box center [625, 717] width 43 height 15
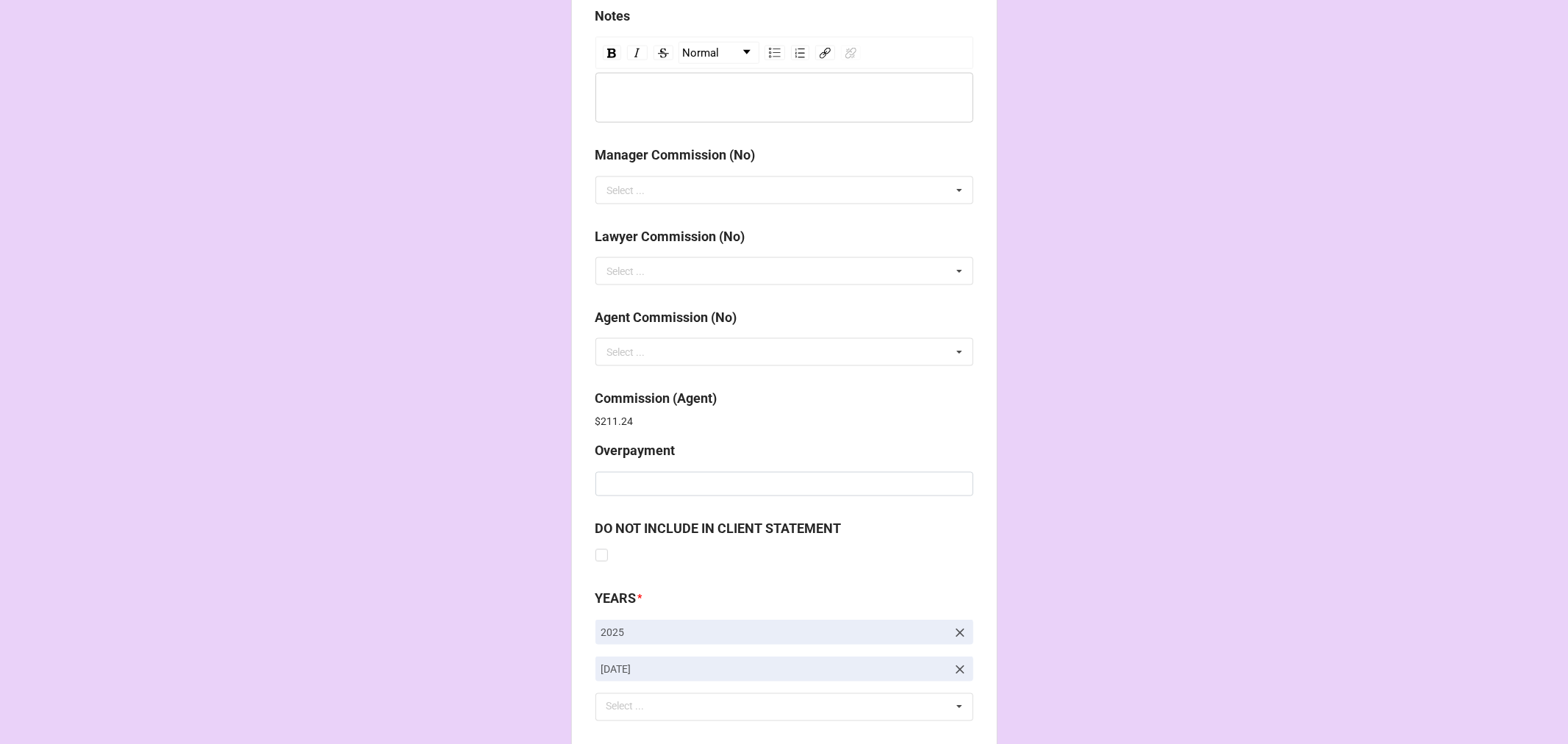
scroll to position [1753, 0]
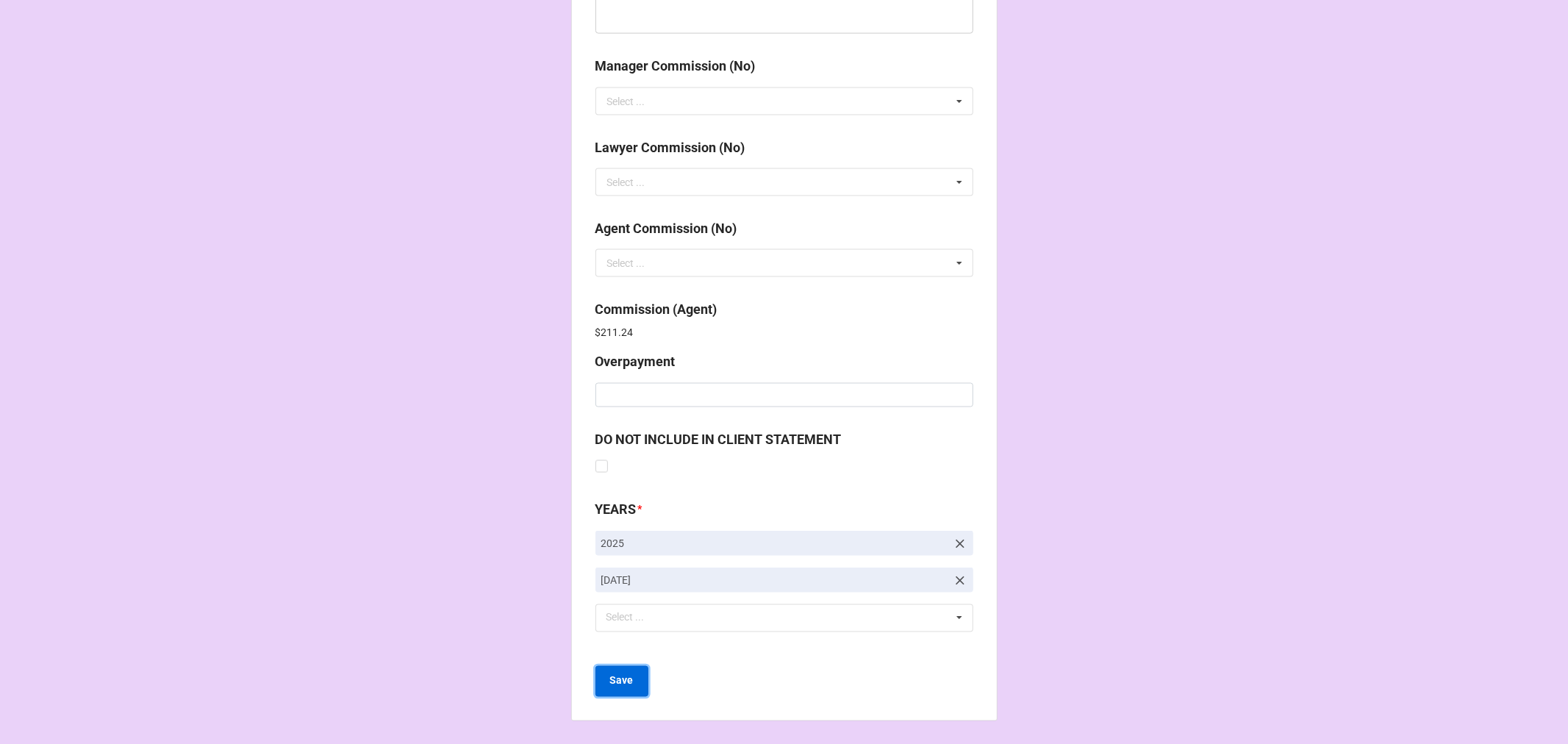
click at [624, 673] on b "Save" at bounding box center [622, 681] width 24 height 15
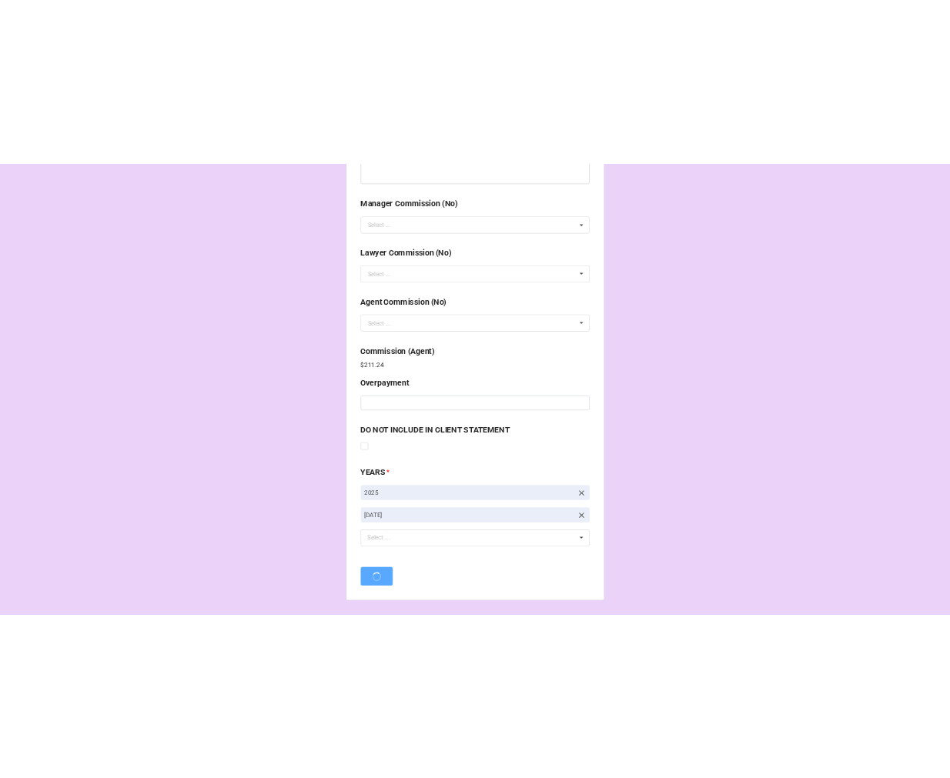
scroll to position [0, 0]
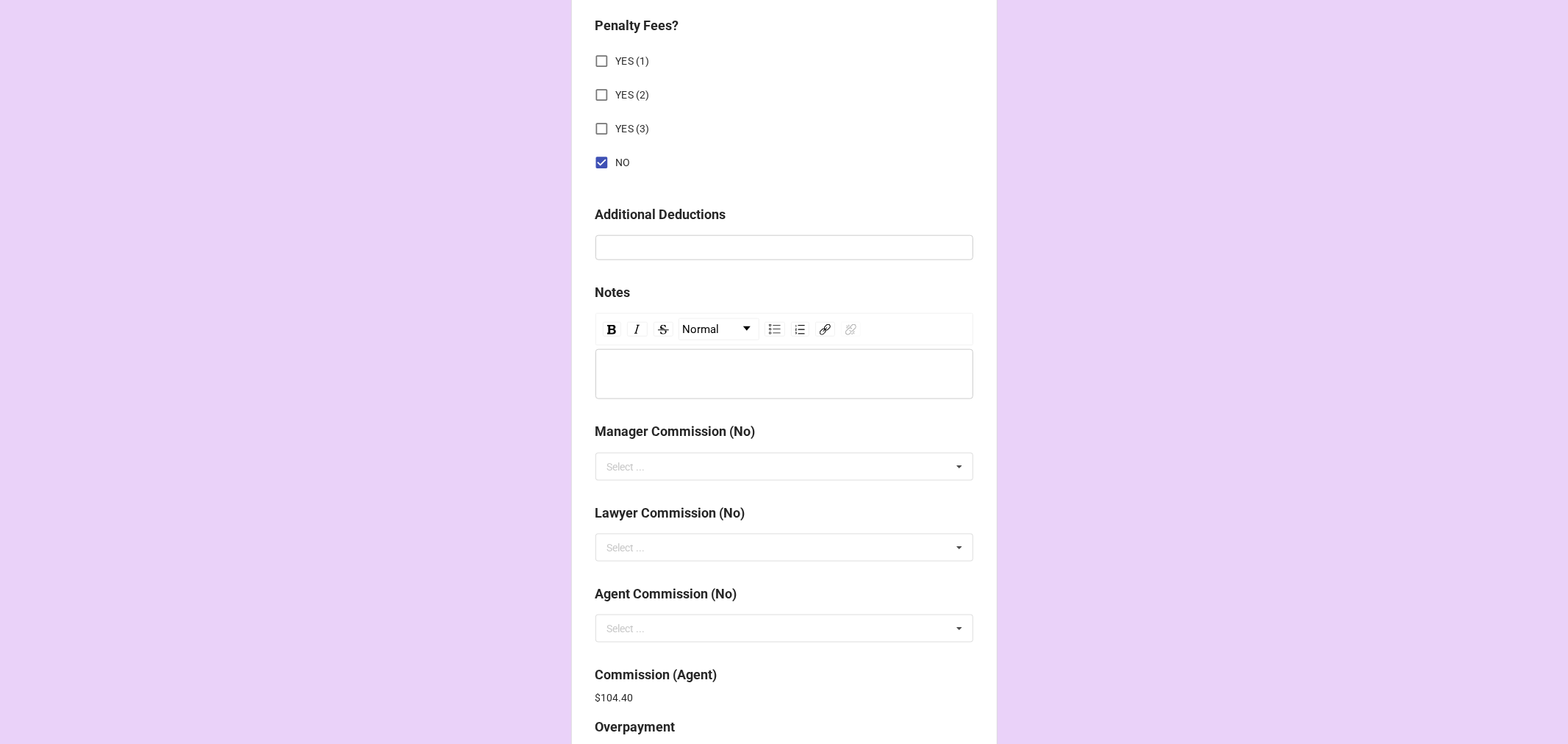
scroll to position [1753, 0]
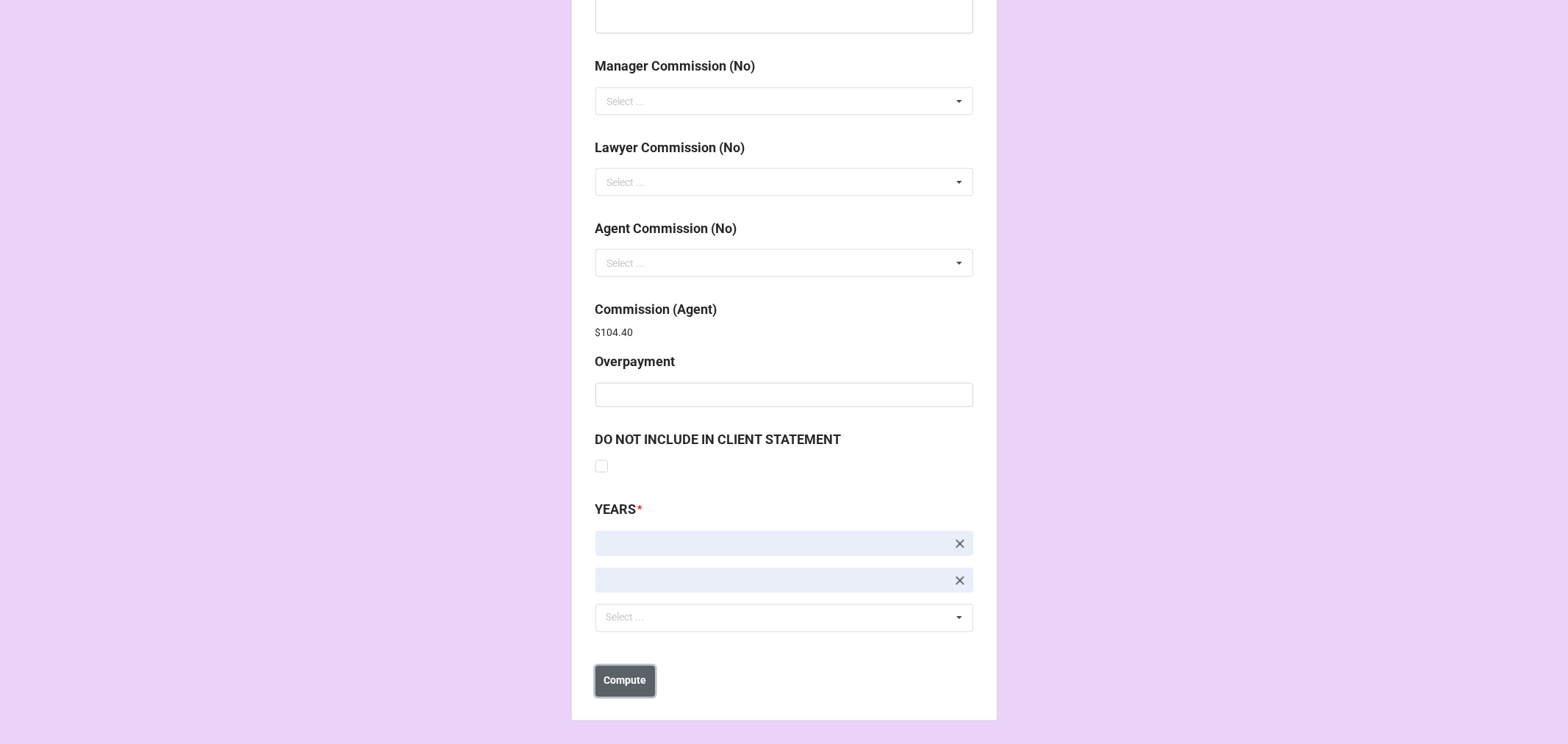
click at [633, 687] on b "Compute" at bounding box center [625, 681] width 43 height 15
click at [630, 687] on button "Save" at bounding box center [621, 681] width 53 height 31
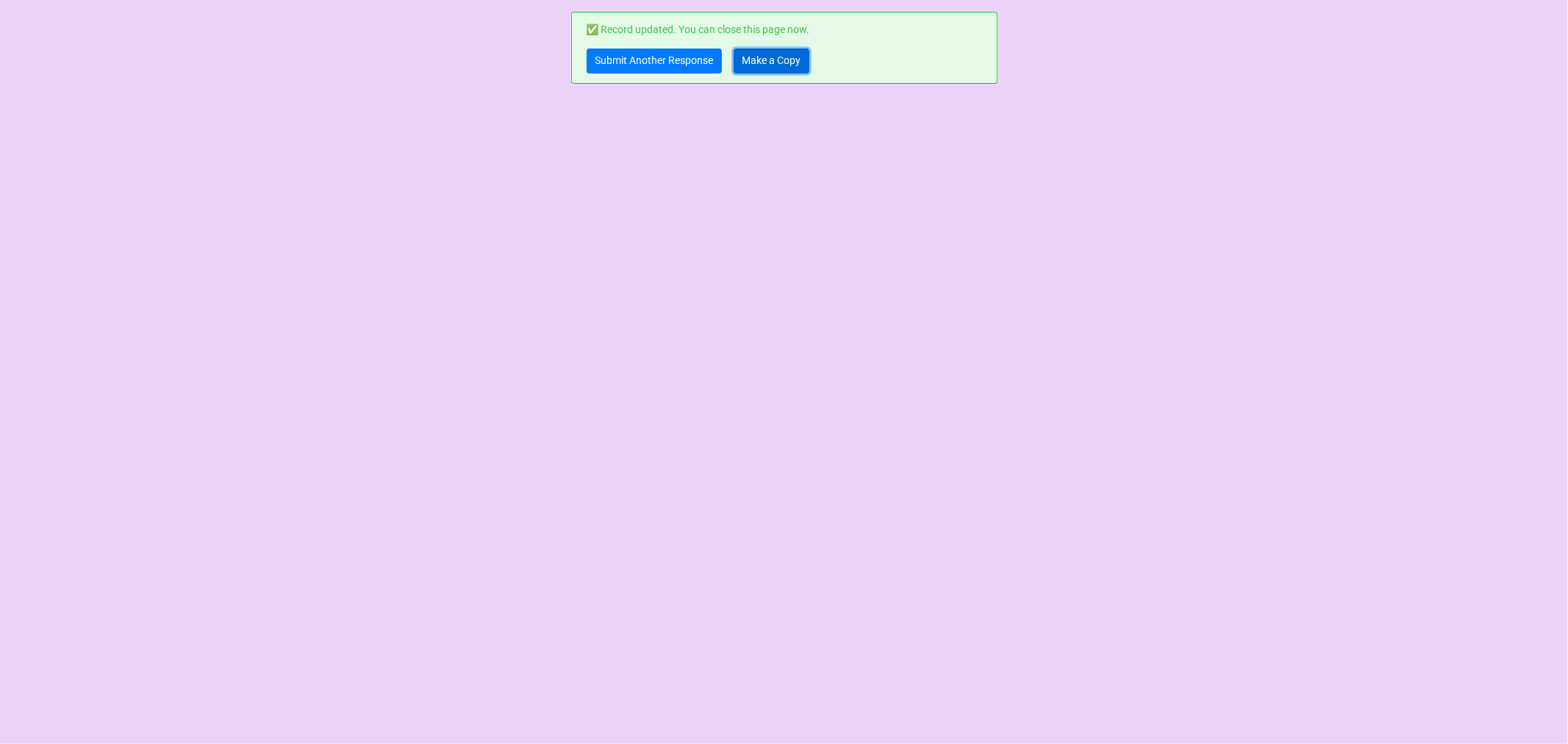
click at [795, 57] on link "Make a Copy" at bounding box center [771, 61] width 75 height 25
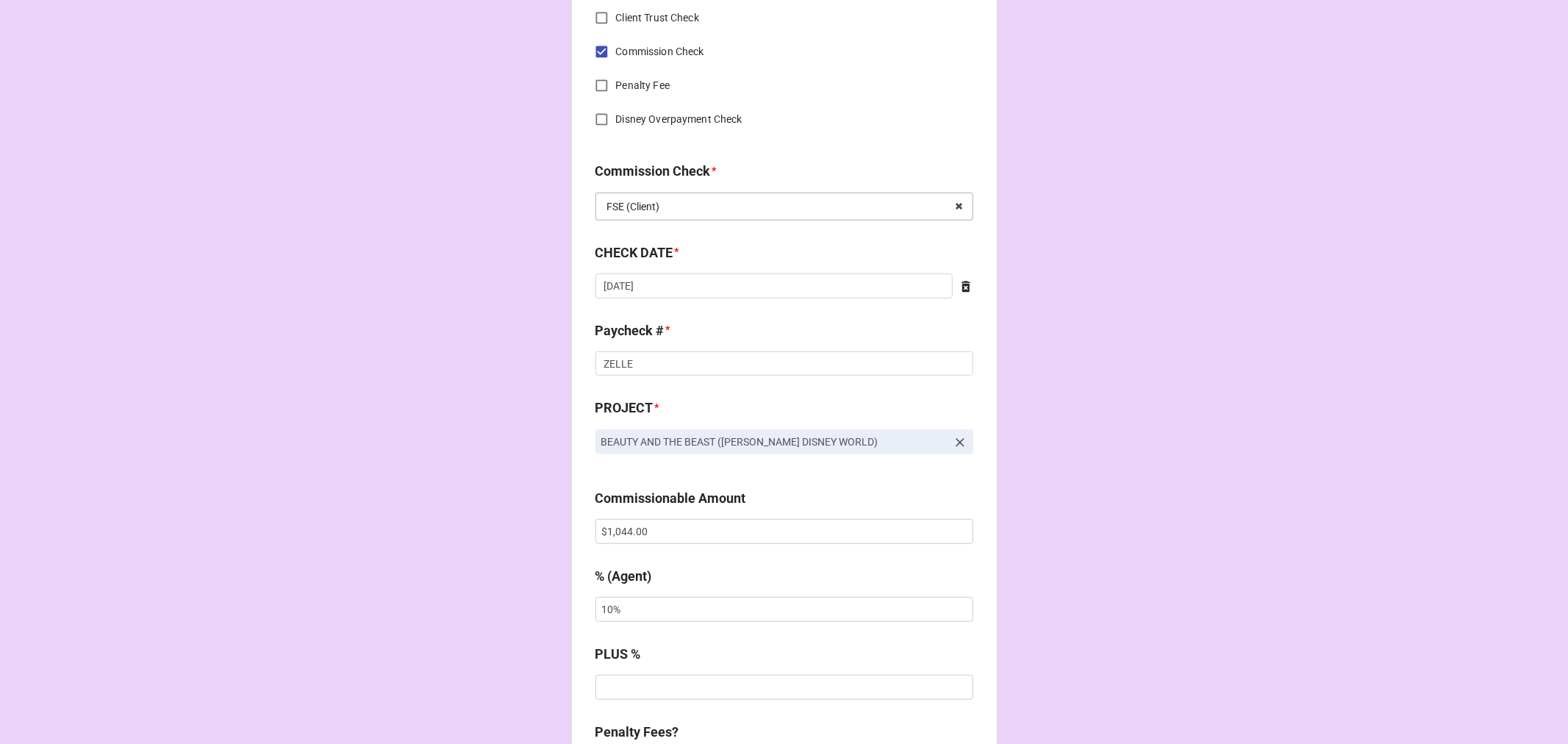
scroll to position [652, 0]
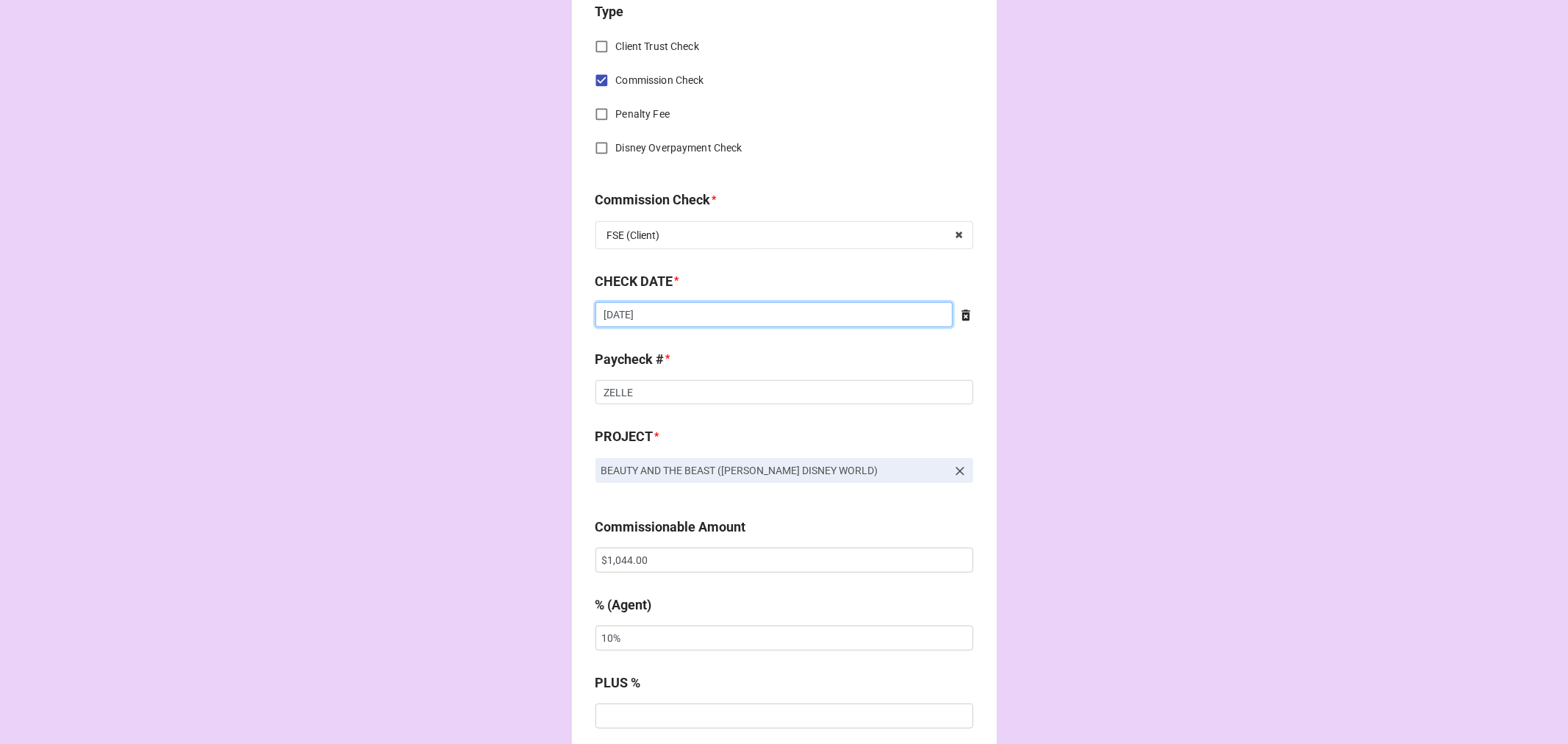
click at [688, 303] on input "[DATE]" at bounding box center [774, 314] width 357 height 25
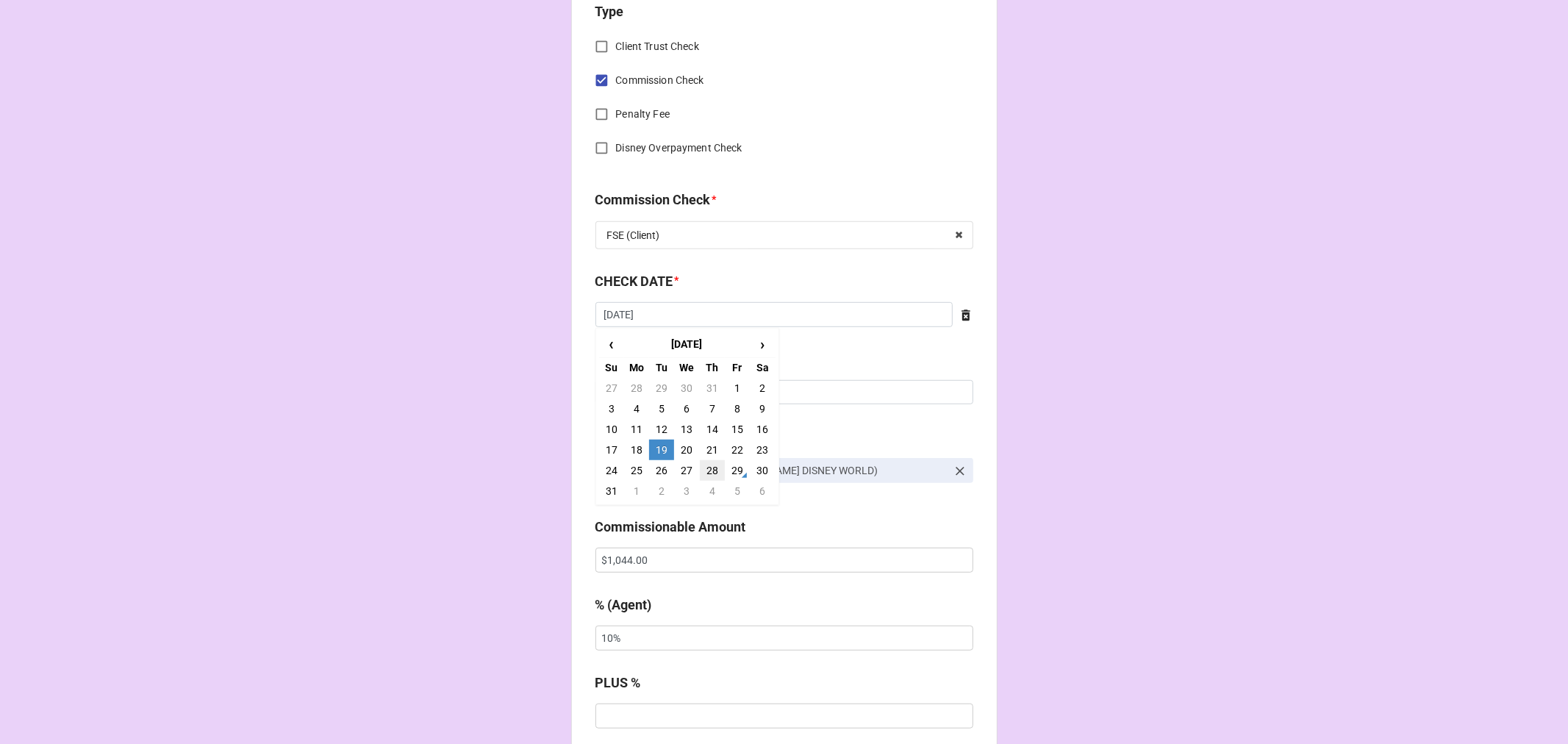
click at [707, 467] on td "28" at bounding box center [713, 471] width 25 height 21
type input "[DATE]"
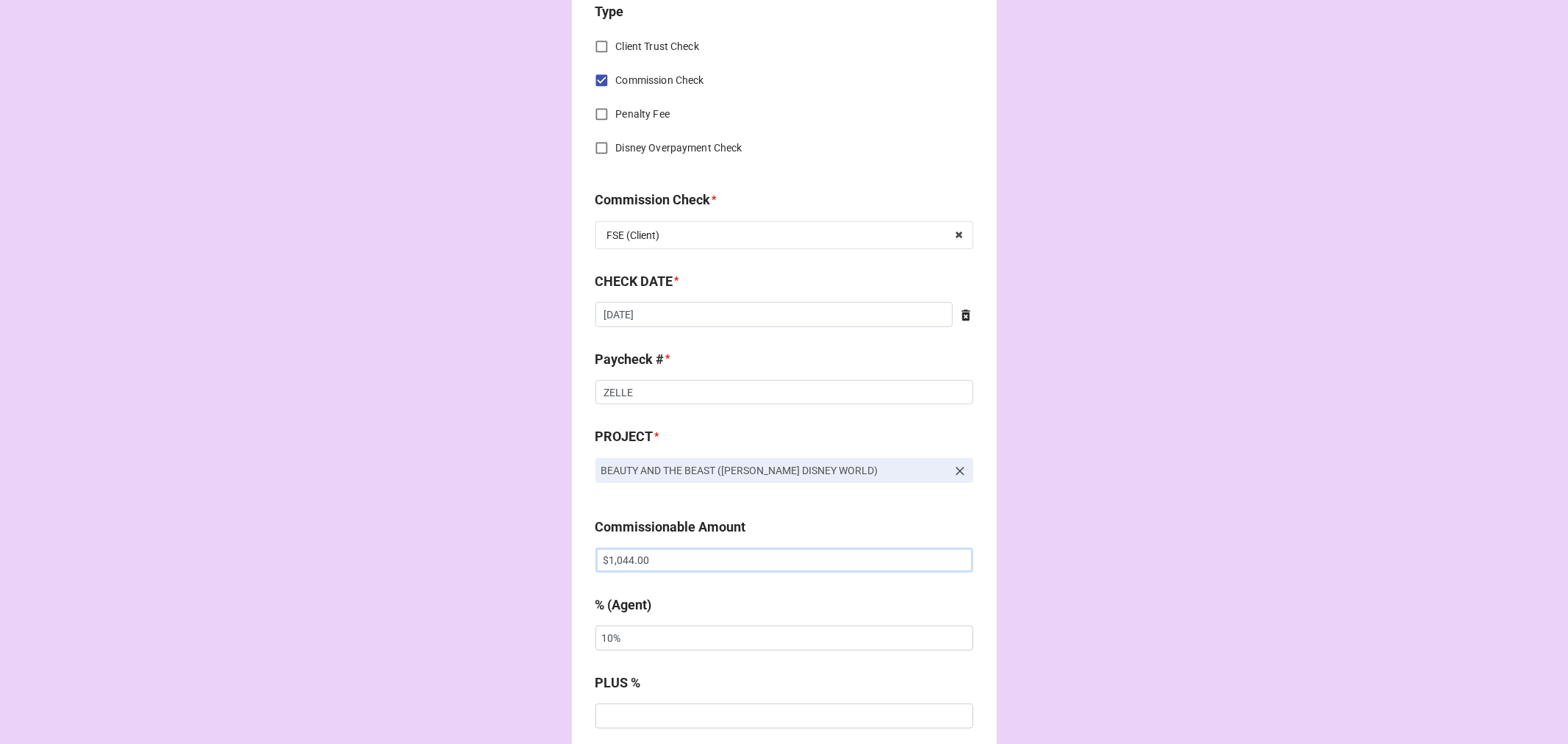
click at [630, 556] on input "$1,044.00" at bounding box center [784, 560] width 378 height 25
drag, startPoint x: 629, startPoint y: 556, endPoint x: 626, endPoint y: 546, distance: 10.4
click at [628, 555] on input "$1,044.00" at bounding box center [784, 560] width 378 height 25
paste input "160"
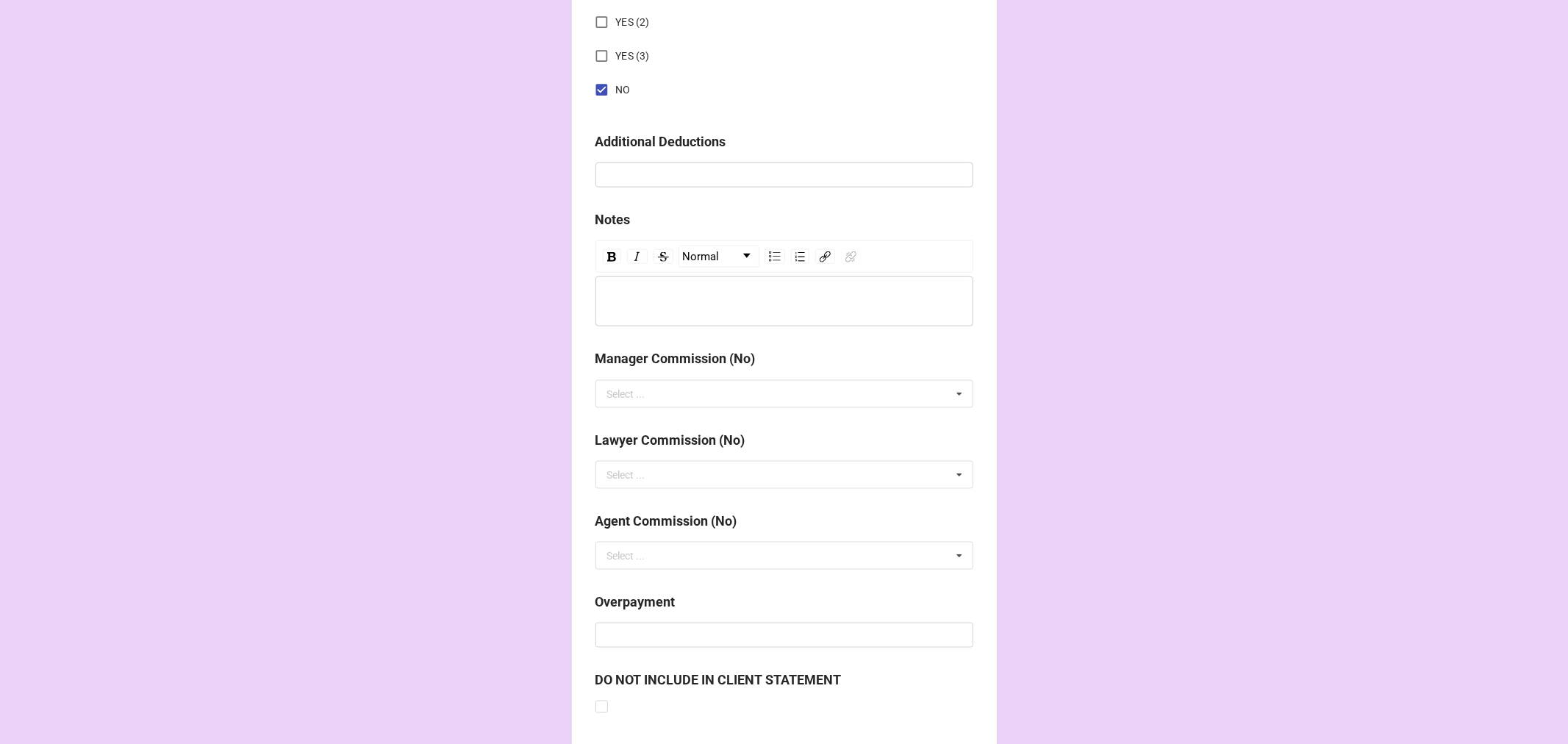
scroll to position [1701, 0]
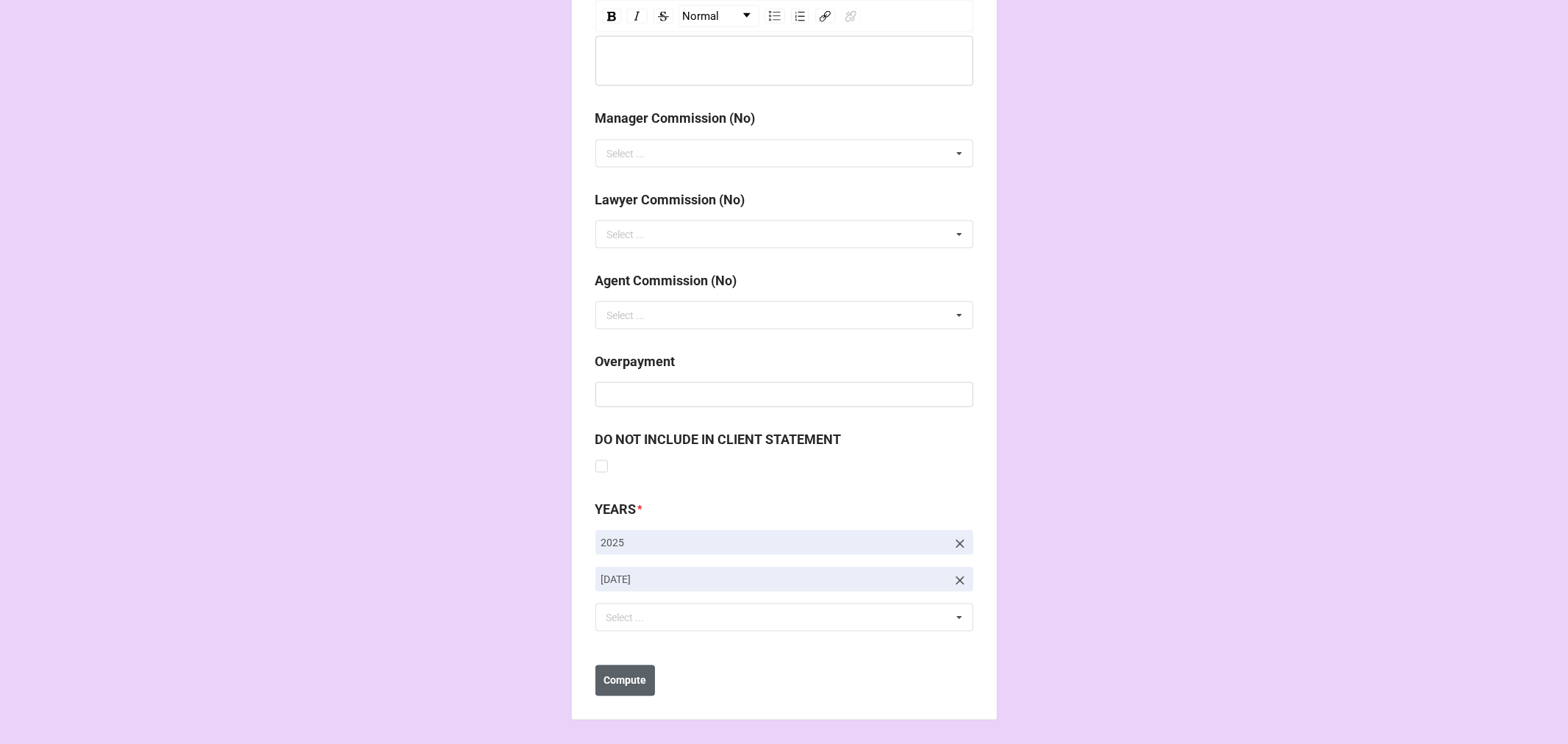
type input "$1,160.00"
click at [636, 673] on b "Compute" at bounding box center [625, 681] width 43 height 15
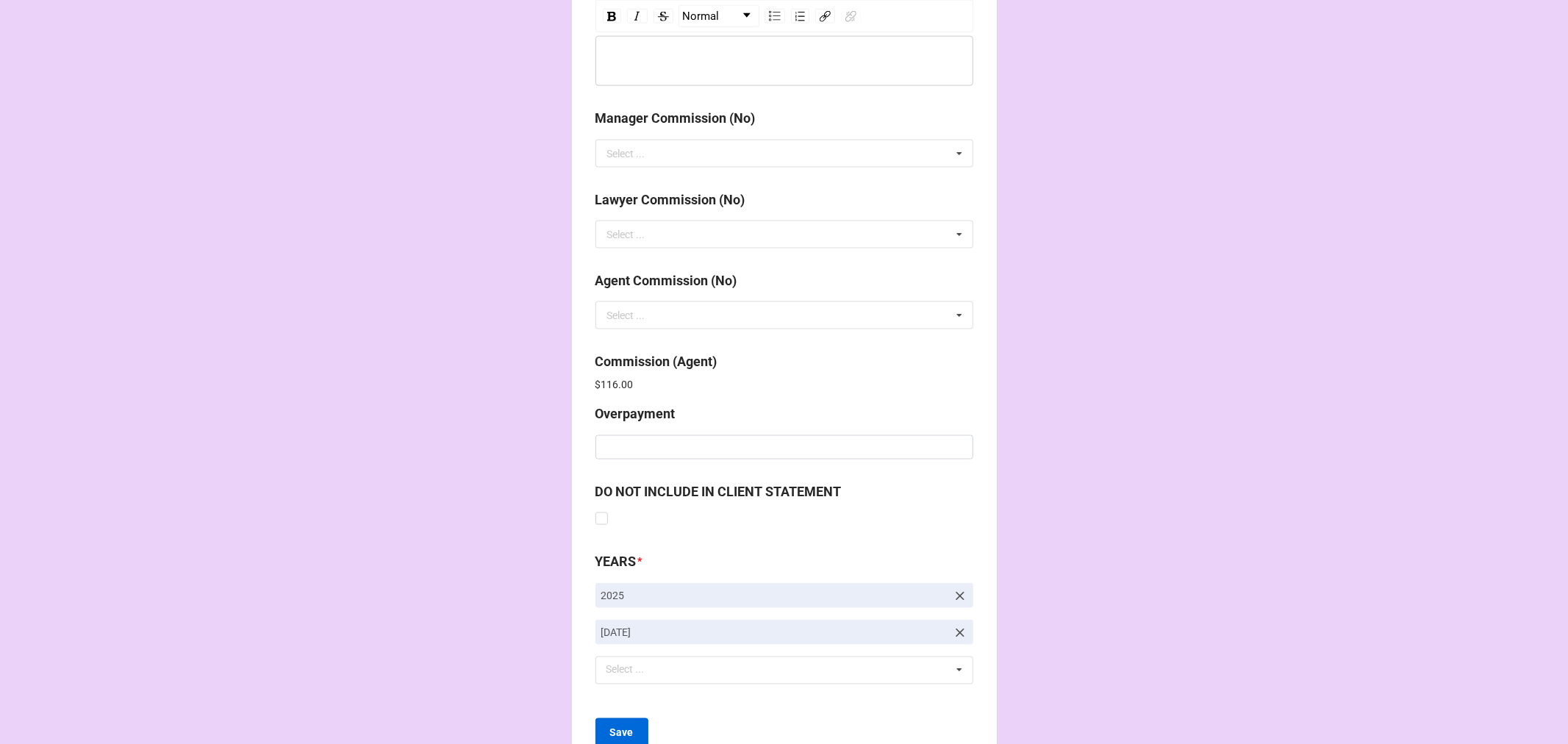
scroll to position [1753, 0]
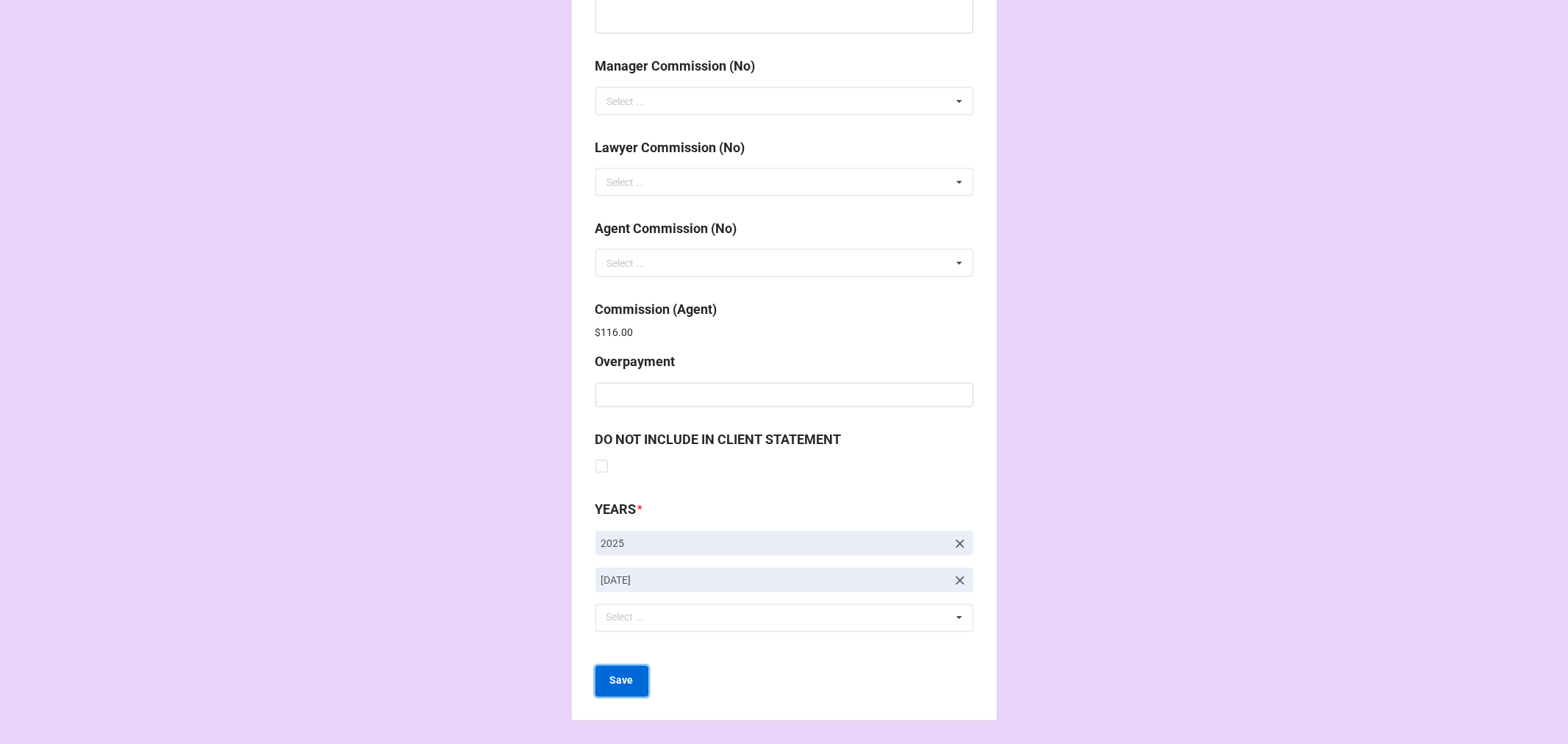
click at [627, 677] on b "Save" at bounding box center [622, 681] width 24 height 15
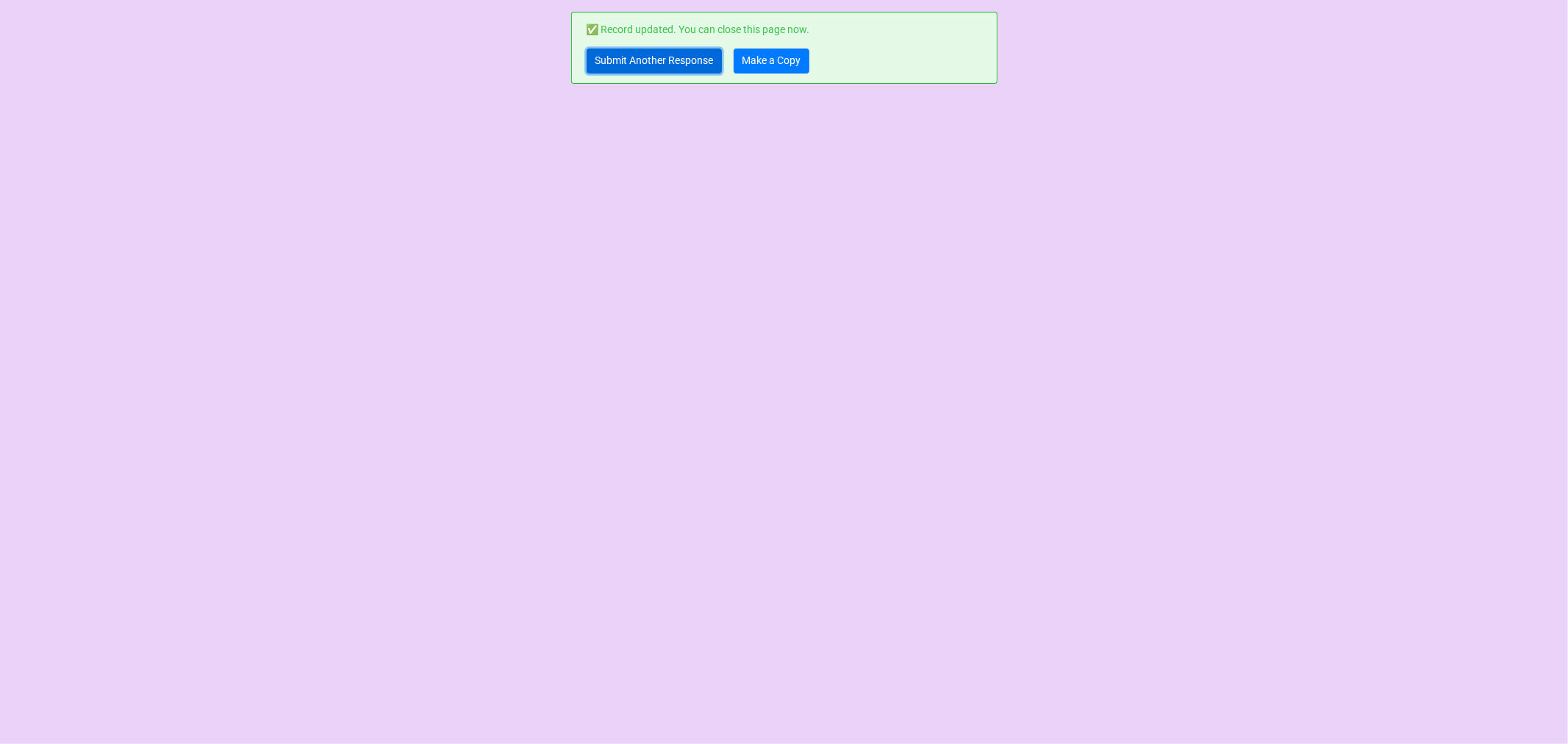
click at [605, 57] on link "Submit Another Response" at bounding box center [655, 61] width 136 height 25
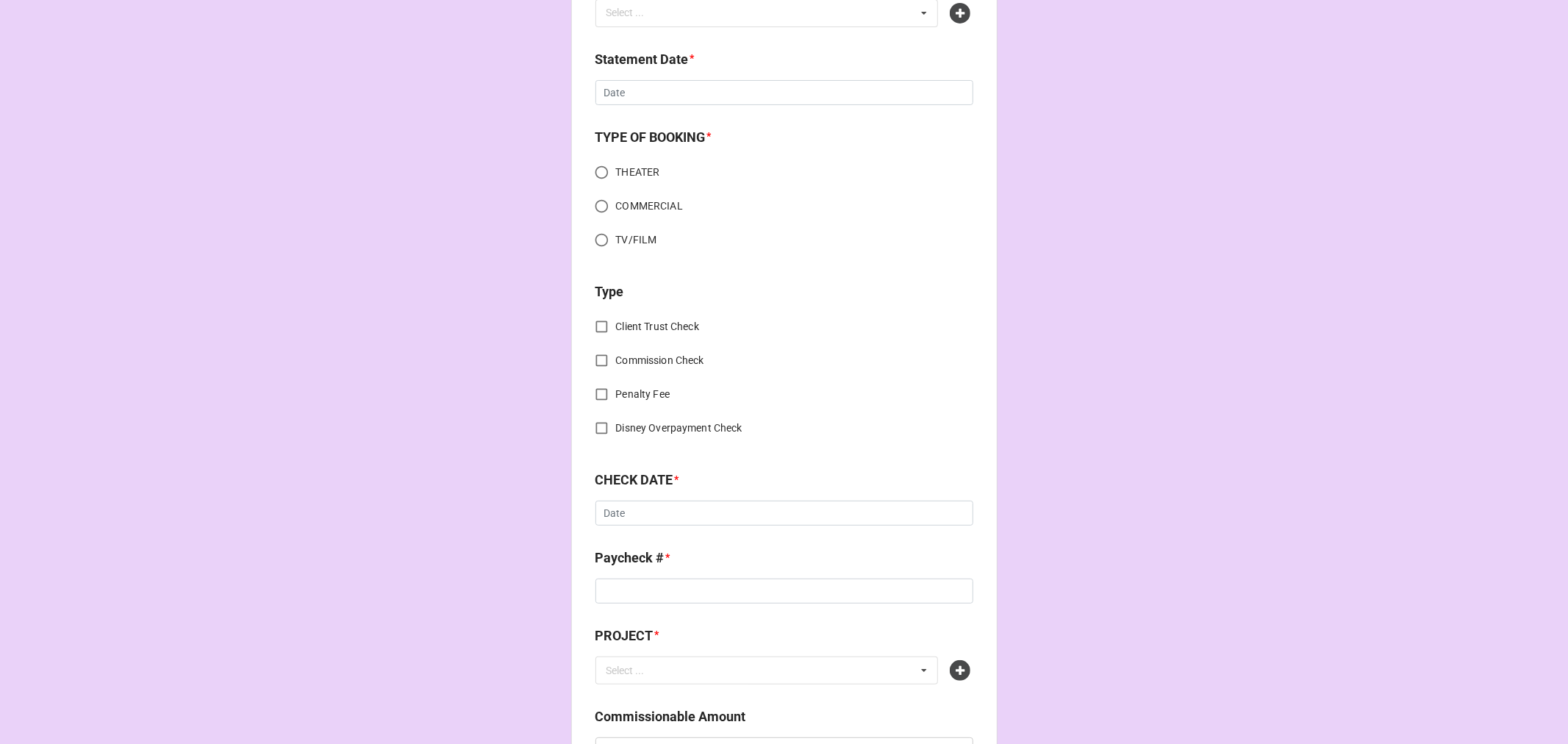
scroll to position [652, 0]
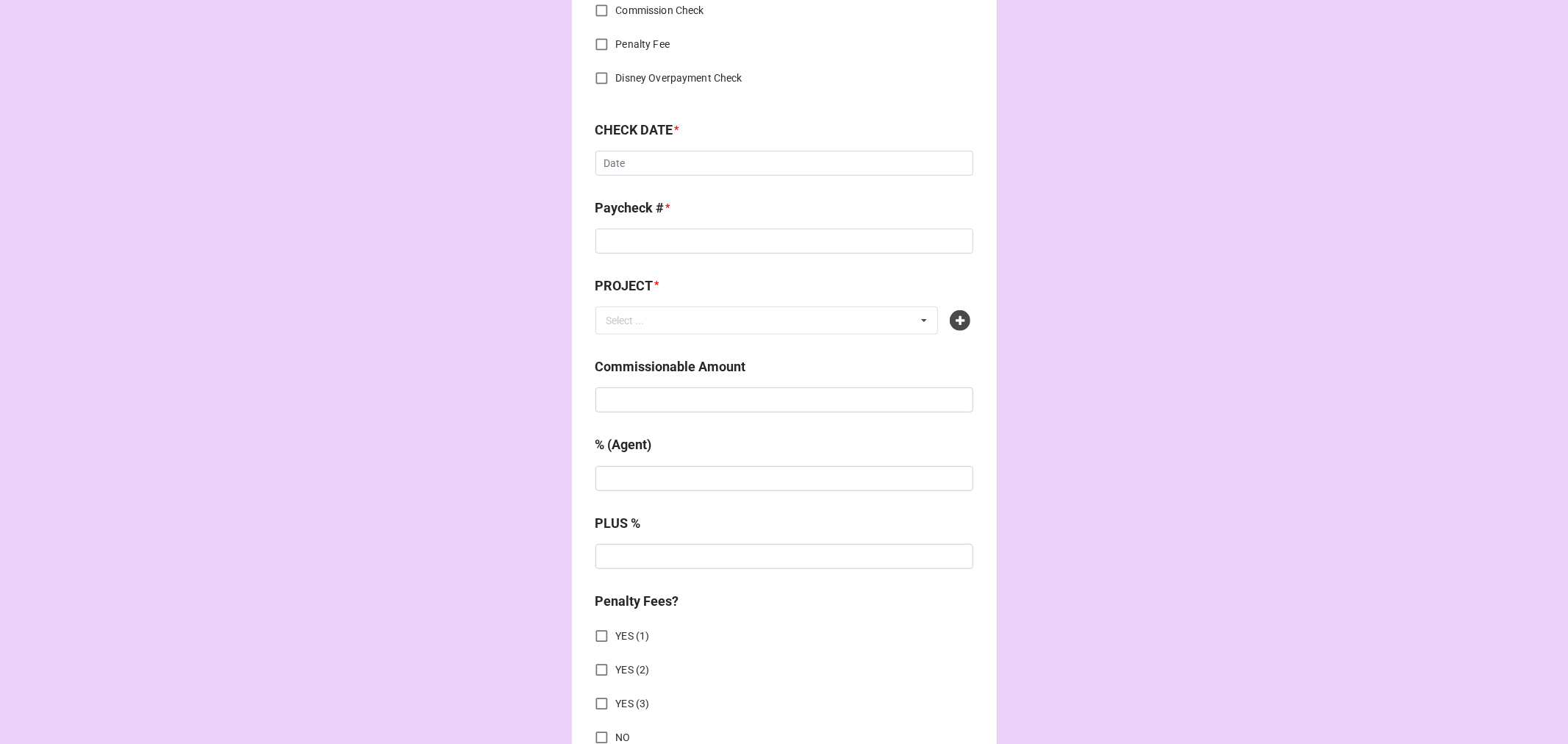
click at [617, 382] on div "Commissionable Amount" at bounding box center [784, 372] width 378 height 31
click at [623, 394] on input "text" at bounding box center [784, 400] width 378 height 25
paste input "$683.36"
type input "$683.36"
click at [646, 466] on input "text" at bounding box center [784, 478] width 378 height 25
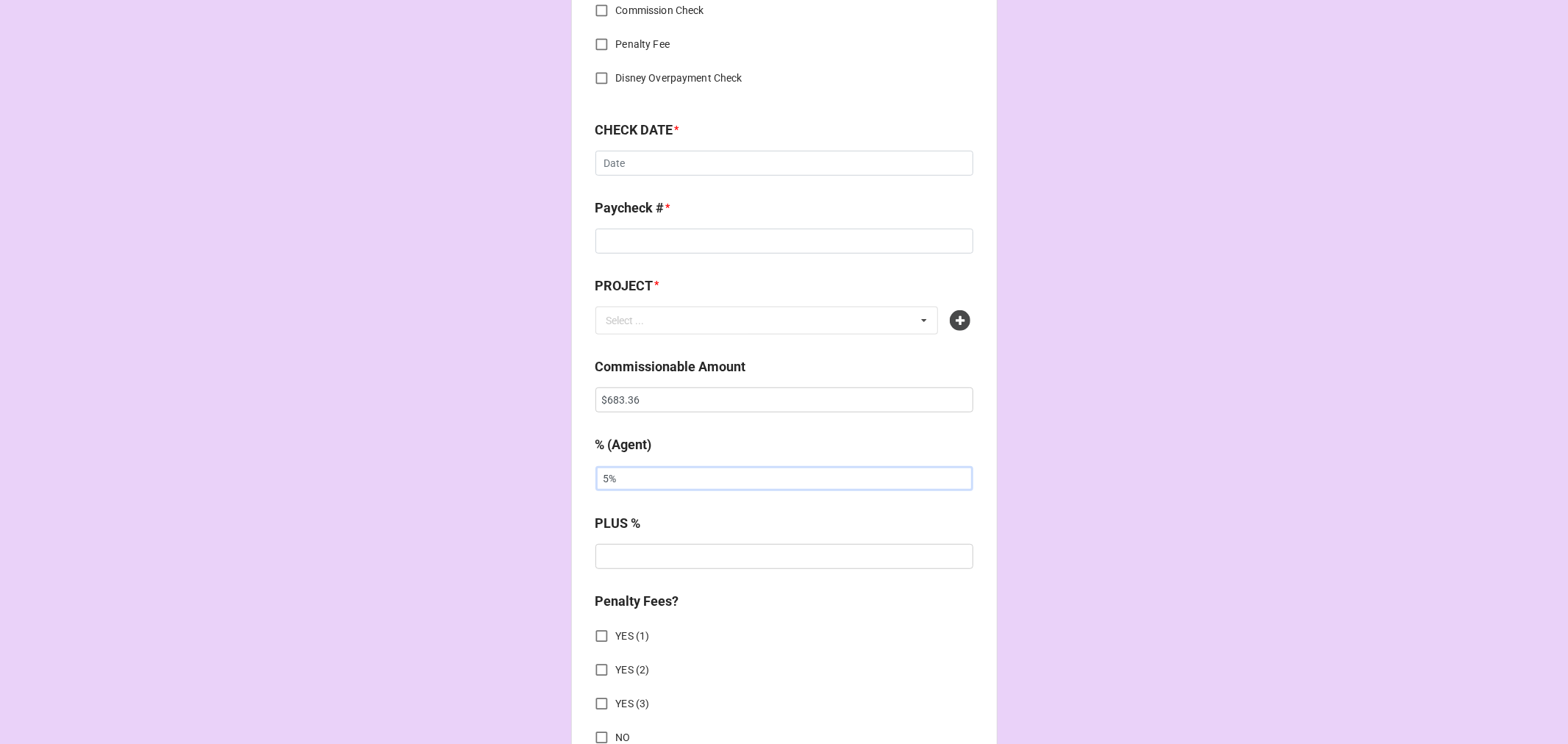
type input "5%"
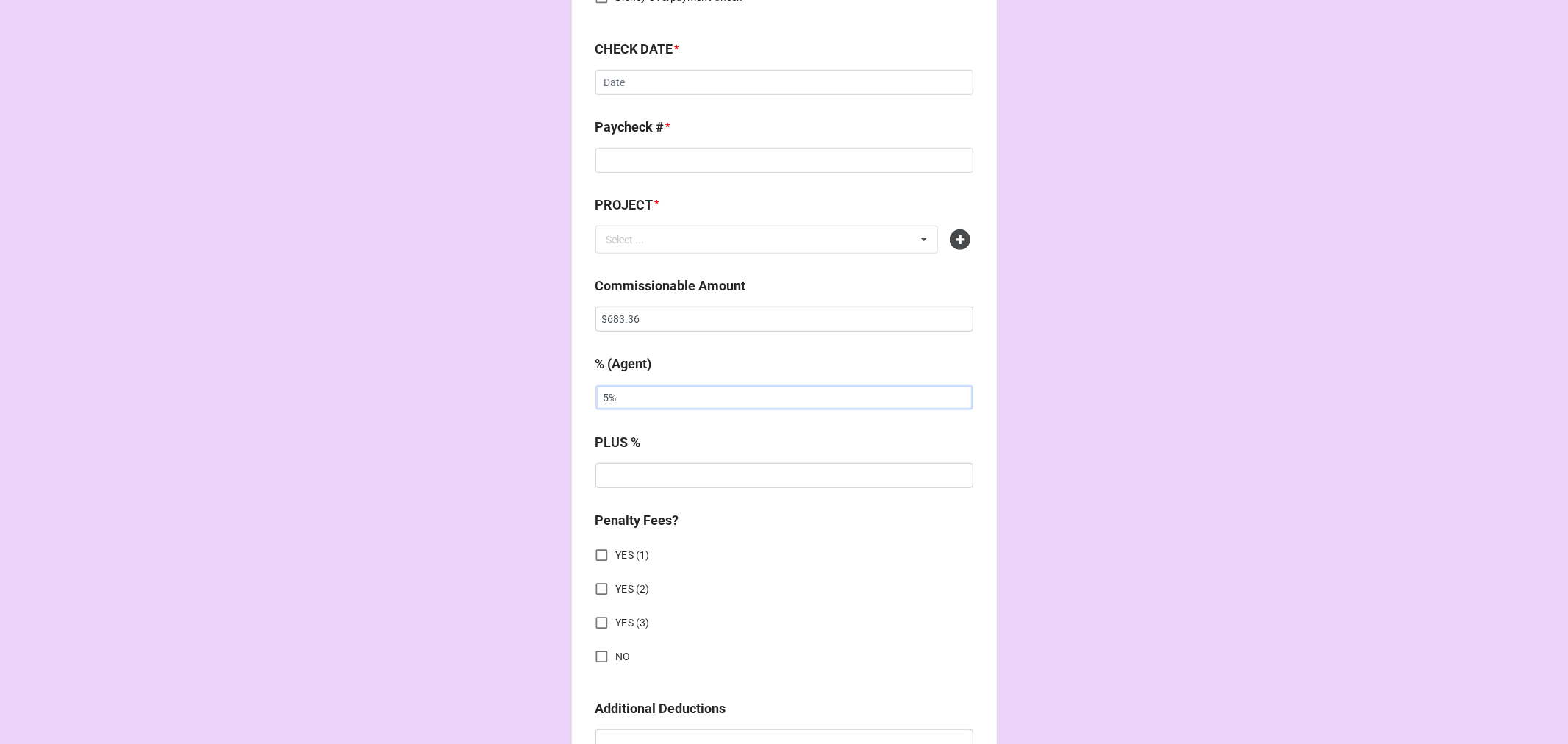
scroll to position [735, 0]
click at [955, 238] on icon at bounding box center [960, 239] width 21 height 21
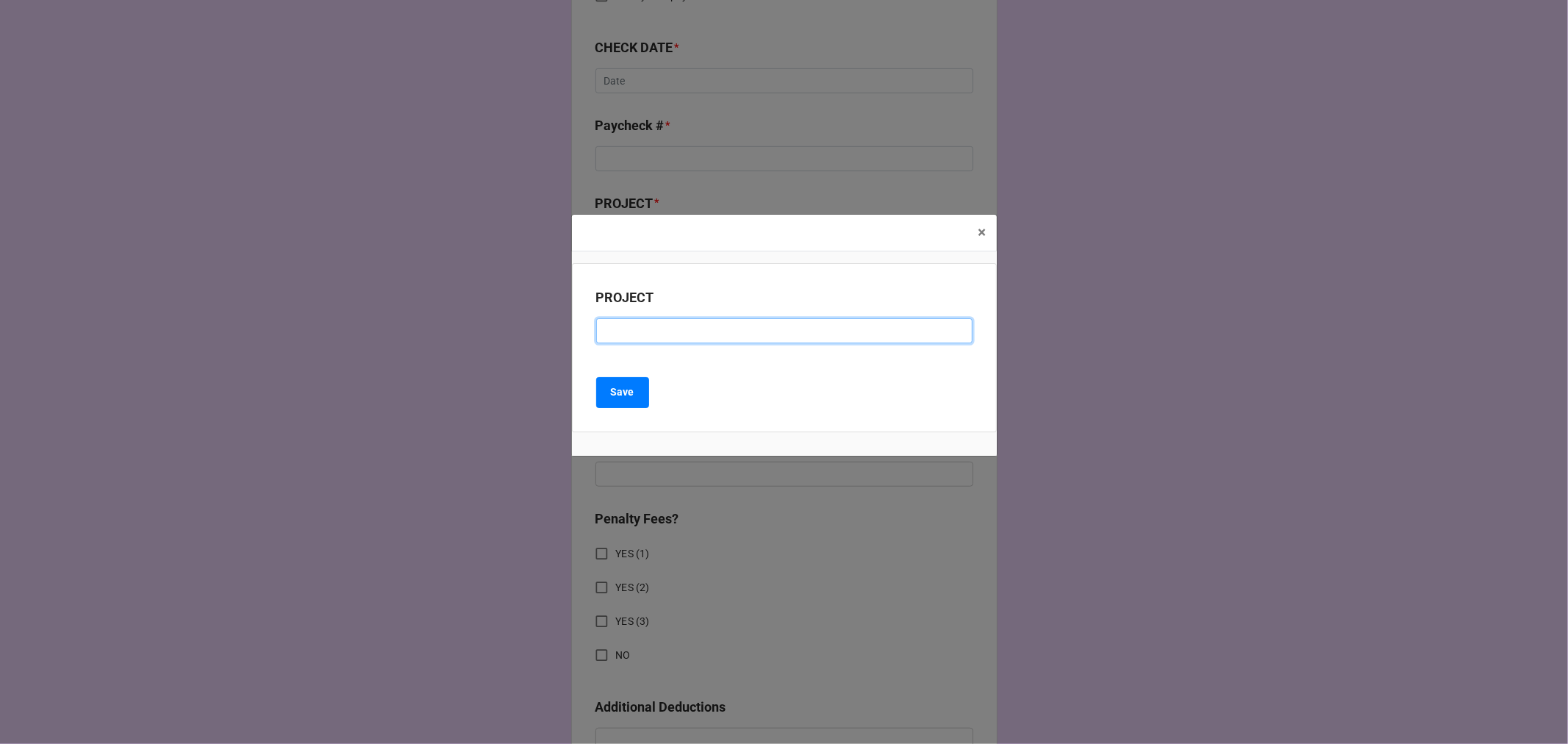
click at [625, 333] on input at bounding box center [784, 330] width 376 height 25
paste input "WEST: The Final Adventures of [PERSON_NAME] (READING)"
drag, startPoint x: 819, startPoint y: 330, endPoint x: 631, endPoint y: 329, distance: 188.0
click at [631, 329] on input "WEST: The Final Adventures of [PERSON_NAME] (READING)" at bounding box center [784, 330] width 376 height 25
type input "WEST ([GEOGRAPHIC_DATA])"
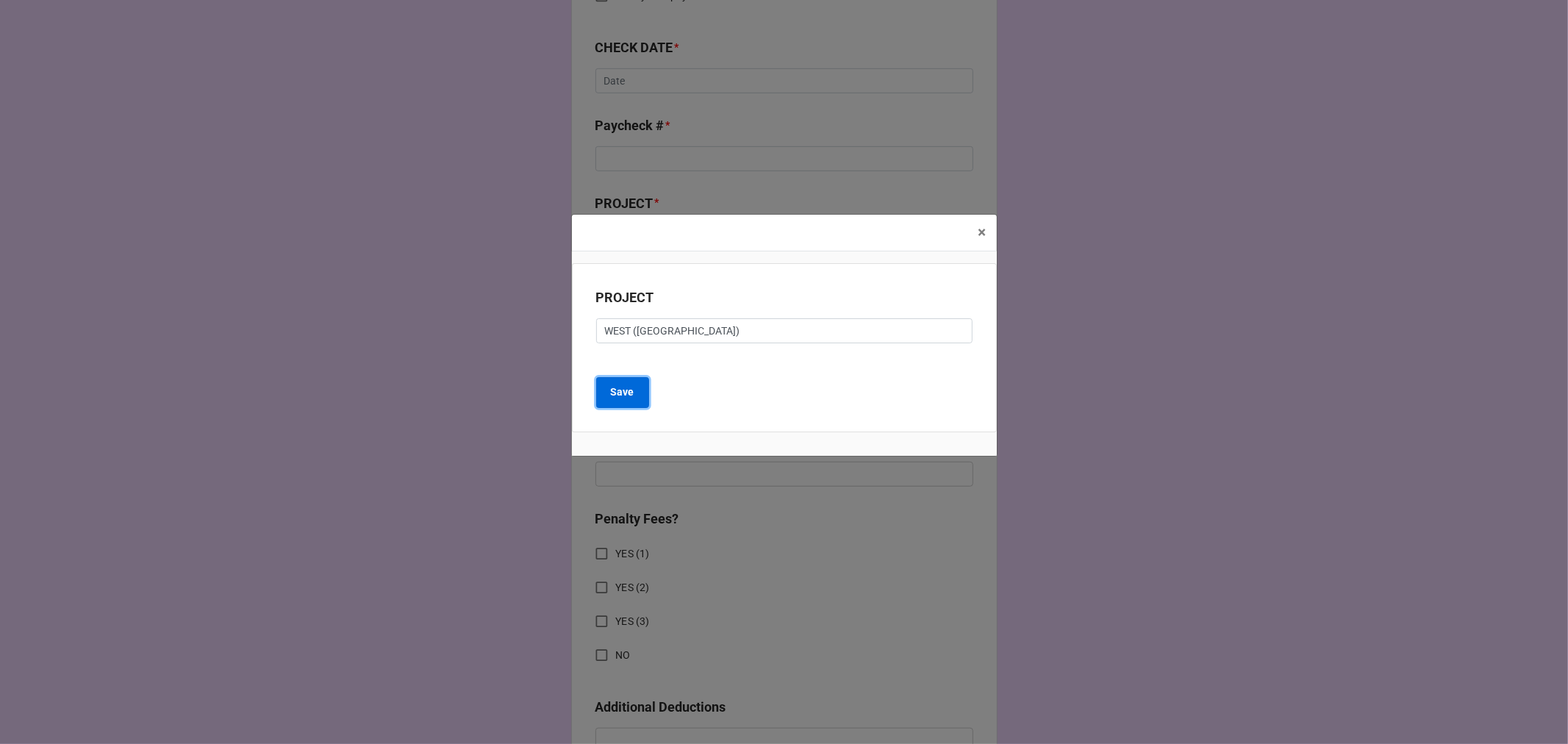
click at [624, 384] on button "Save" at bounding box center [622, 393] width 53 height 31
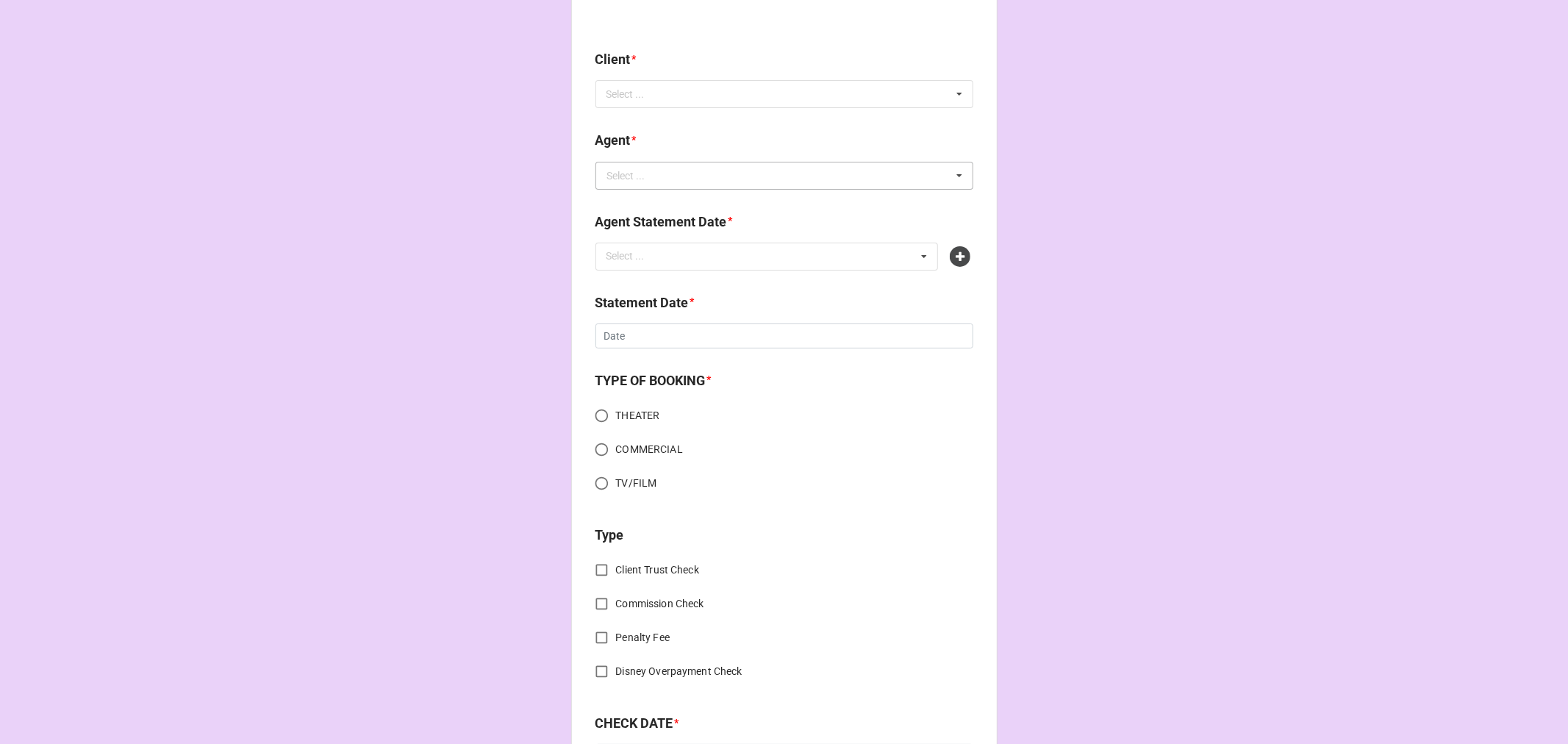
scroll to position [0, 0]
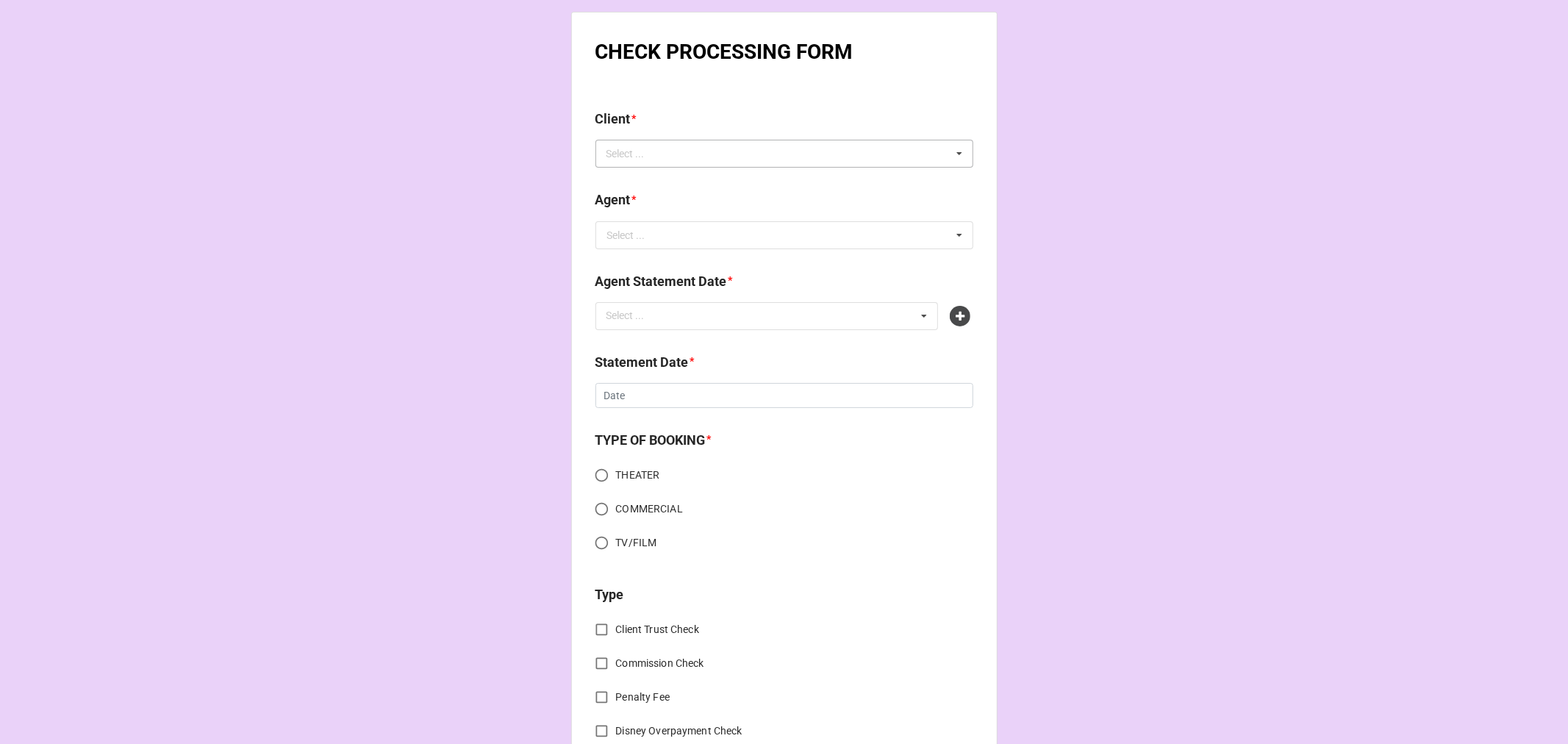
click at [681, 162] on div "Select ... No results found." at bounding box center [784, 153] width 378 height 28
type input "jayden"
click at [677, 179] on span "[PERSON_NAME]" at bounding box center [647, 181] width 78 height 11
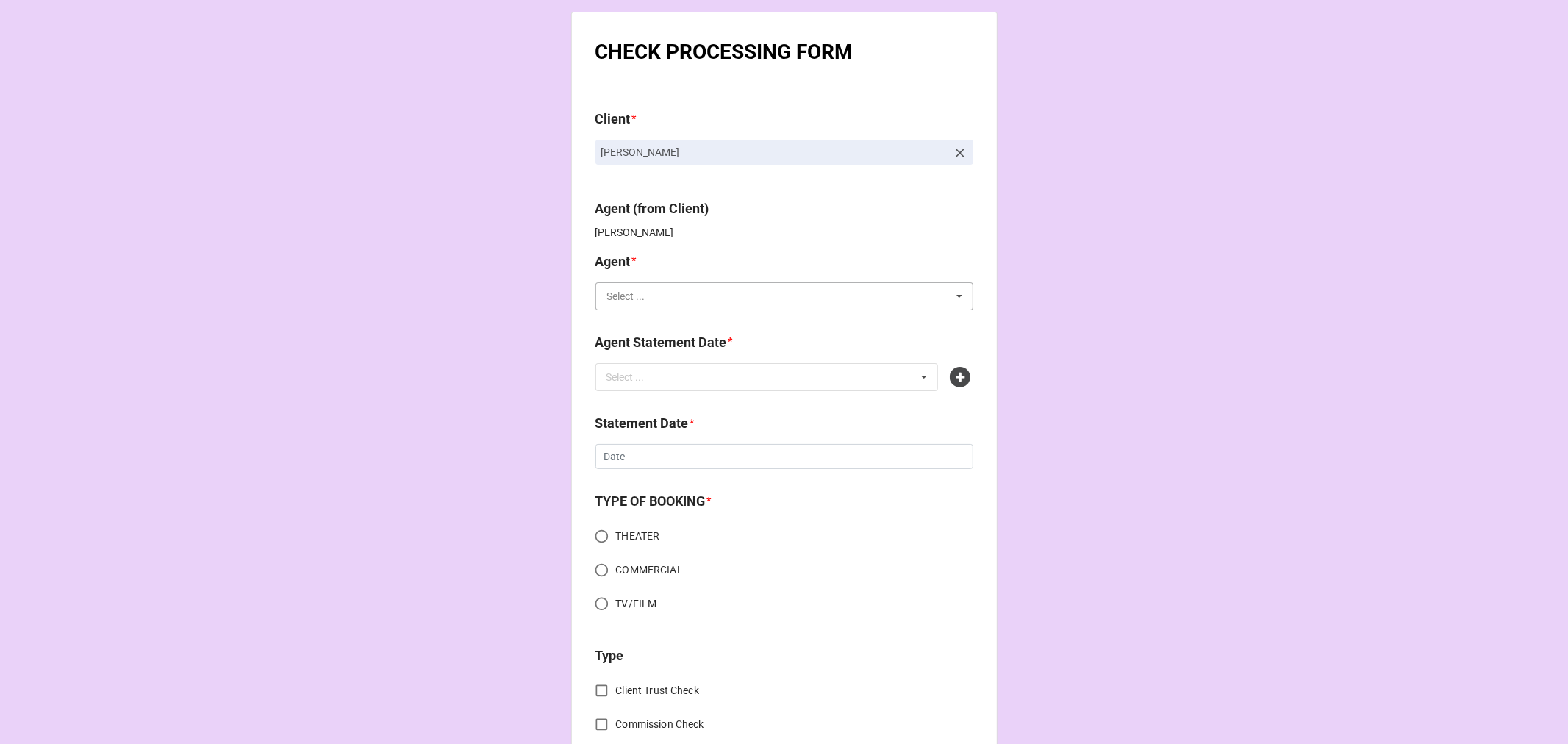
click at [673, 303] on input "text" at bounding box center [785, 296] width 376 height 27
type input "[PERSON_NAME]"
drag, startPoint x: 666, startPoint y: 351, endPoint x: 707, endPoint y: 276, distance: 85.5
click at [665, 351] on div "[PERSON_NAME]" at bounding box center [784, 350] width 376 height 27
click at [649, 376] on div "Select ..." at bounding box center [634, 377] width 63 height 17
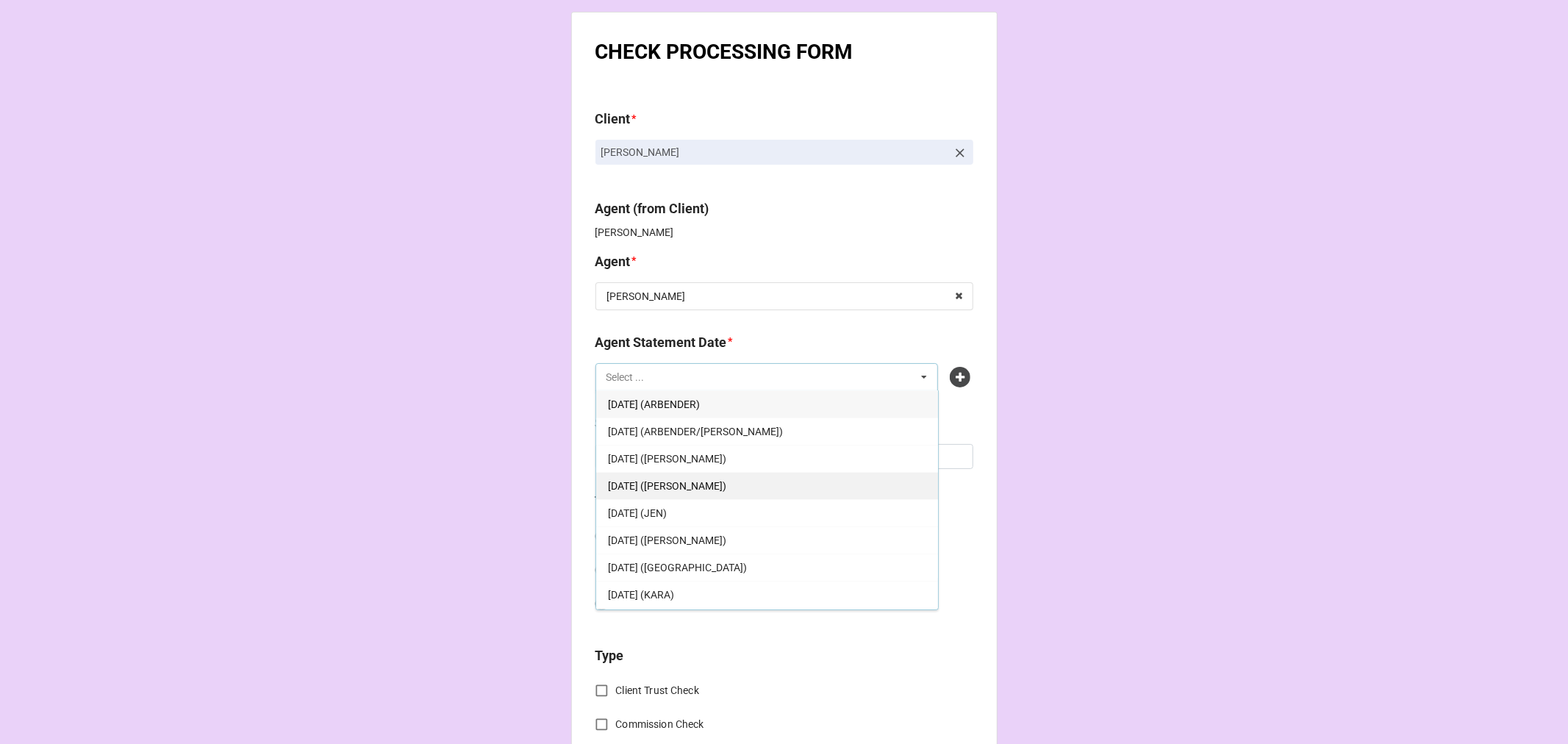
scroll to position [81, 0]
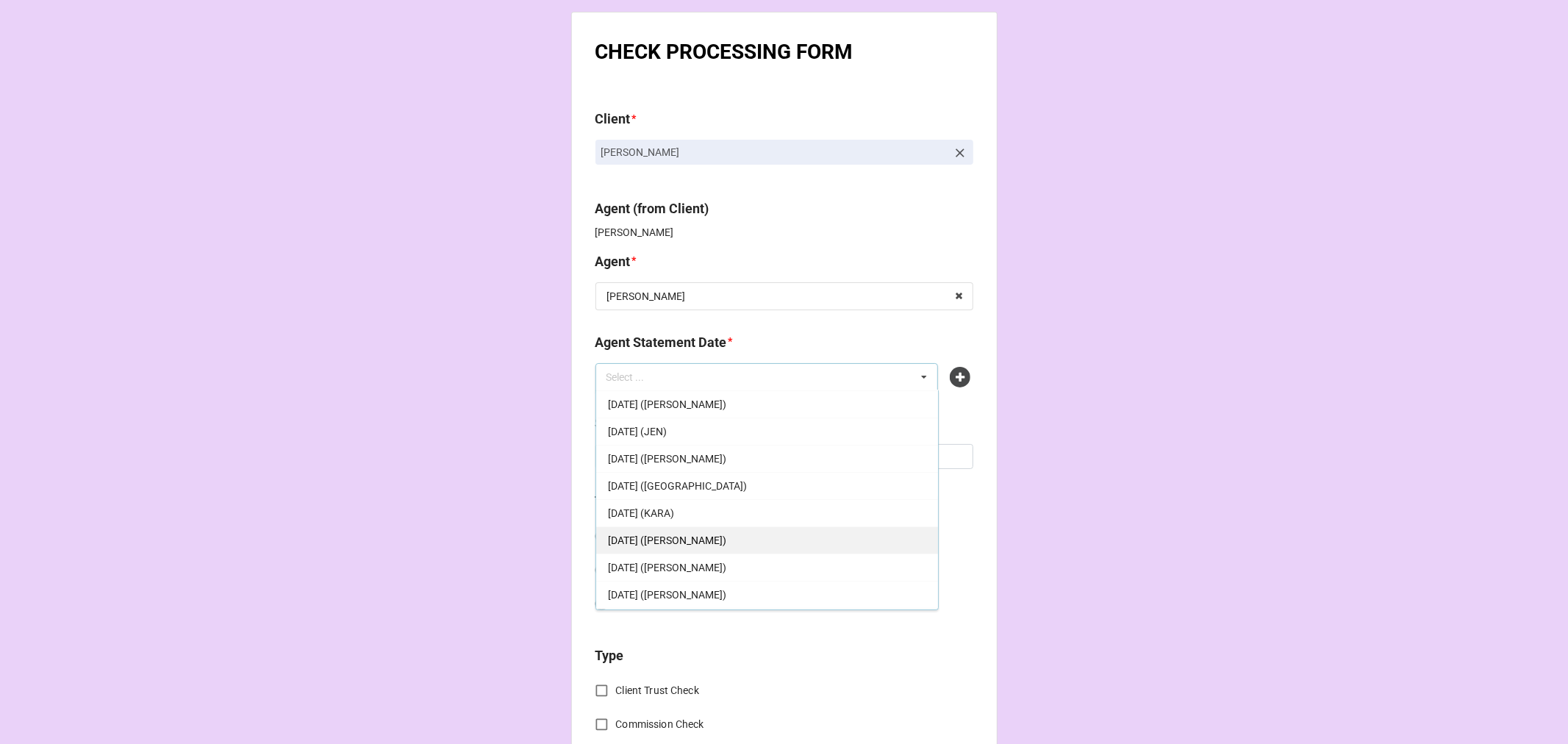
click at [764, 543] on div "[DATE] ([PERSON_NAME])" at bounding box center [767, 540] width 342 height 27
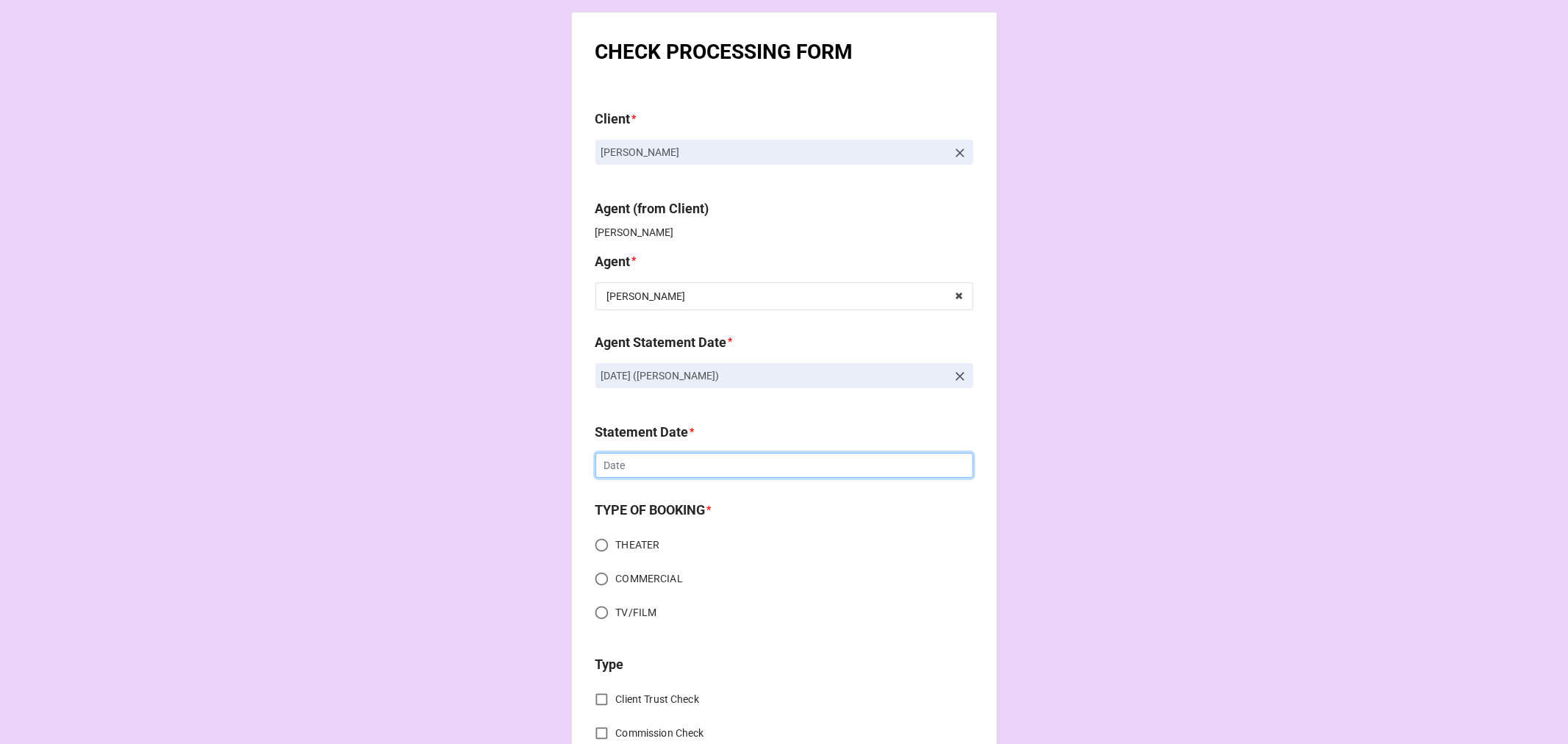
click at [634, 469] on input "text" at bounding box center [784, 465] width 378 height 25
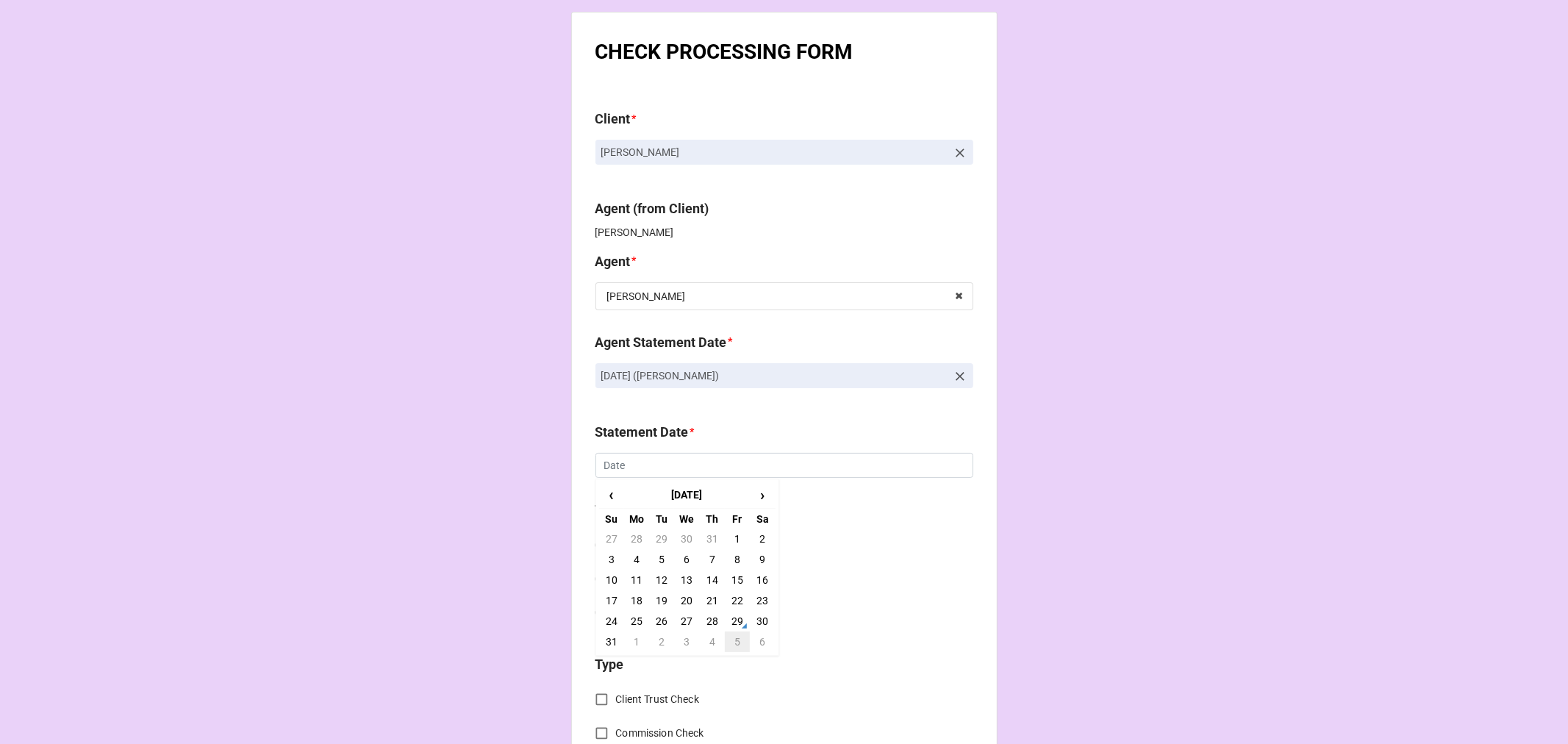
click at [734, 642] on td "5" at bounding box center [738, 642] width 25 height 21
type input "[DATE]"
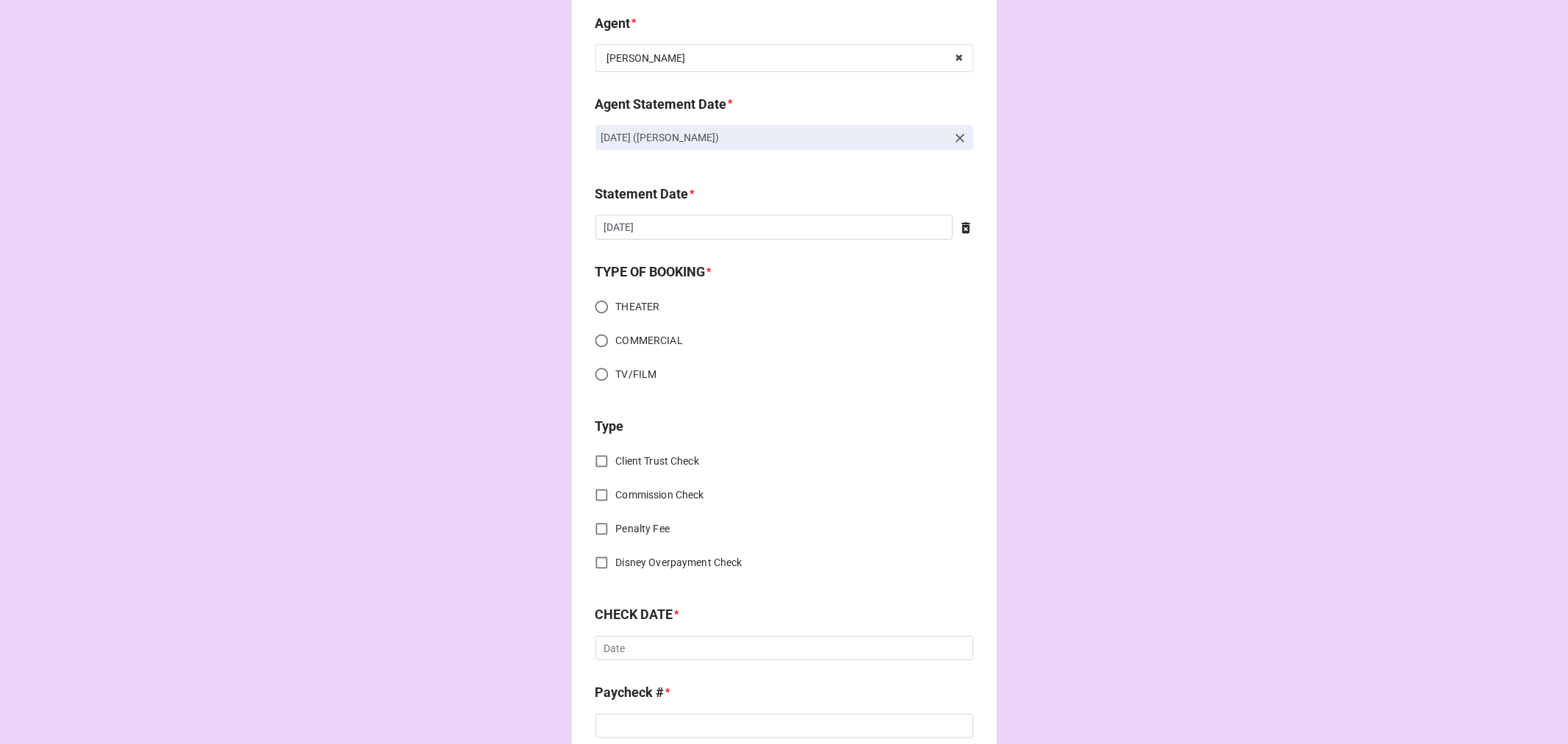
scroll to position [244, 0]
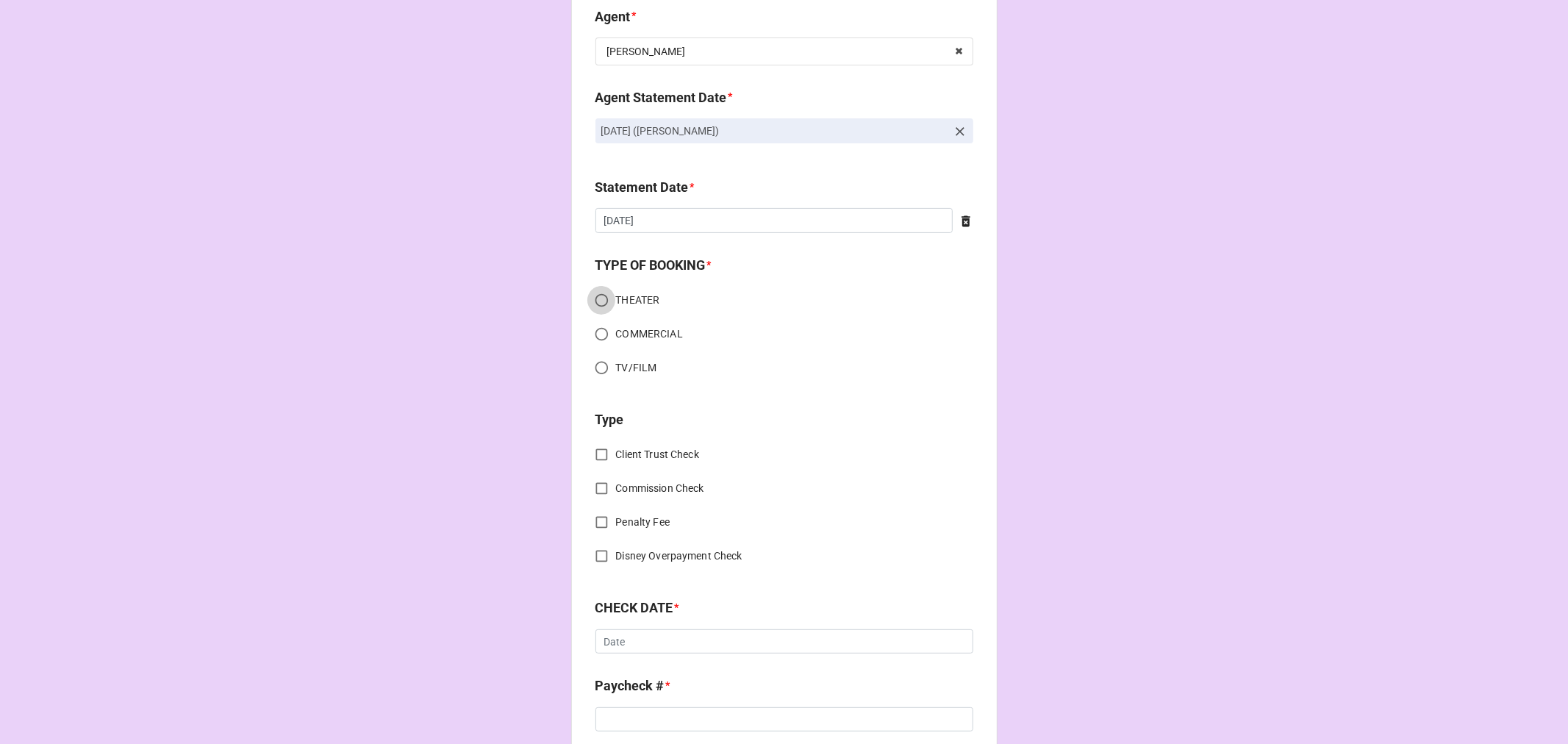
click at [597, 292] on input "THEATER" at bounding box center [602, 300] width 29 height 29
radio input "true"
click at [597, 483] on input "Commission Check" at bounding box center [602, 488] width 29 height 29
checkbox input "true"
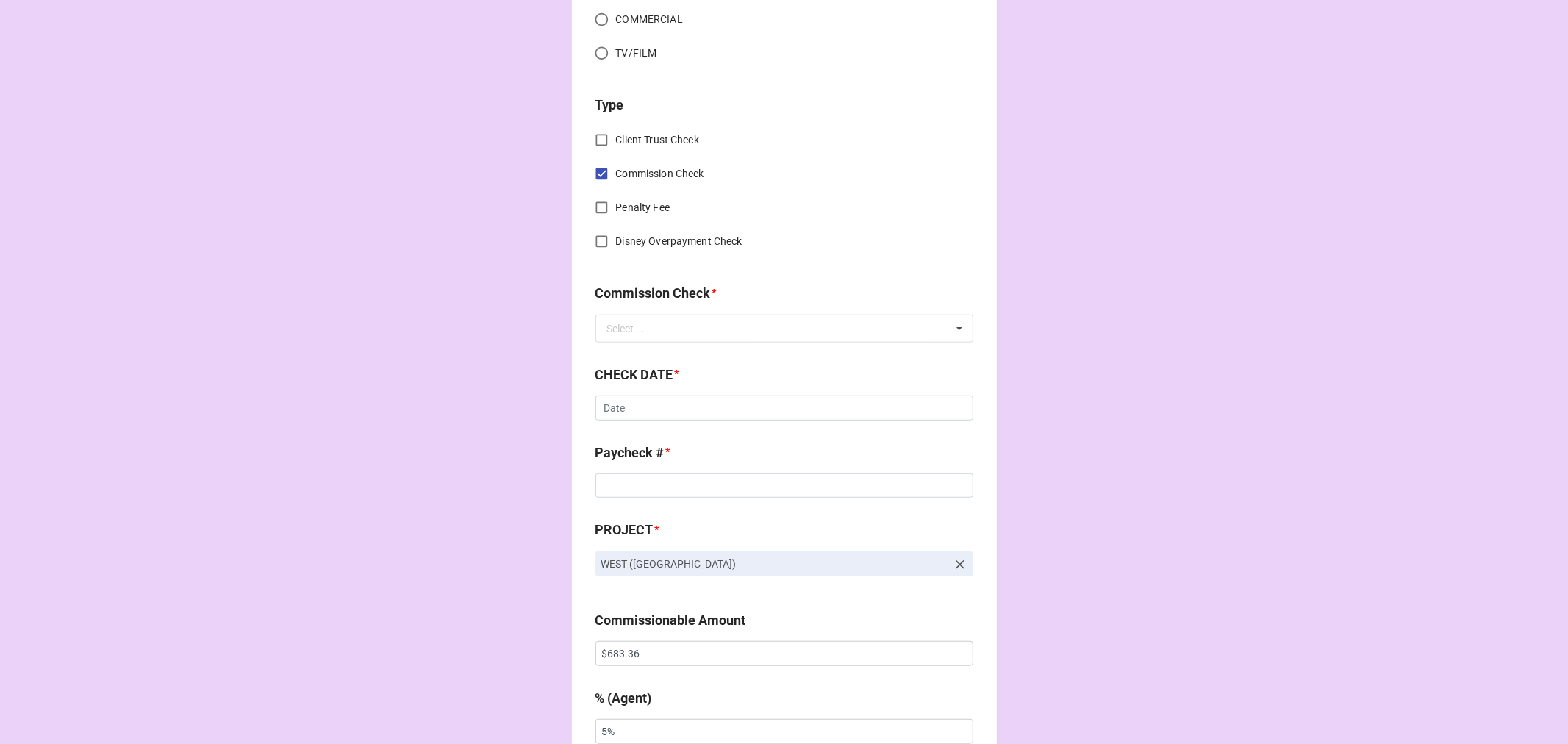
scroll to position [571, 0]
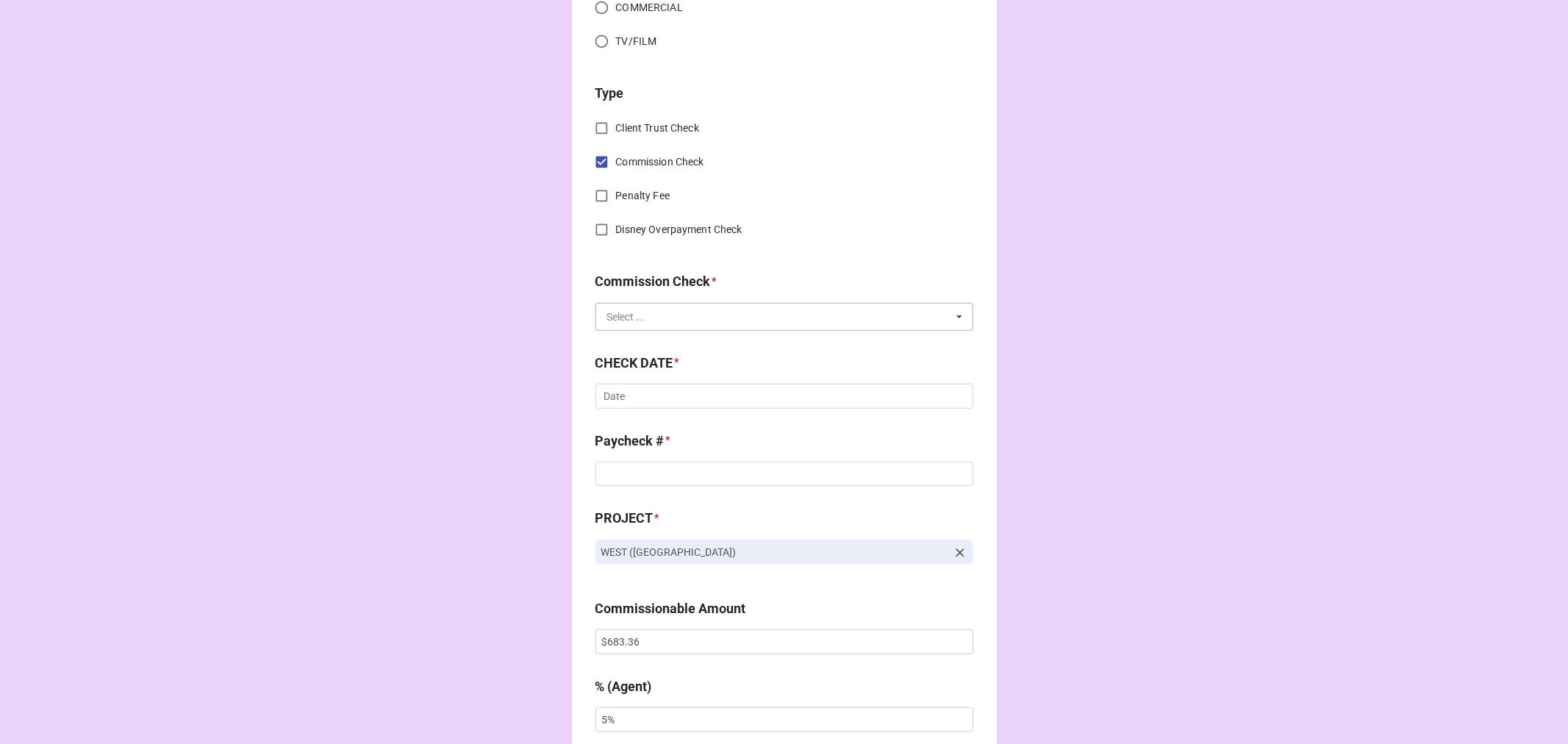
click at [649, 318] on input "text" at bounding box center [785, 317] width 376 height 27
click at [640, 342] on span "FSE (Client)" at bounding box center [634, 344] width 53 height 11
click at [634, 392] on input "text" at bounding box center [784, 396] width 378 height 25
click at [707, 544] on td "28" at bounding box center [713, 552] width 25 height 21
type input "[DATE]"
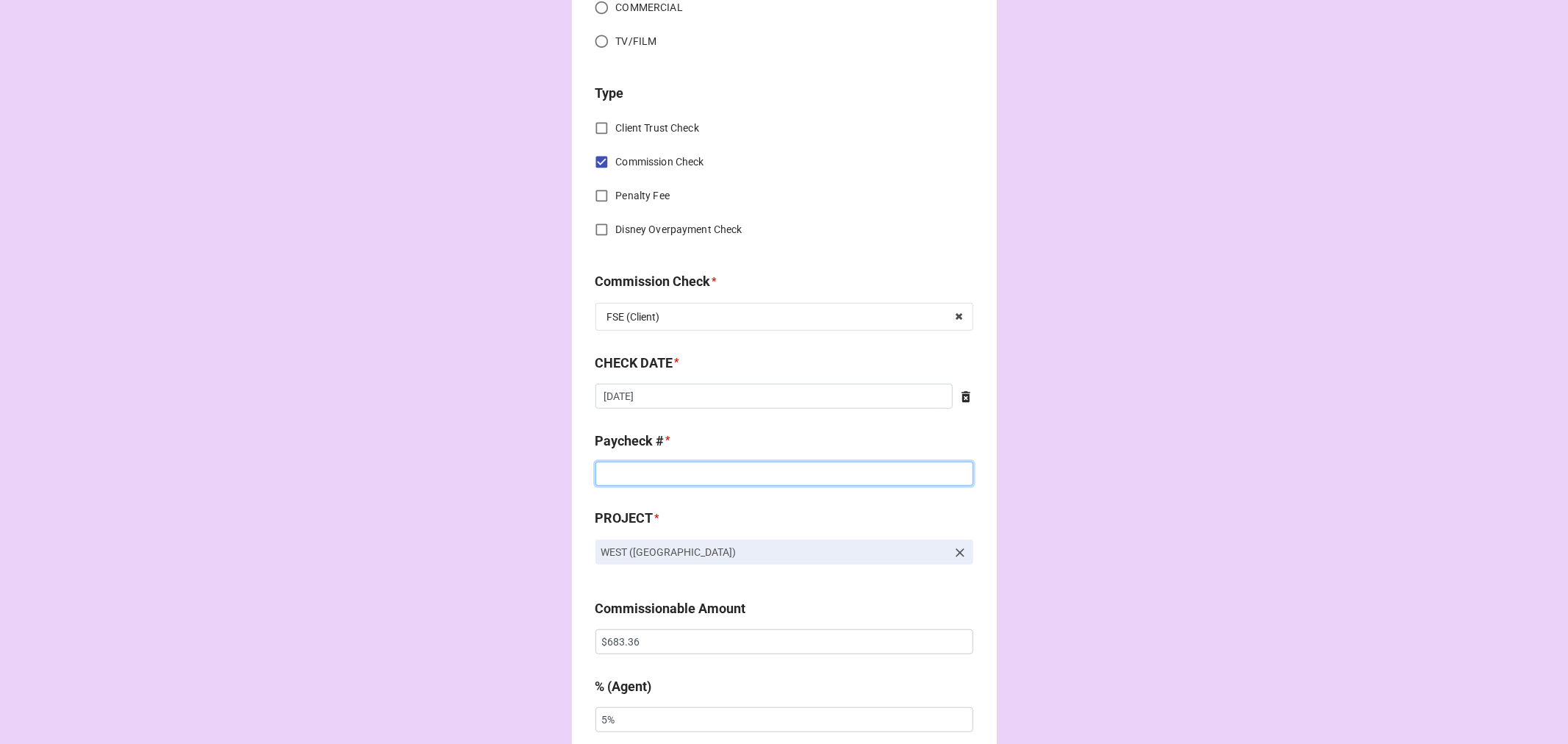
click at [606, 466] on input at bounding box center [784, 474] width 378 height 25
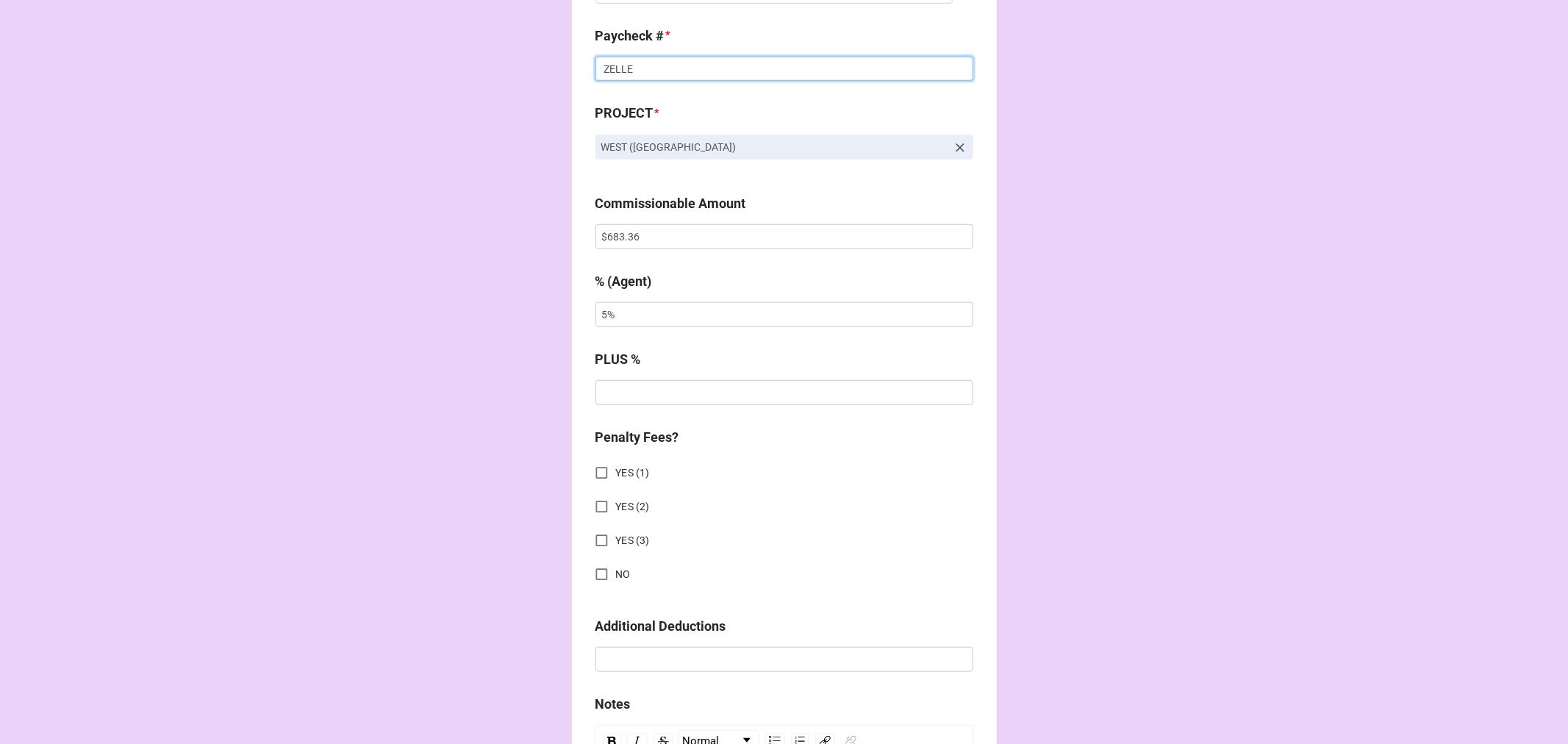
scroll to position [980, 0]
type input "ZELLE"
click at [605, 566] on input "NO" at bounding box center [602, 571] width 29 height 29
checkbox input "true"
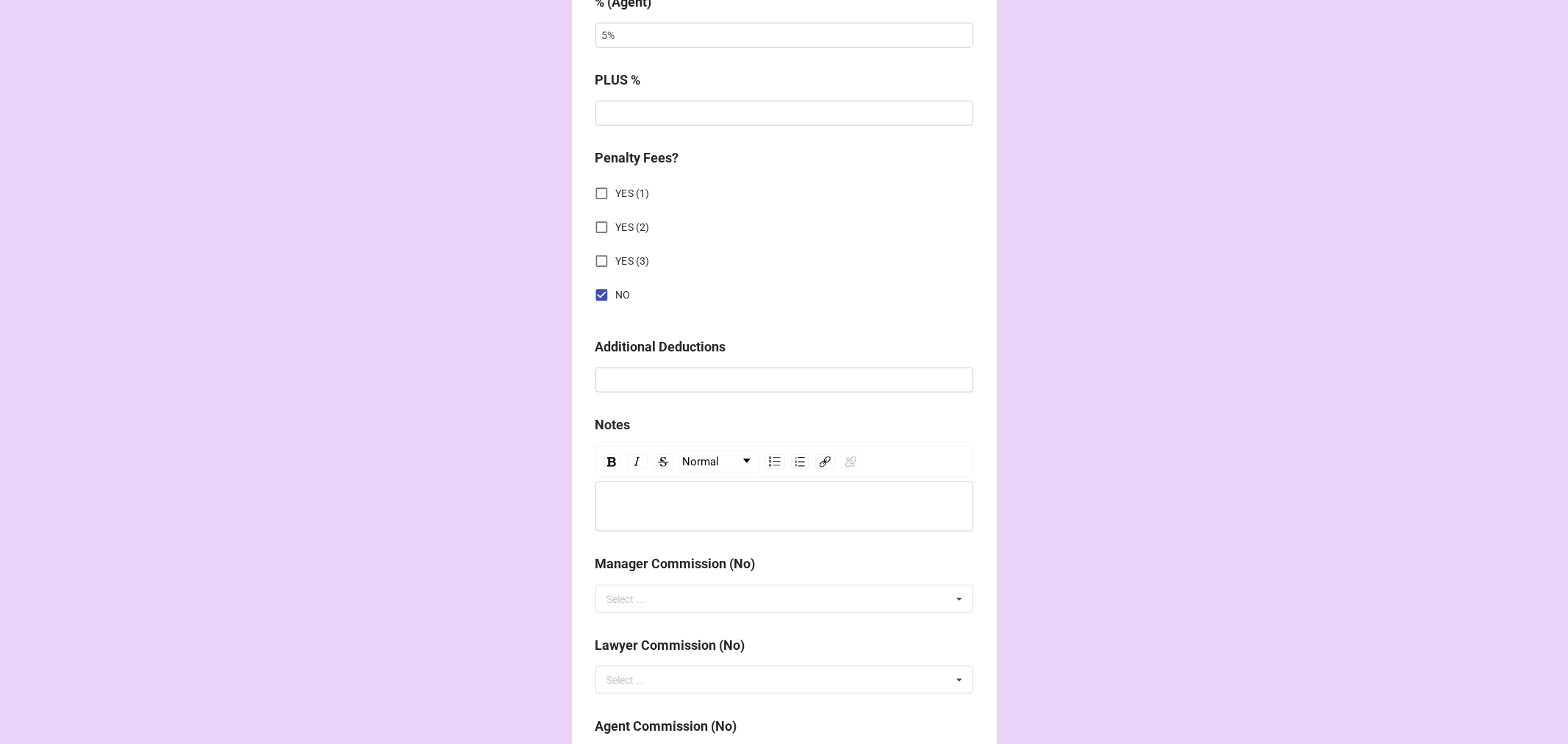
scroll to position [1627, 0]
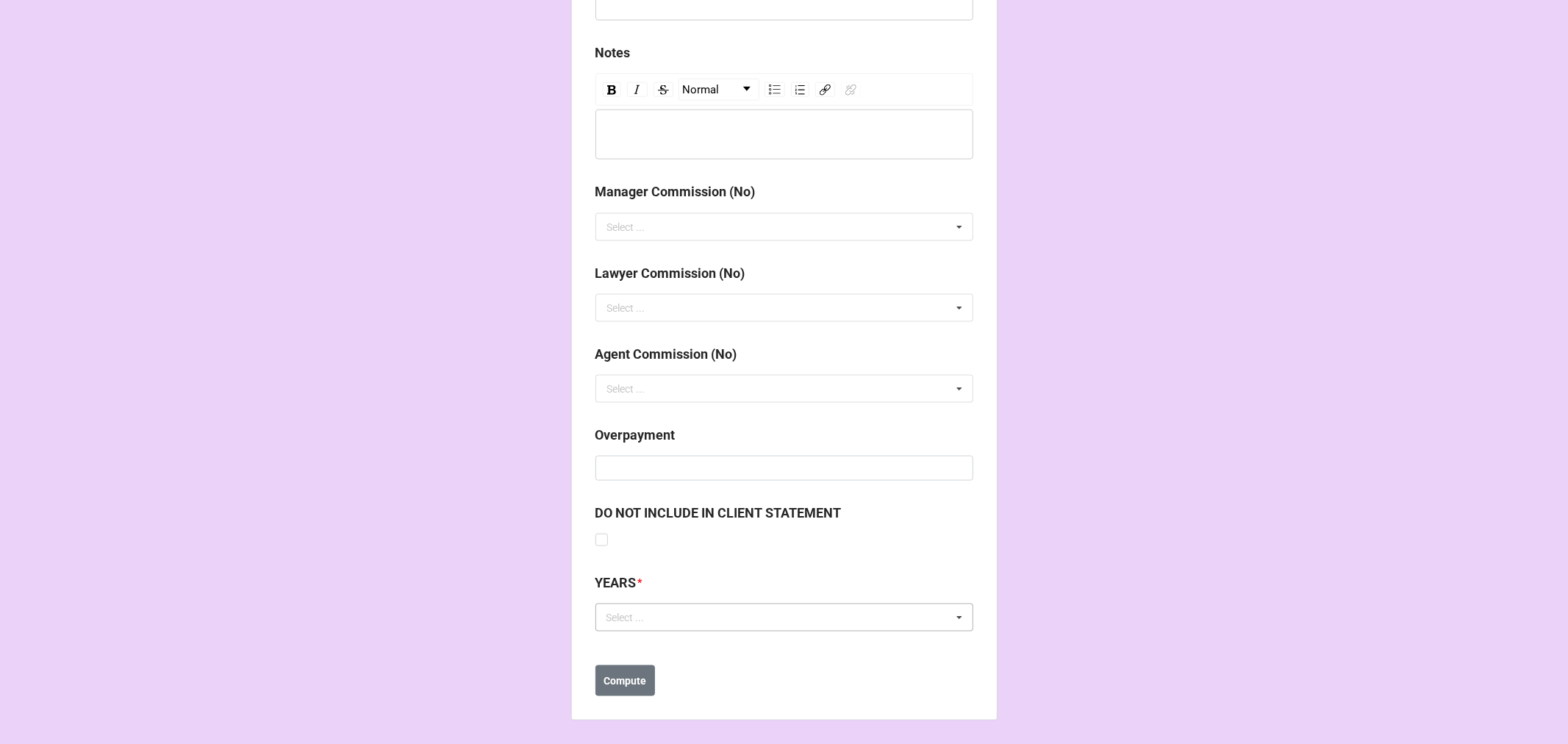
click at [639, 621] on div "Select ..." at bounding box center [634, 618] width 63 height 17
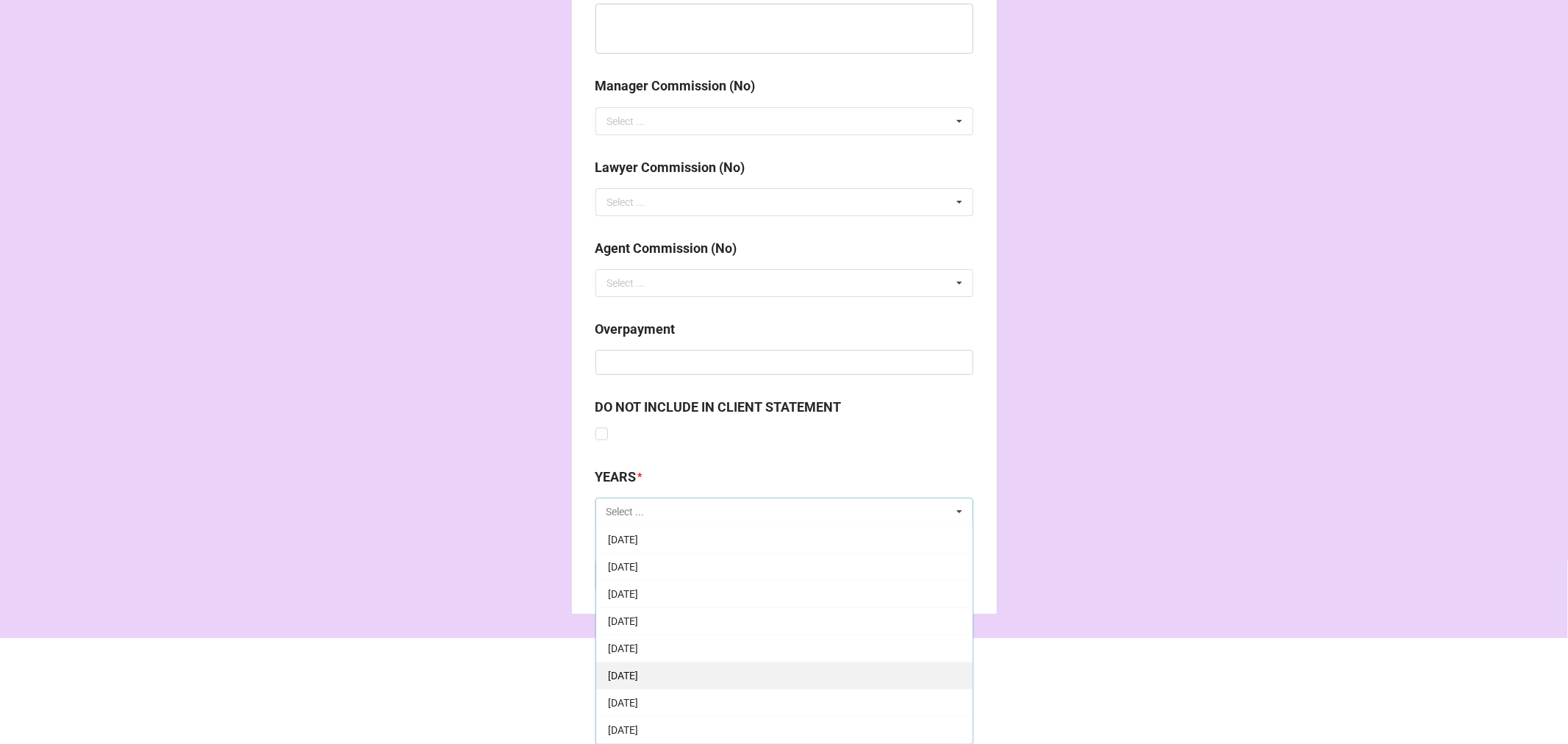
scroll to position [81, 0]
click at [638, 669] on span "[DATE]" at bounding box center [623, 674] width 31 height 11
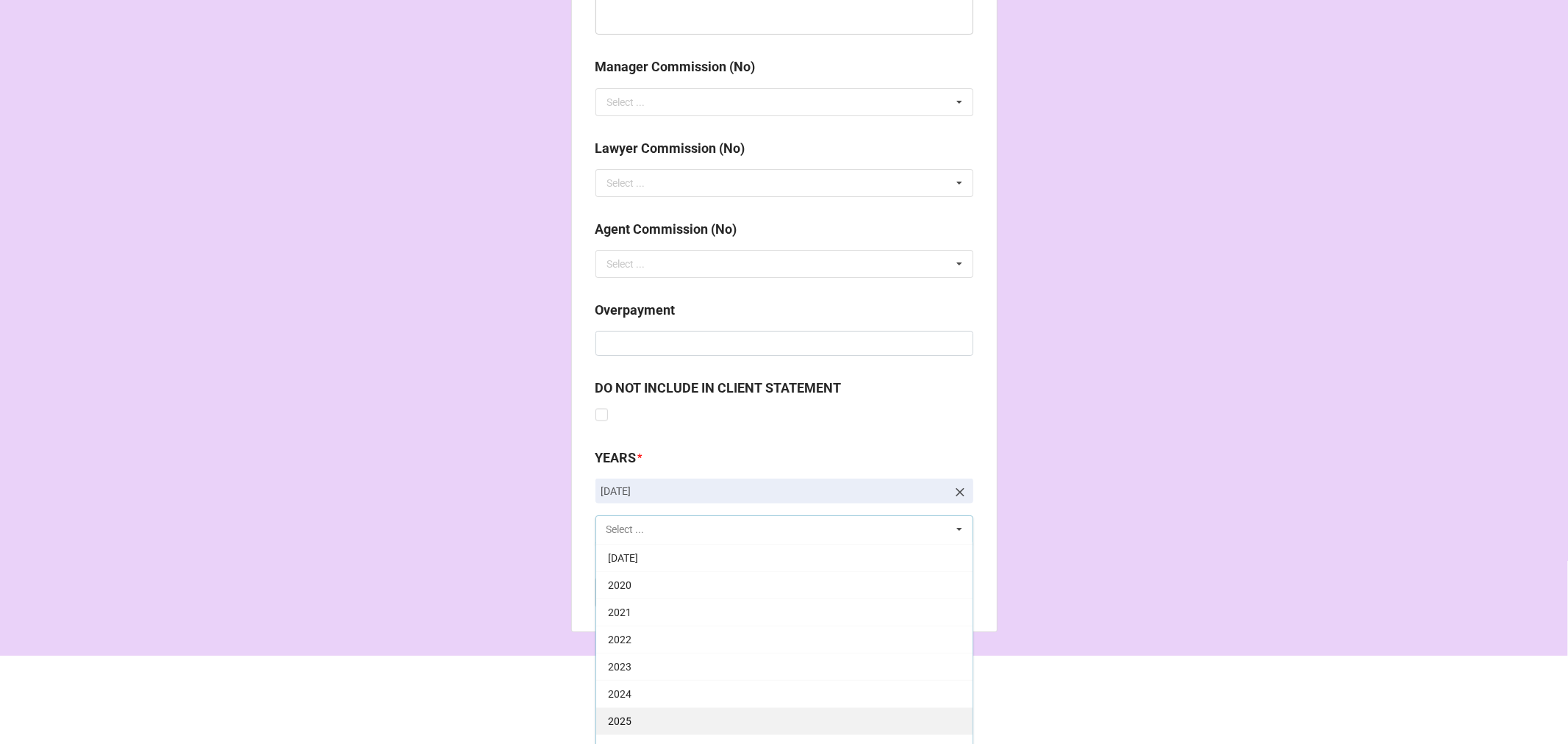
scroll to position [1770, 0]
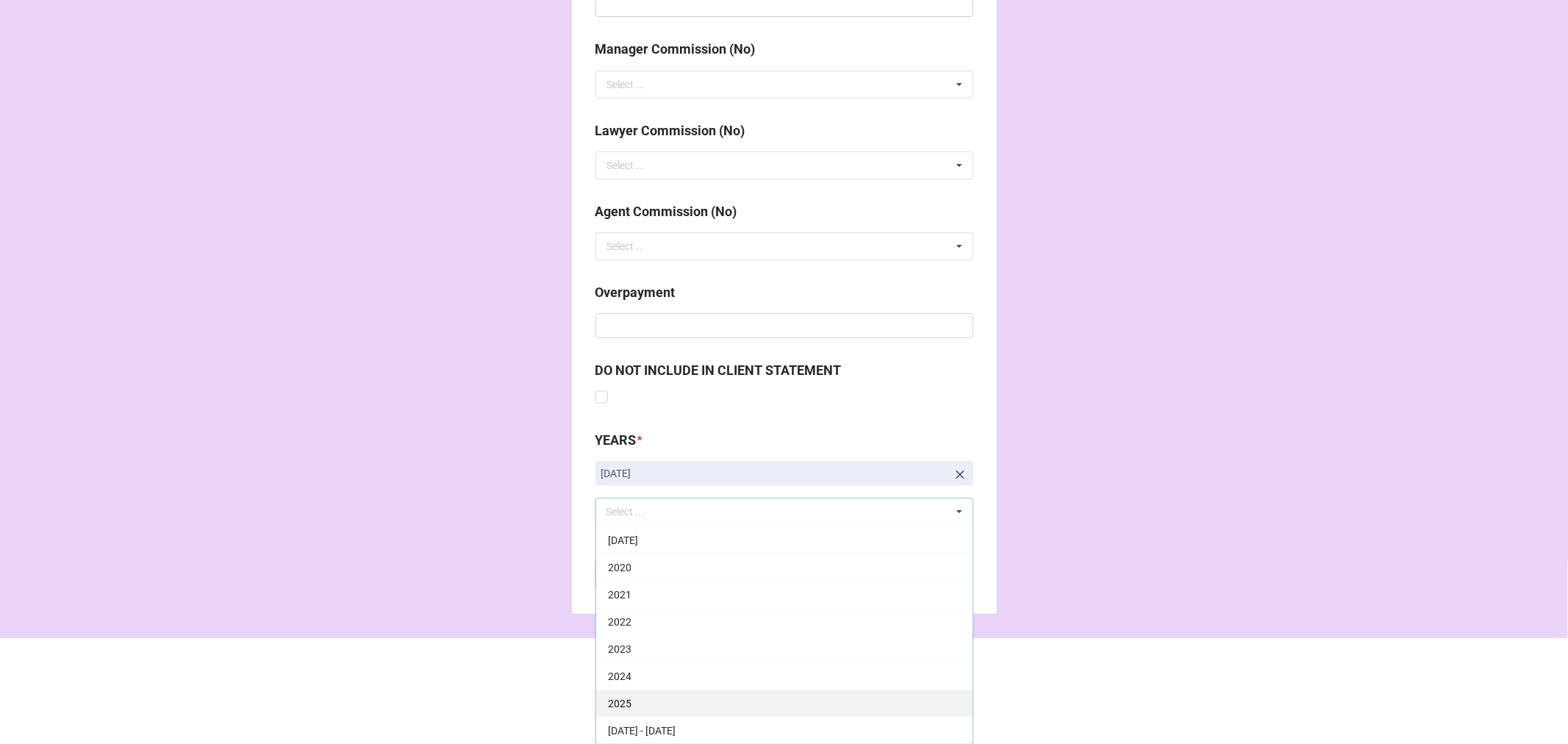
click at [653, 700] on div "2025" at bounding box center [784, 703] width 376 height 27
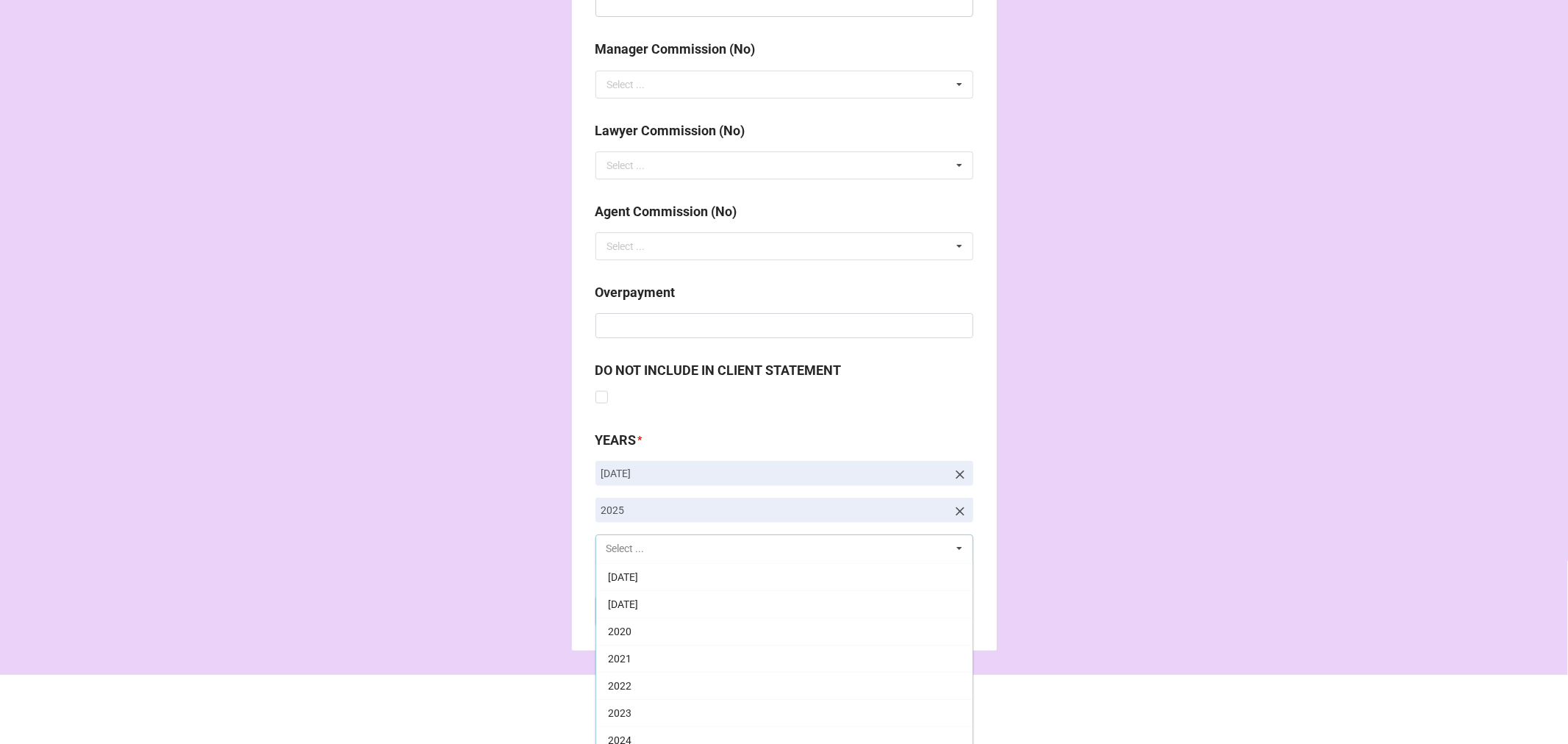
scroll to position [244, 0]
drag, startPoint x: 1130, startPoint y: 409, endPoint x: 1090, endPoint y: 424, distance: 42.7
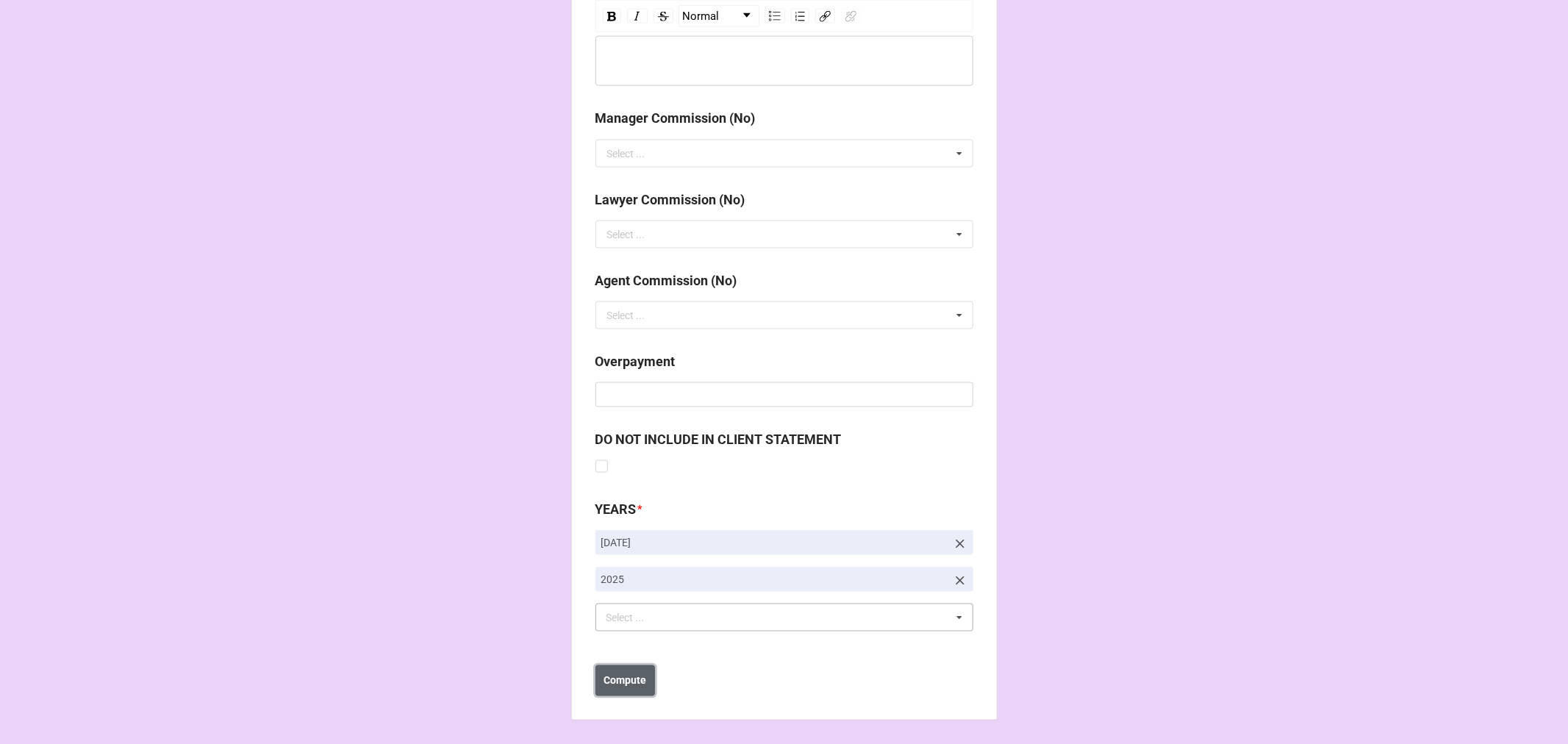
click at [642, 680] on b "Compute" at bounding box center [625, 681] width 43 height 15
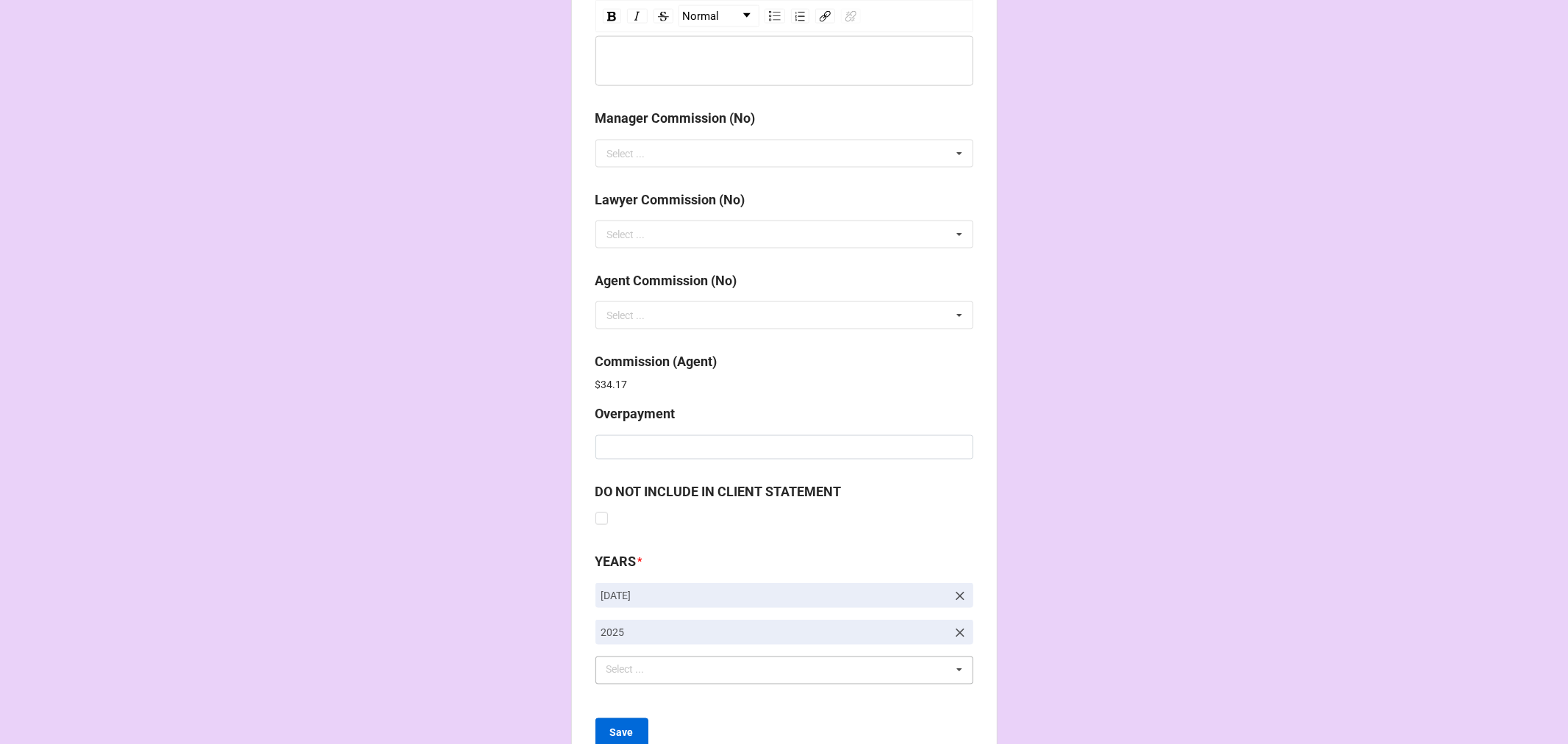
scroll to position [1753, 0]
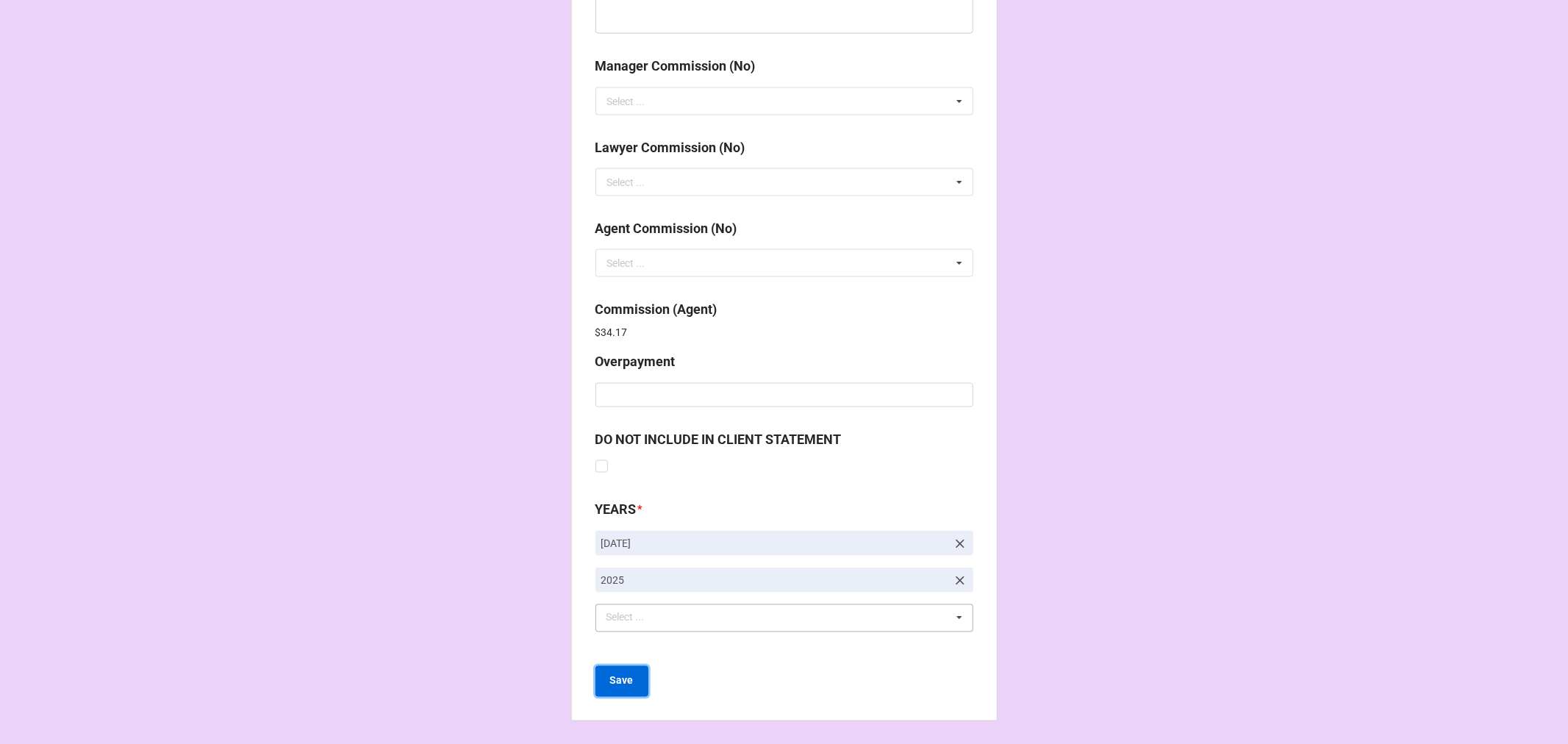
click at [614, 681] on b "Save" at bounding box center [622, 681] width 24 height 15
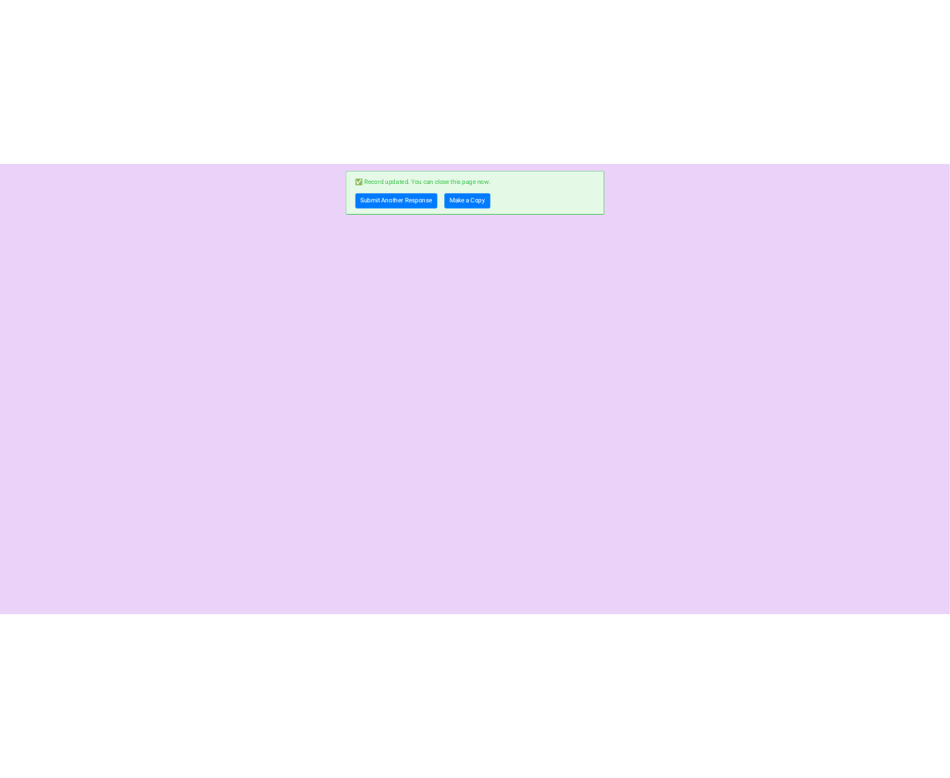
scroll to position [0, 0]
